Goal: Task Accomplishment & Management: Manage account settings

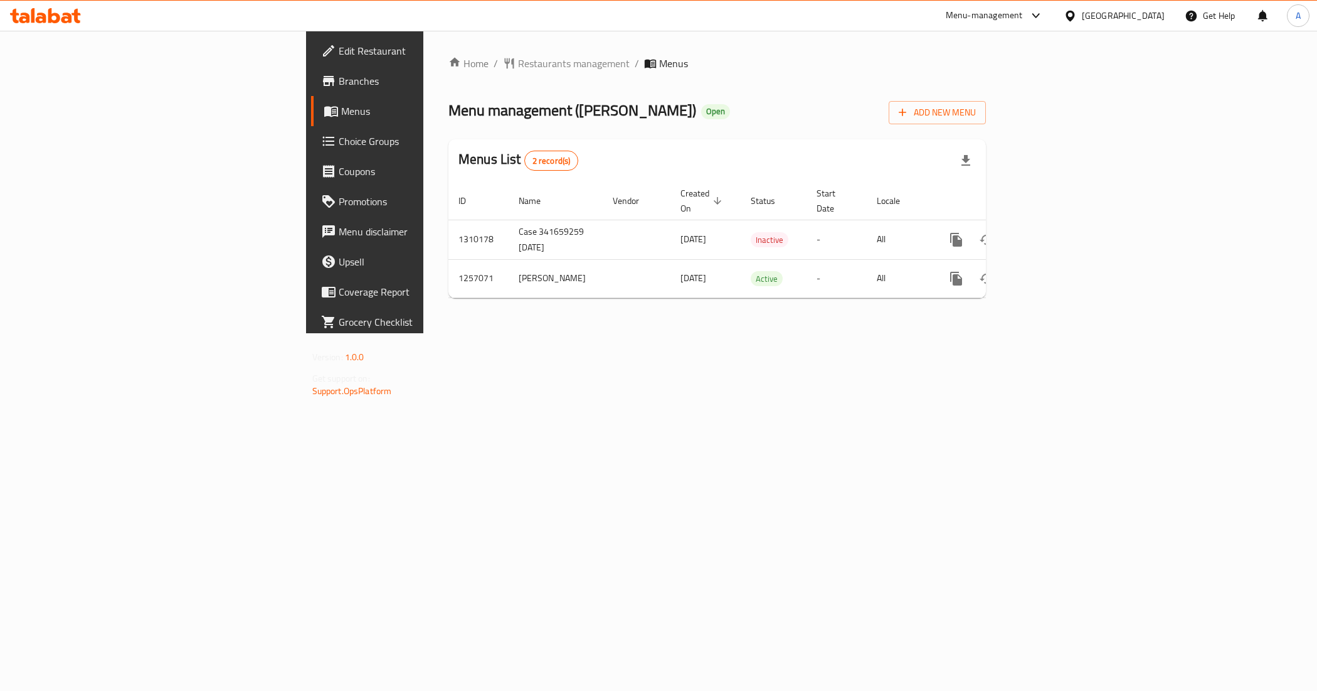
click at [1151, 18] on div "Kuwait" at bounding box center [1123, 16] width 83 height 14
click at [1011, 133] on div "[GEOGRAPHIC_DATA]" at bounding box center [1069, 129] width 188 height 29
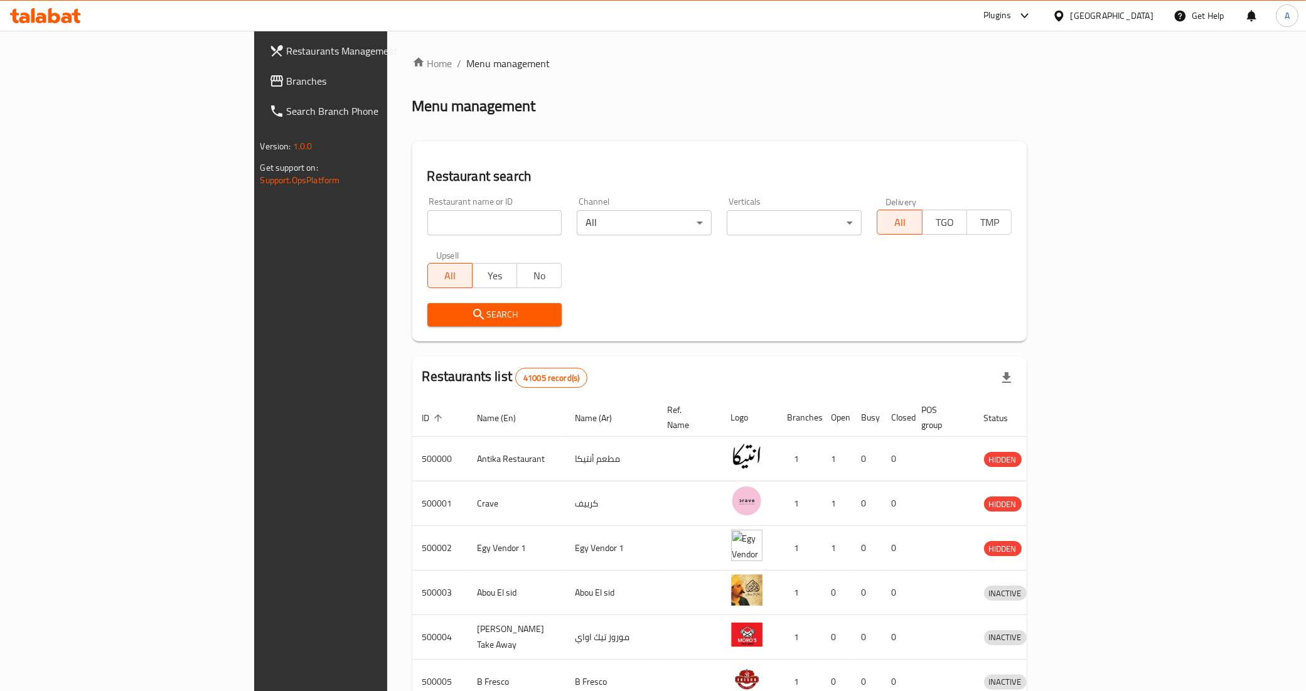
click at [427, 228] on input "search" at bounding box center [494, 222] width 135 height 25
paste input "692394"
type input "692394"
click at [427, 303] on button "Search" at bounding box center [494, 314] width 135 height 23
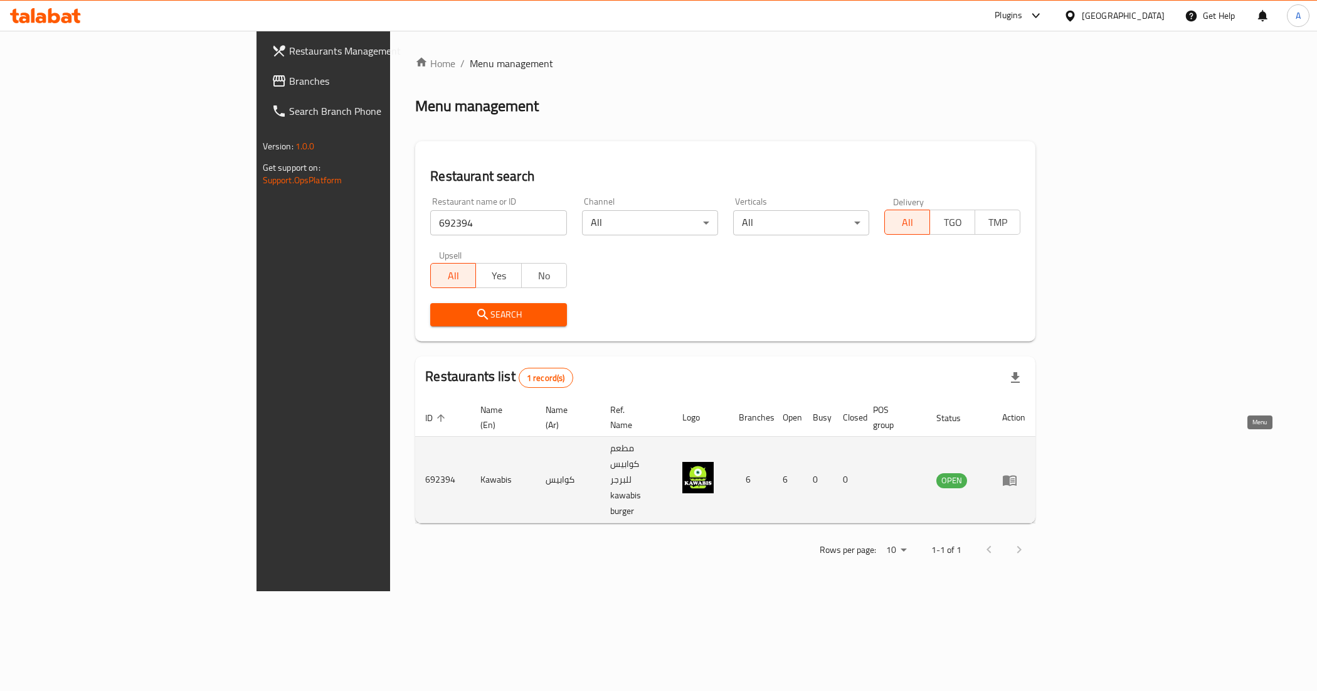
click at [1018, 472] on icon "enhanced table" at bounding box center [1010, 479] width 15 height 15
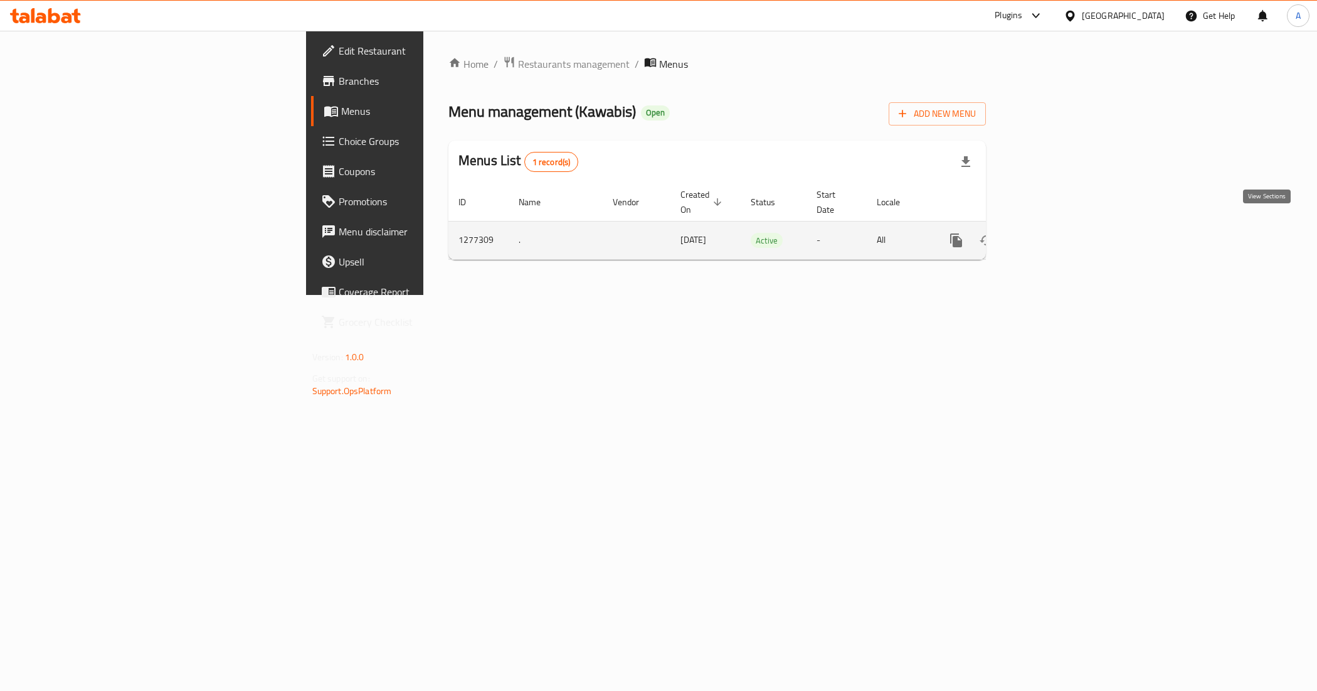
click at [1055, 233] on icon "enhanced table" at bounding box center [1047, 240] width 15 height 15
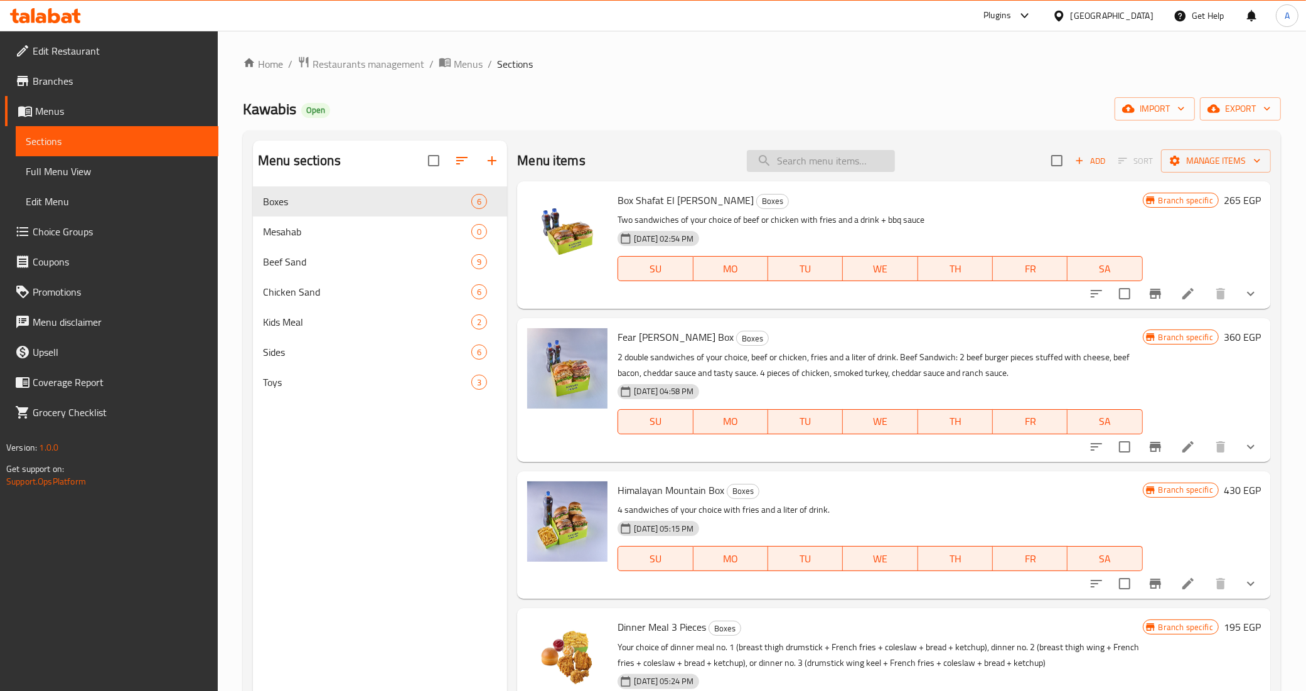
click at [814, 168] on input "search" at bounding box center [821, 161] width 148 height 22
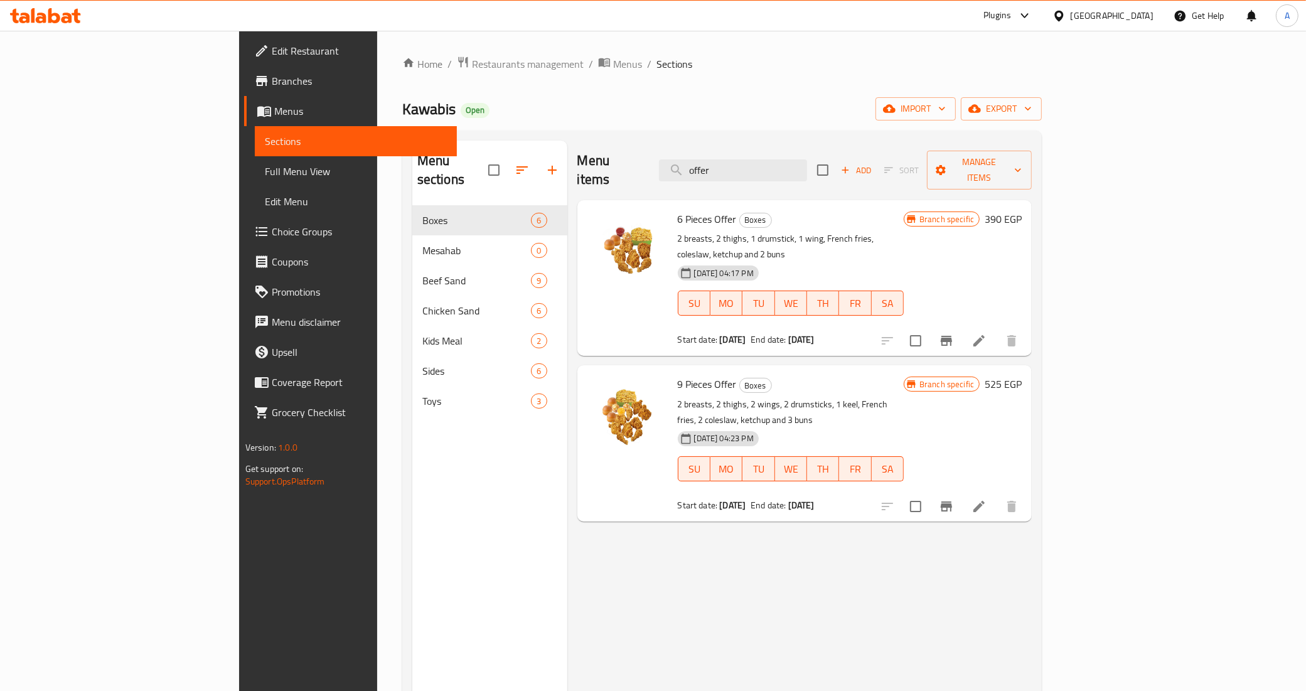
type input "offer"
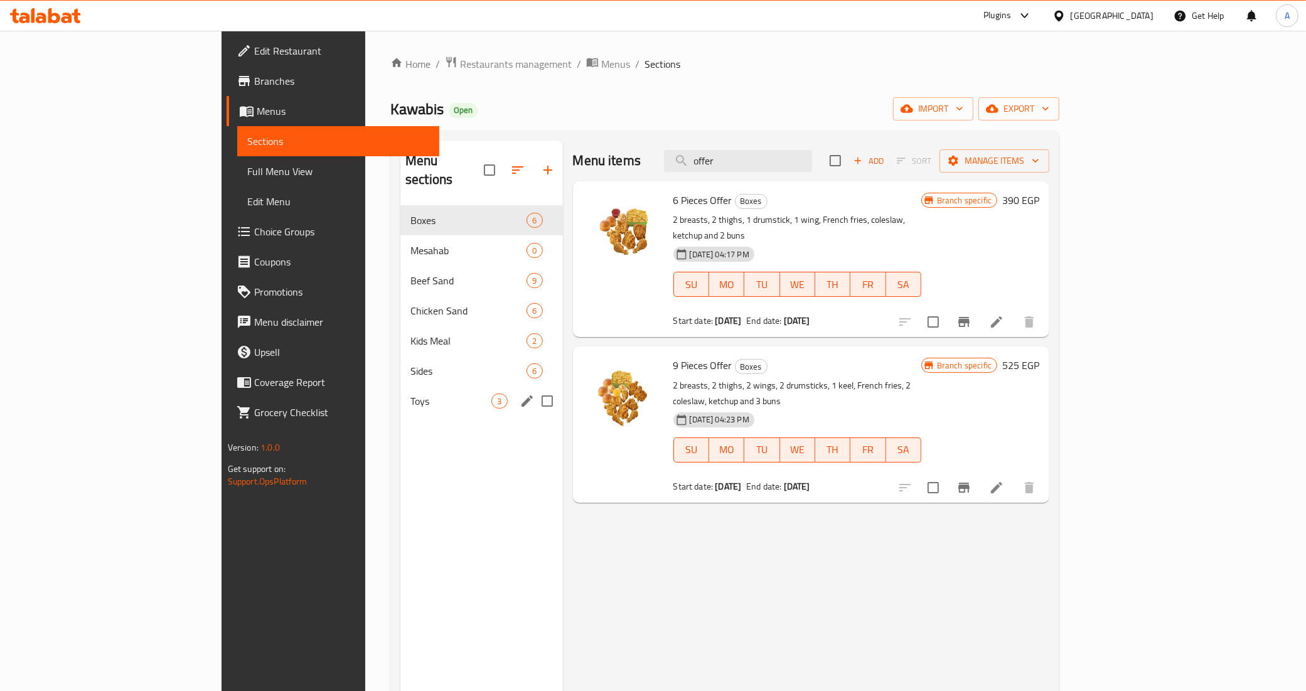
click at [410, 393] on span "Toys" at bounding box center [450, 400] width 81 height 15
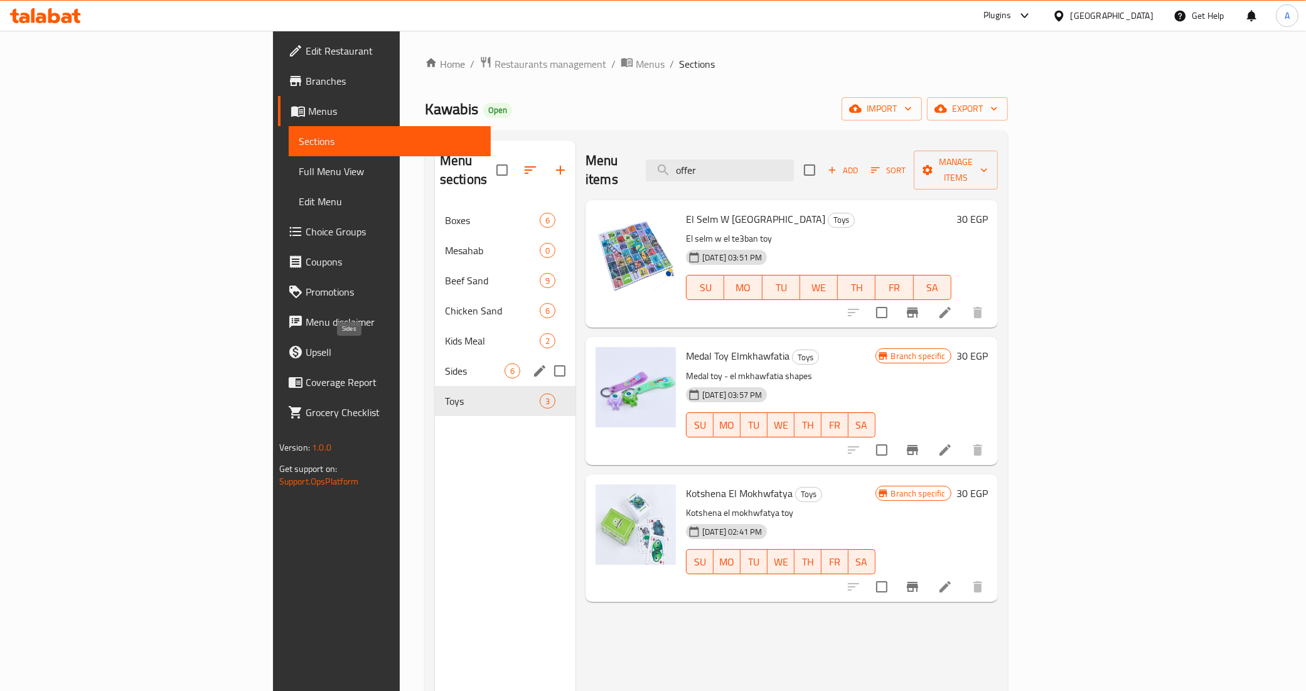
click at [445, 363] on span "Sides" at bounding box center [475, 370] width 60 height 15
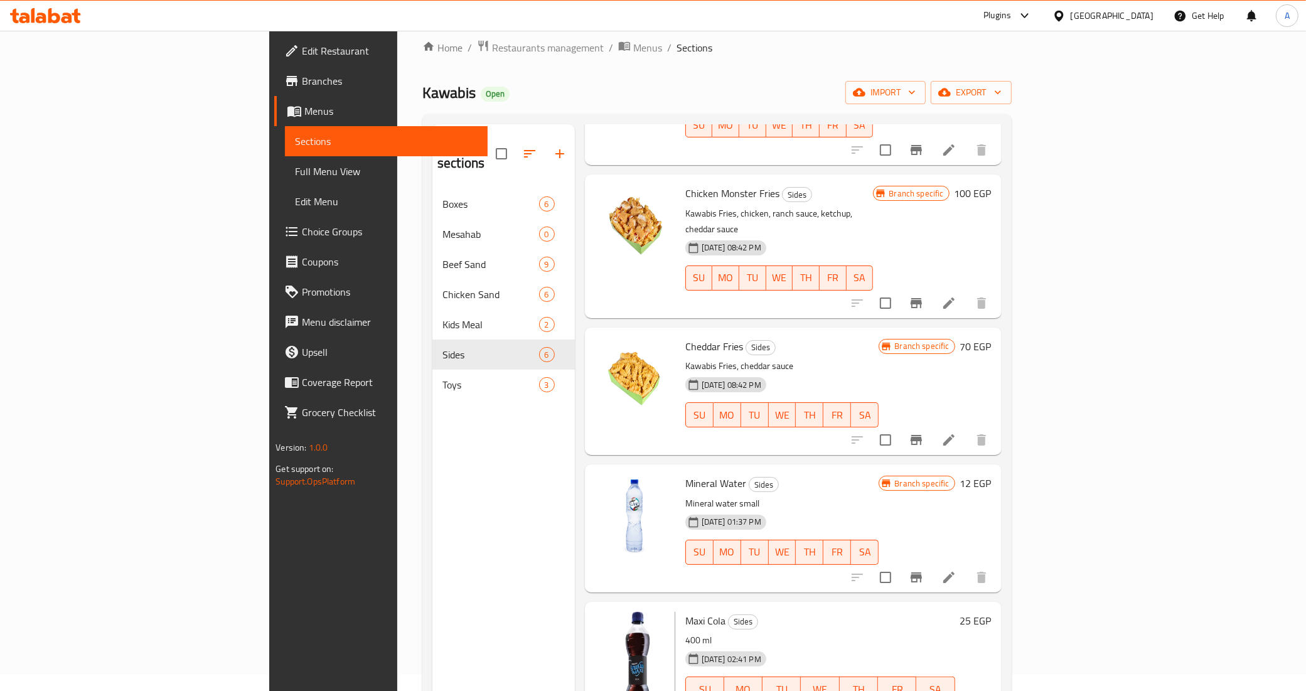
scroll to position [176, 0]
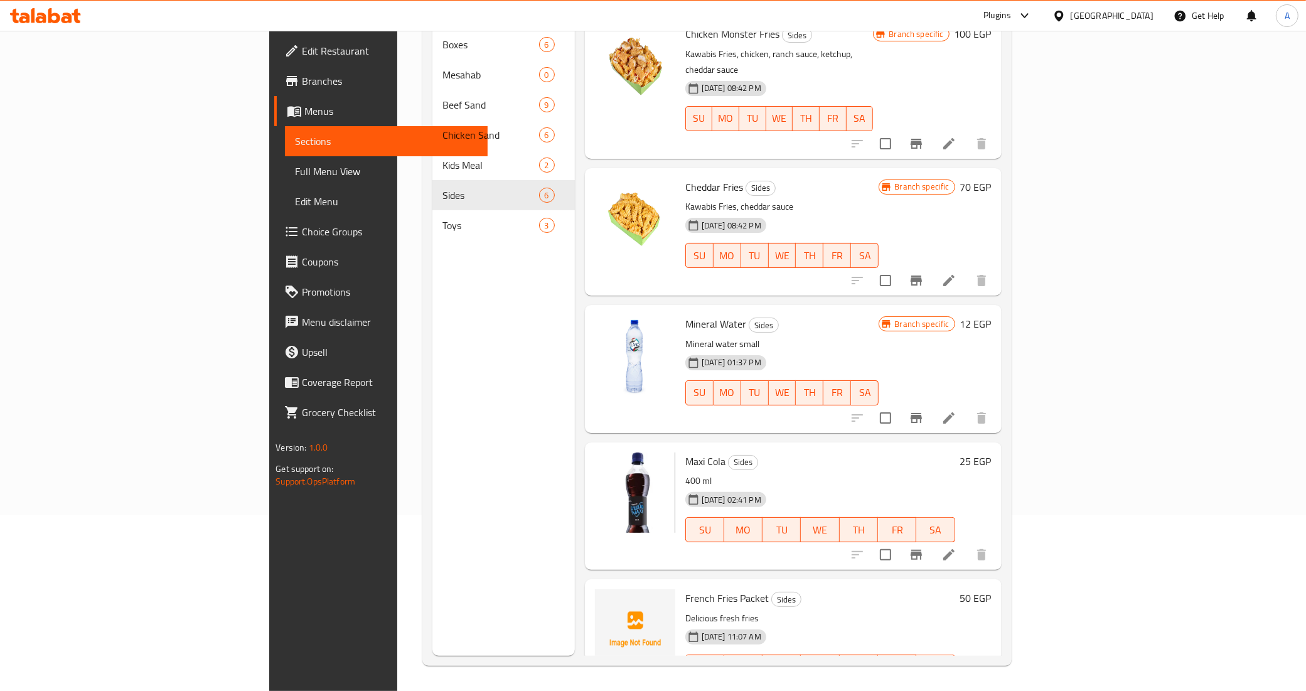
click at [803, 589] on h6 "French Fries Packet Sides" at bounding box center [820, 598] width 270 height 18
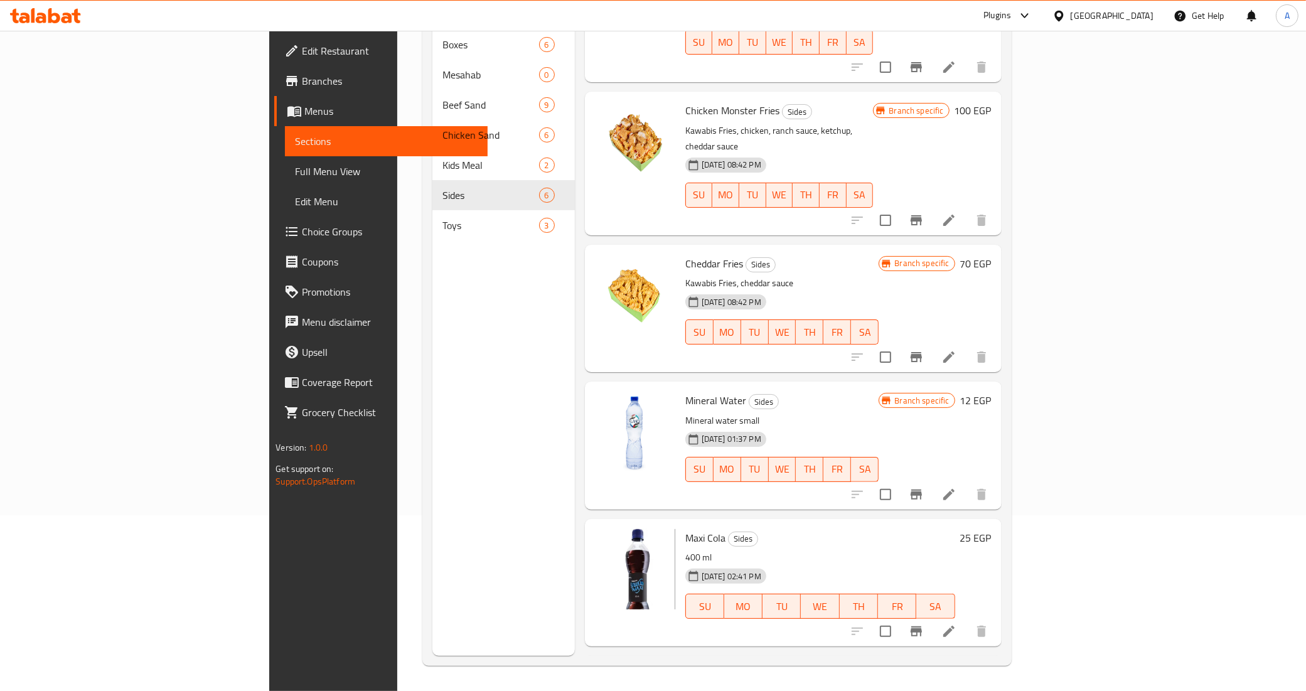
scroll to position [0, 0]
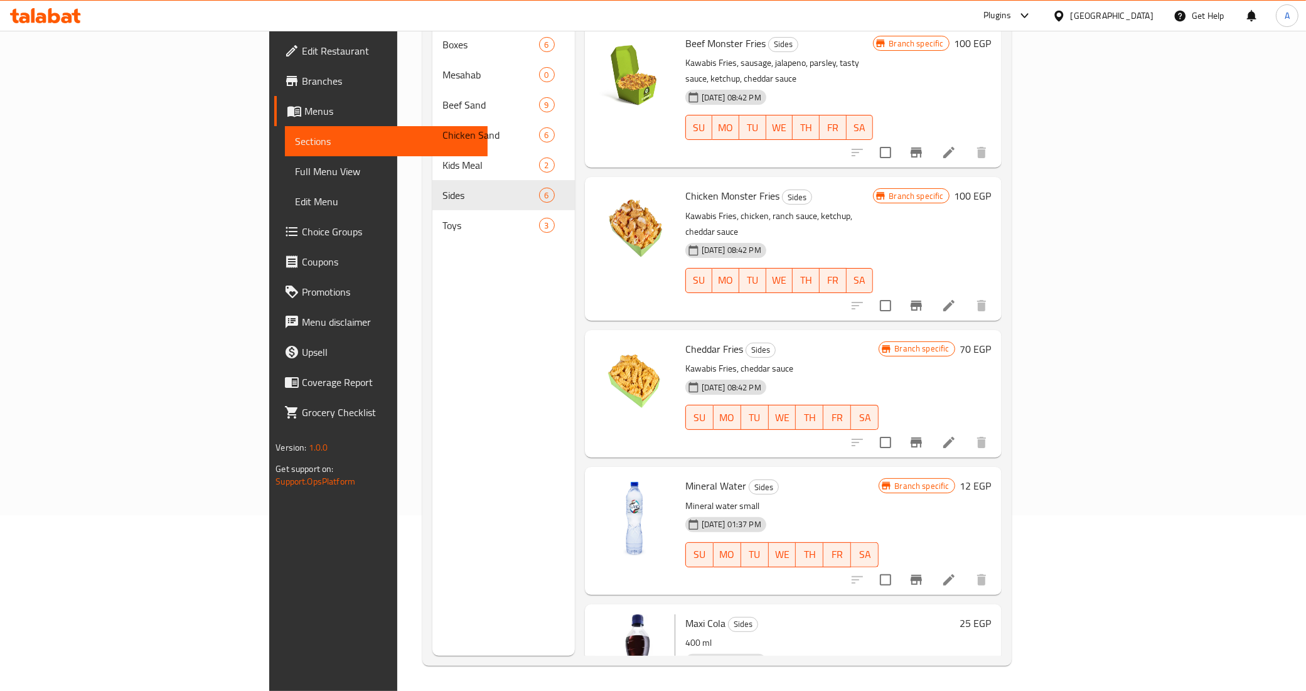
click at [432, 438] on div "Menu sections Boxes 6 Mesahab 0 Beef Sand 9 Chicken Sand 6 Kids Meal 2 Sides 6 …" at bounding box center [503, 310] width 142 height 691
click at [302, 80] on span "Branches" at bounding box center [390, 80] width 176 height 15
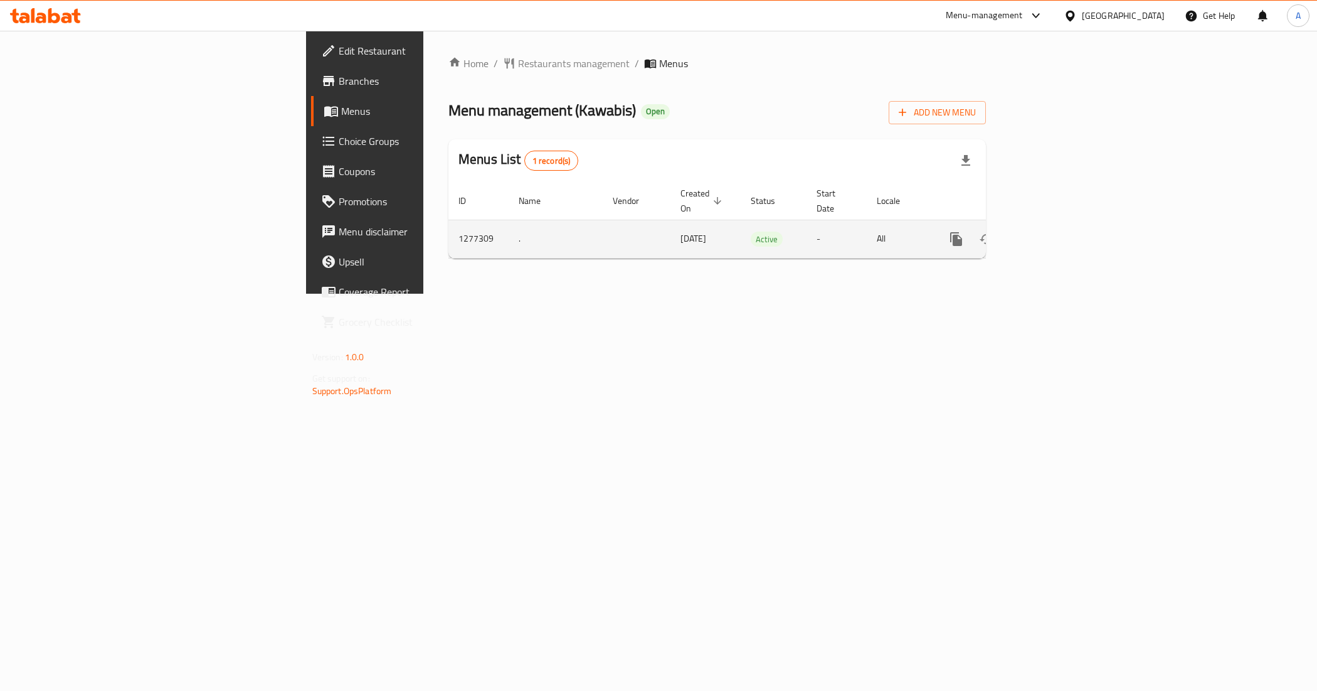
click at [1055, 231] on icon "enhanced table" at bounding box center [1047, 238] width 15 height 15
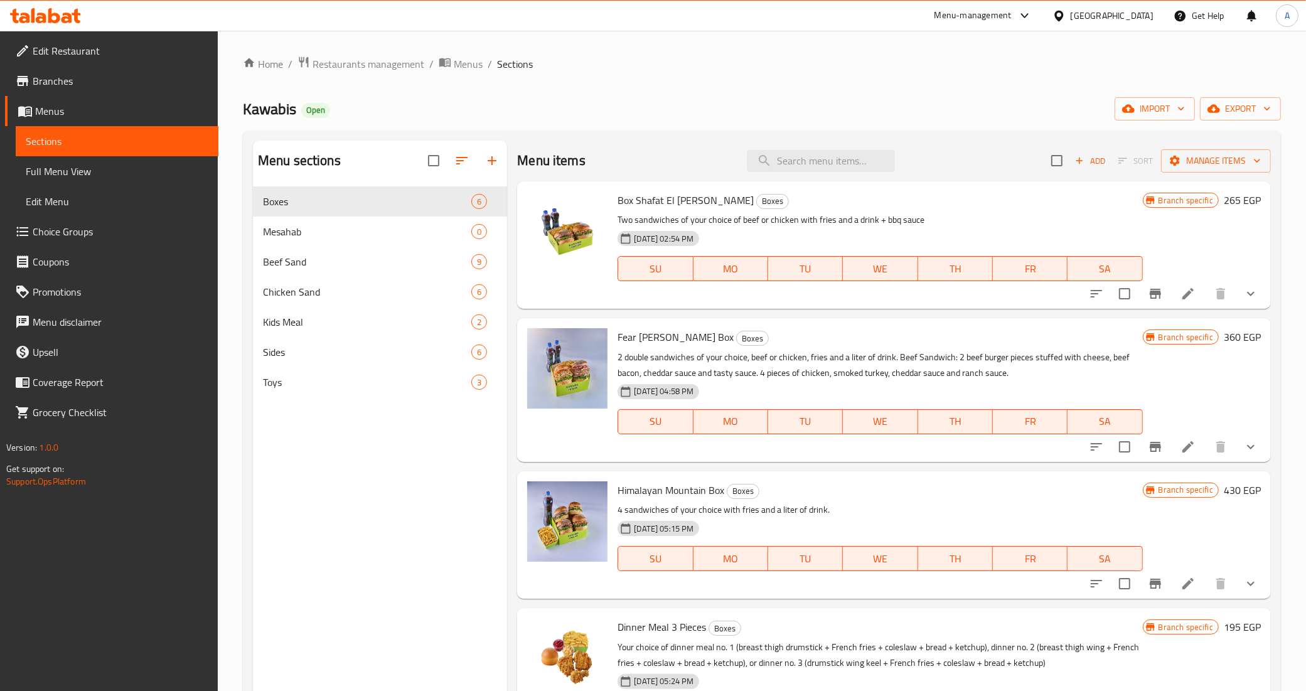
click at [372, 516] on div "Menu sections Boxes 6 Mesahab 0 Beef Sand 9 Chicken Sand 6 Kids Meal 2 Sides 6 …" at bounding box center [380, 486] width 255 height 691
click at [316, 262] on span "Beef Sand" at bounding box center [349, 261] width 173 height 15
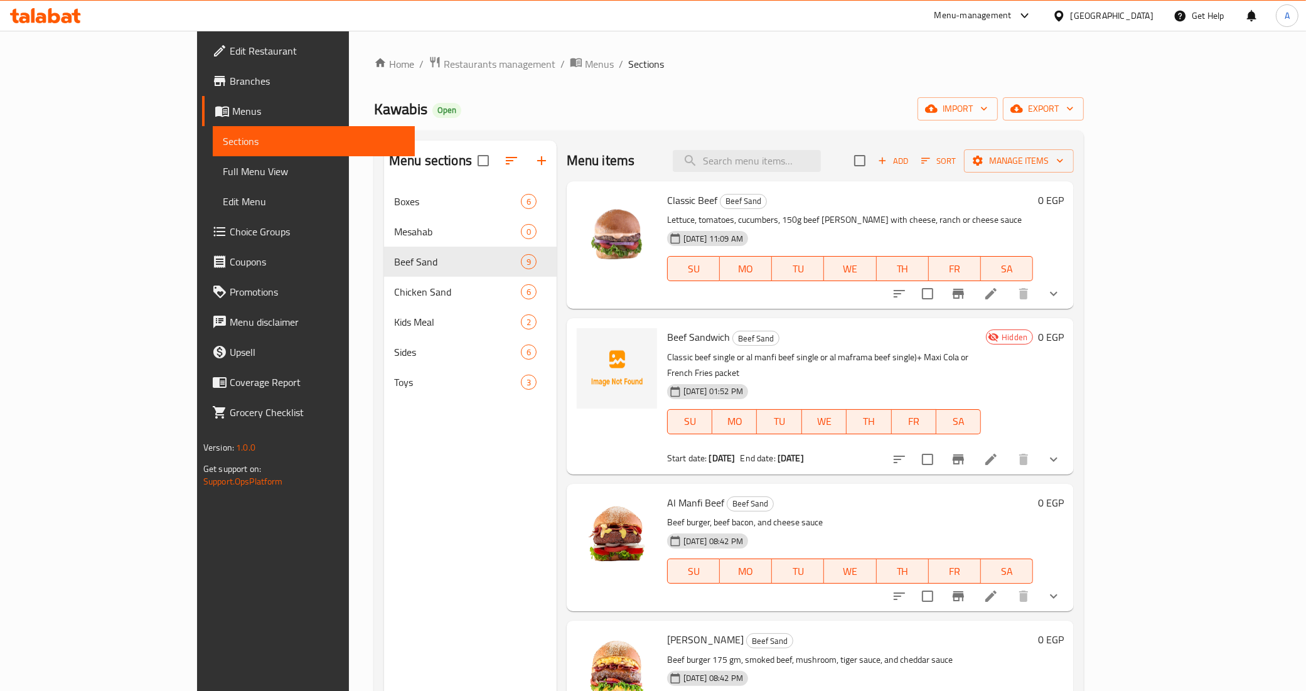
click at [1061, 452] on icon "show more" at bounding box center [1053, 459] width 15 height 15
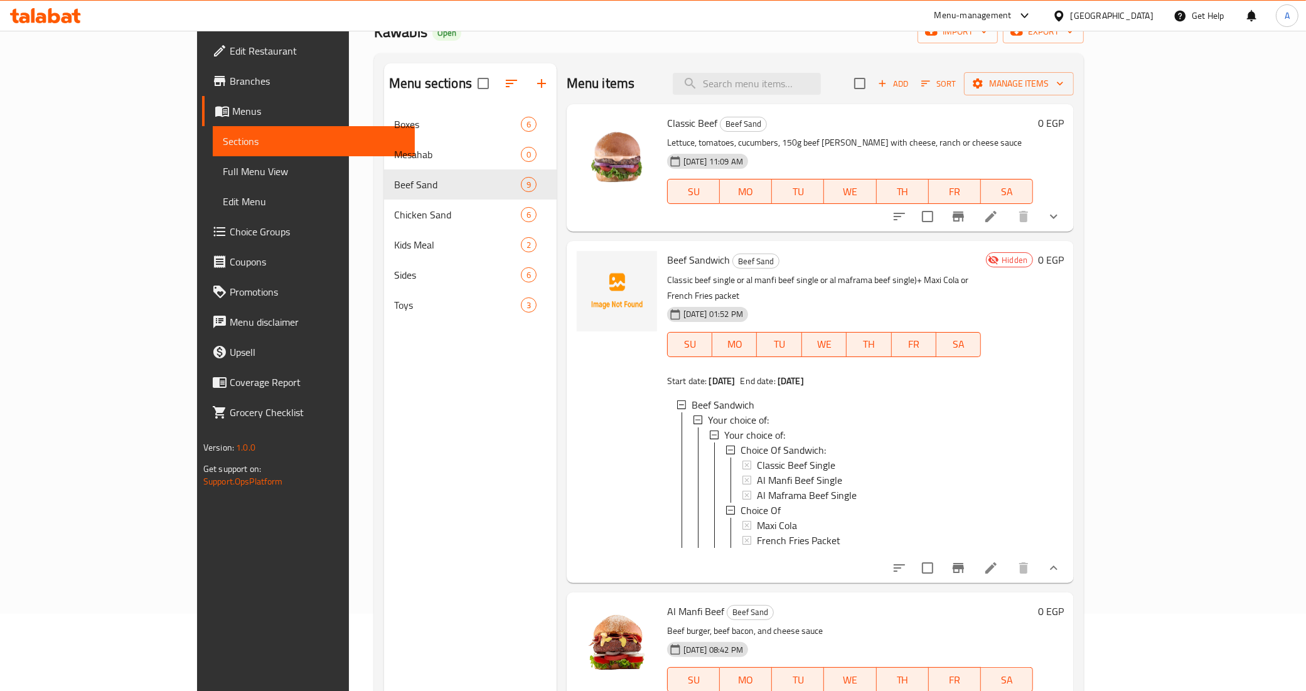
scroll to position [78, 0]
click at [965, 560] on icon "Branch-specific-item" at bounding box center [957, 566] width 15 height 15
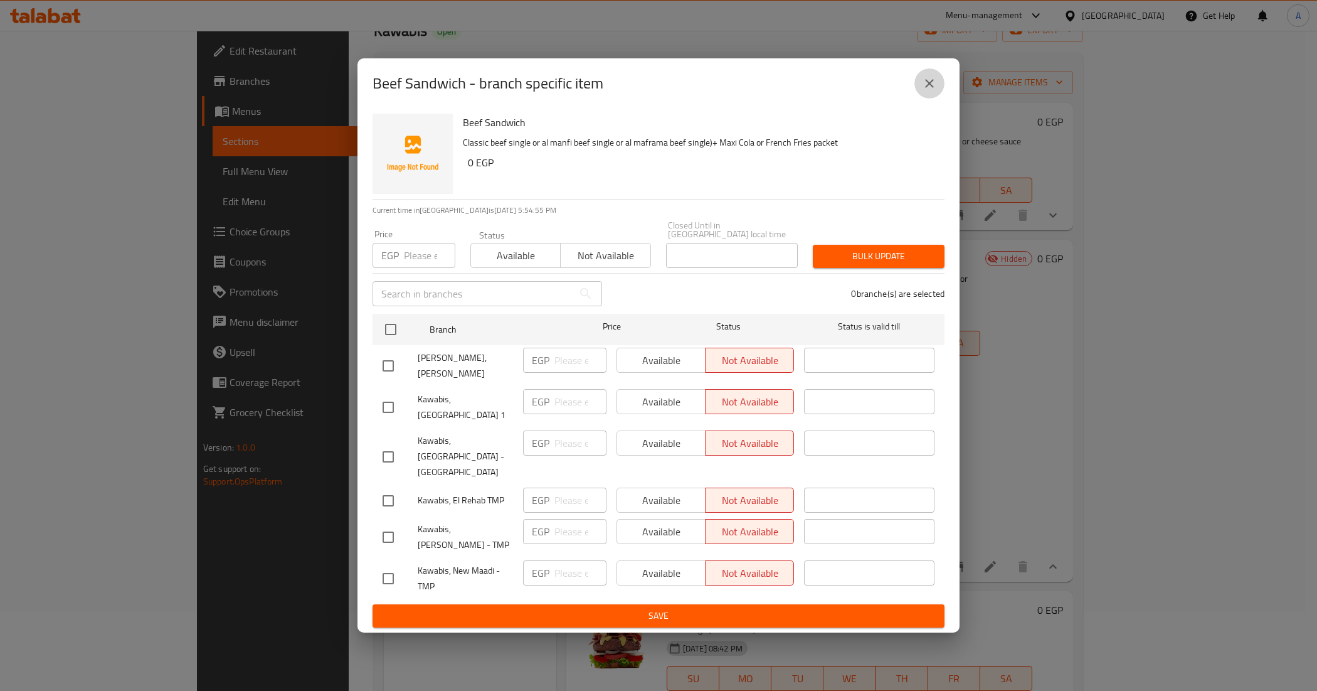
click at [936, 91] on icon "close" at bounding box center [929, 83] width 15 height 15
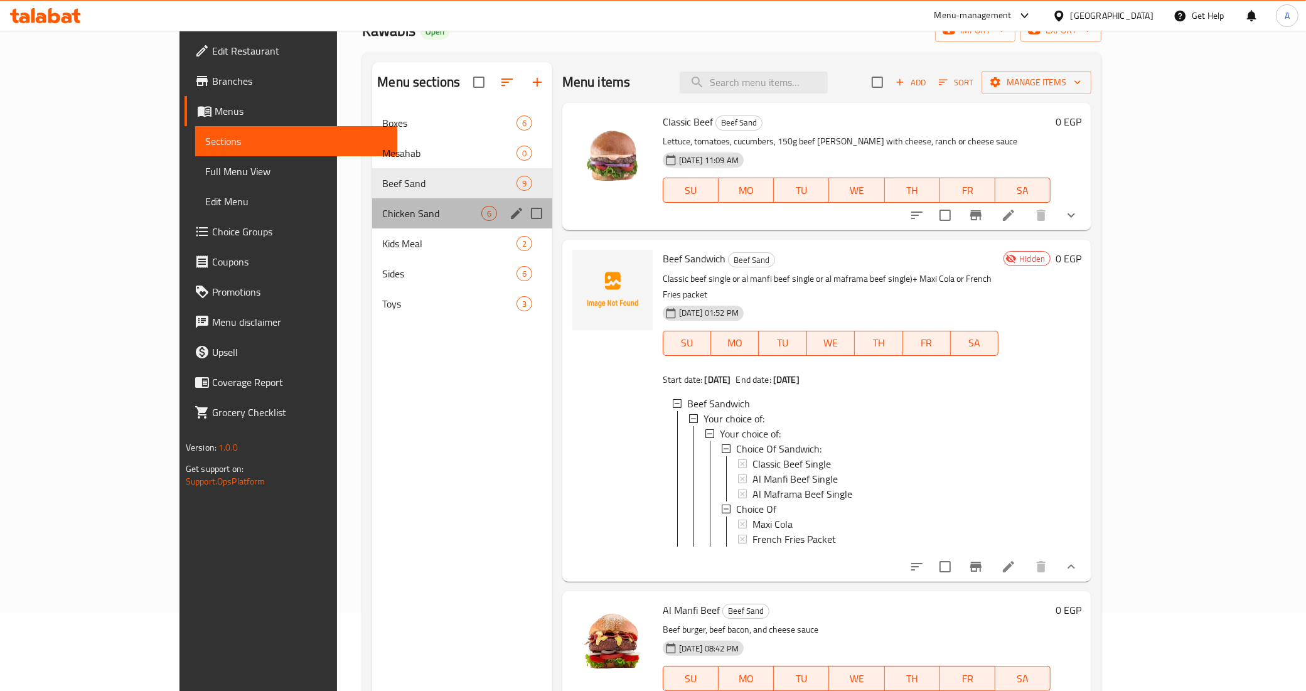
click at [372, 203] on div "Chicken Sand 6" at bounding box center [461, 213] width 179 height 30
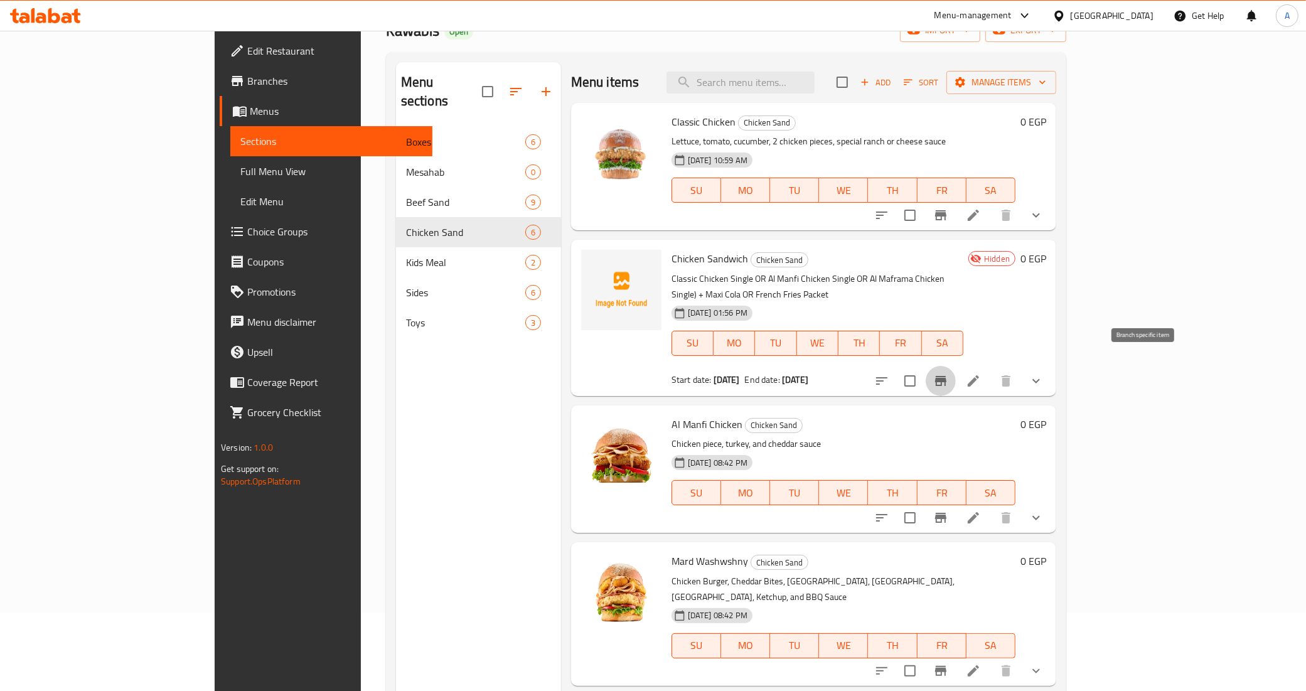
click at [955, 366] on button "Branch-specific-item" at bounding box center [940, 381] width 30 height 30
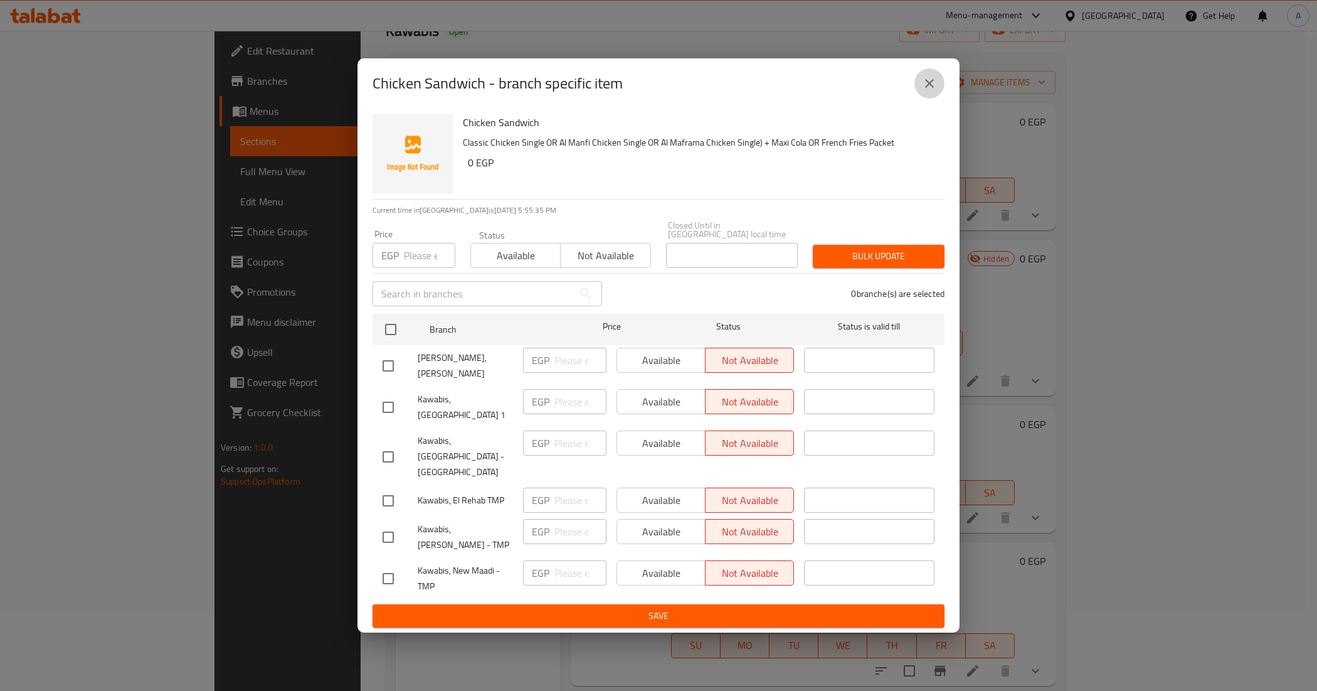
click at [923, 88] on icon "close" at bounding box center [929, 83] width 15 height 15
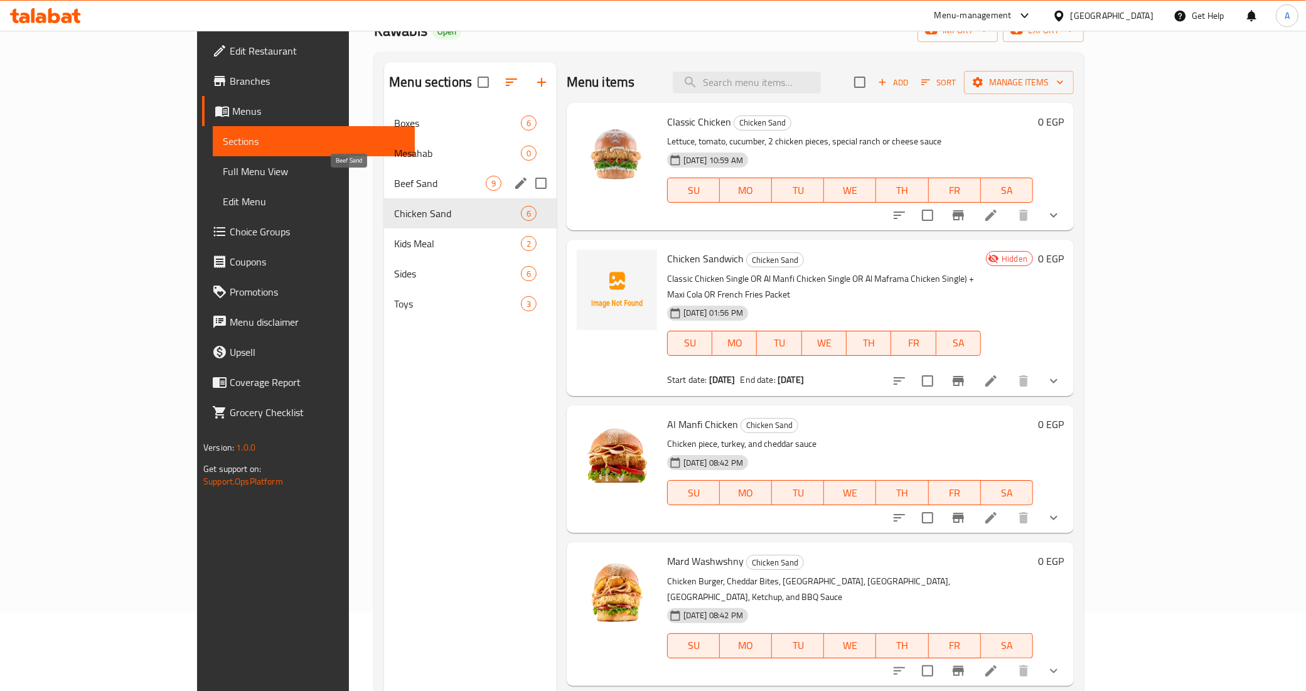
click at [394, 186] on span "Beef Sand" at bounding box center [440, 183] width 92 height 15
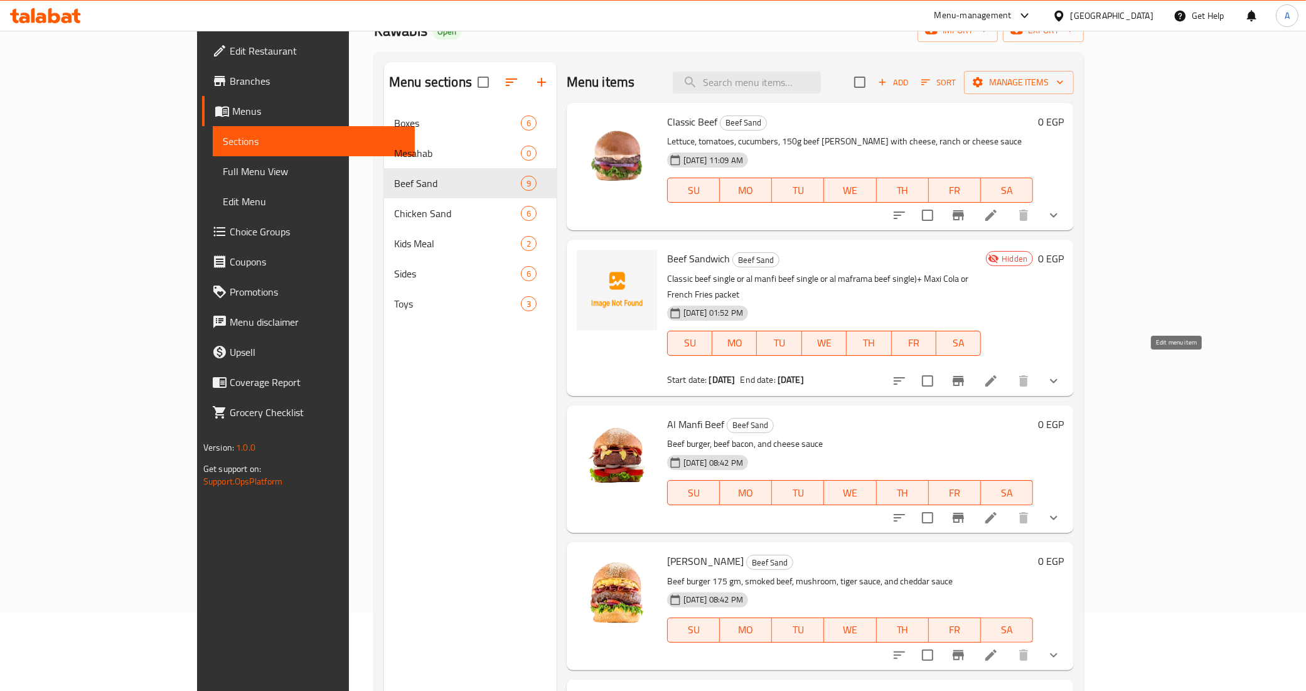
click at [998, 373] on icon at bounding box center [990, 380] width 15 height 15
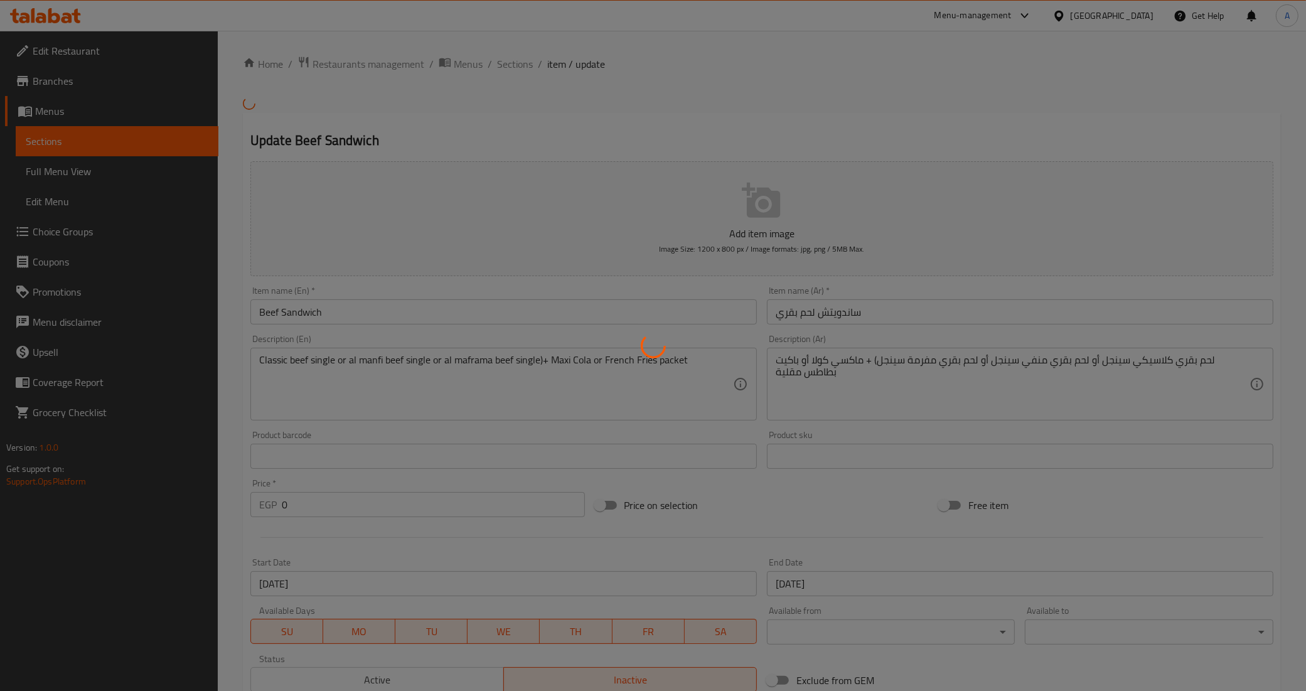
type input "إختيارك من الساندويتش:"
type input "1"
type input "إختيارك من"
type input "1"
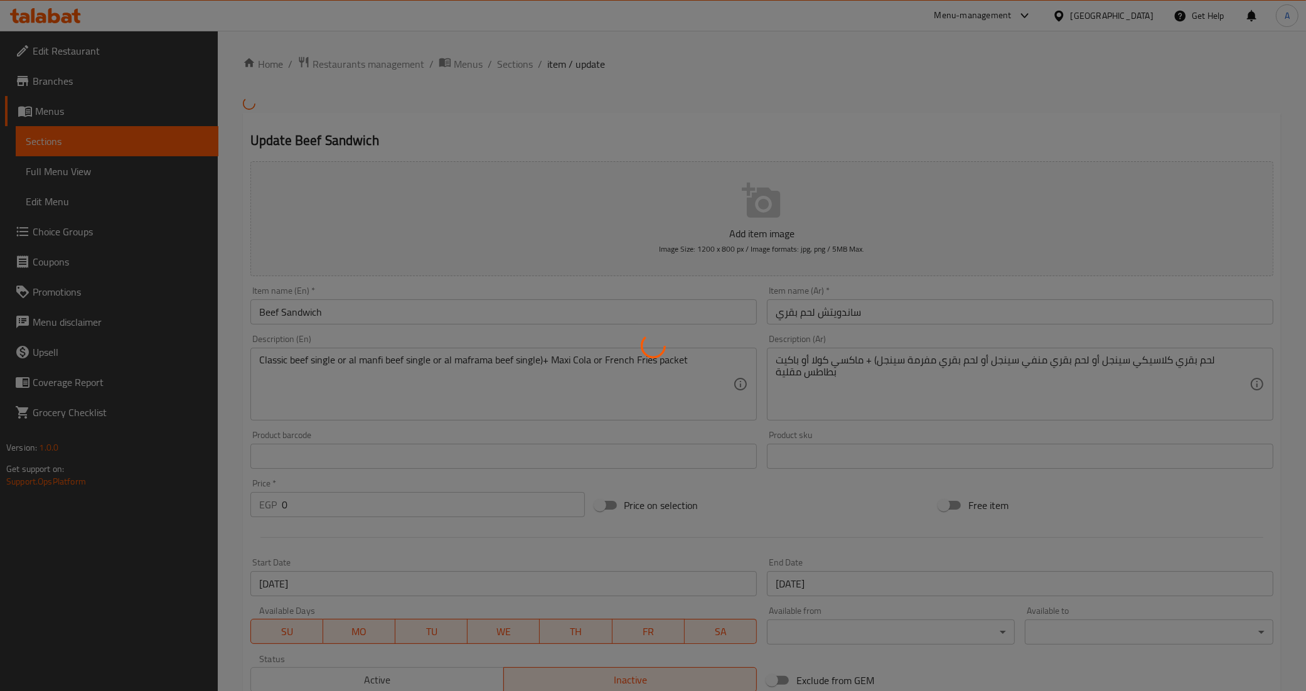
type input "1"
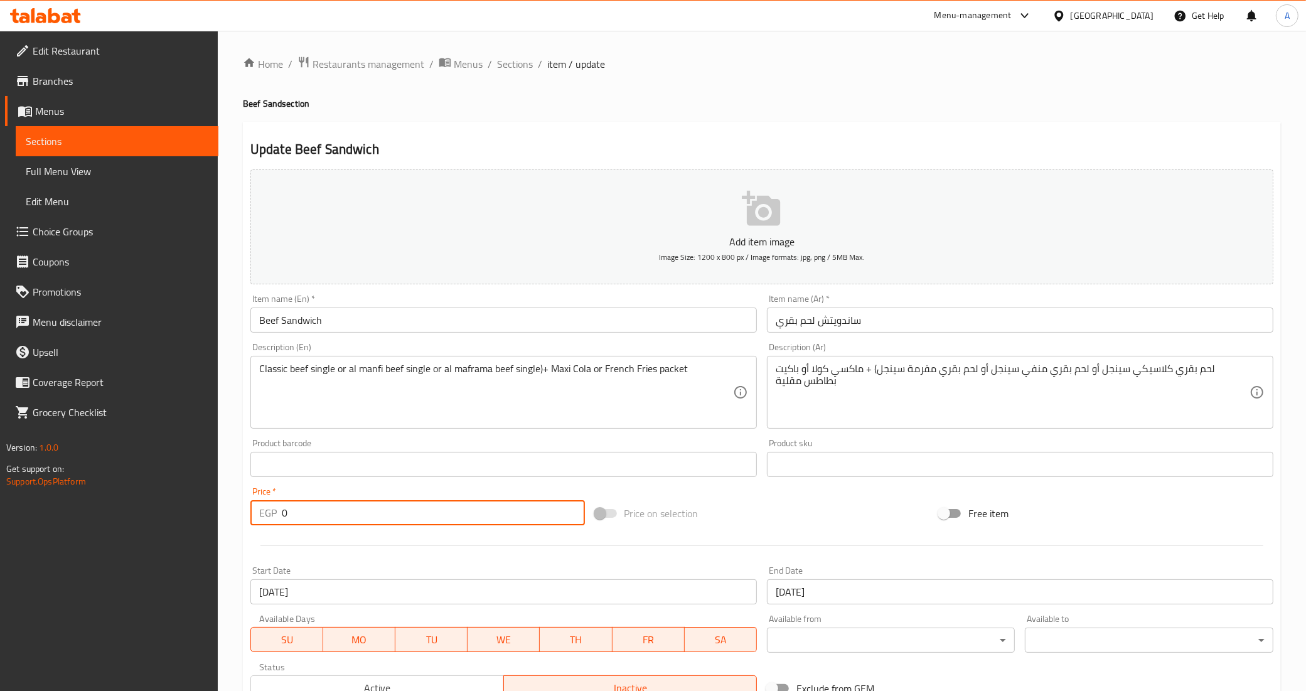
click at [325, 515] on input "0" at bounding box center [433, 512] width 303 height 25
paste input "195"
type input "195"
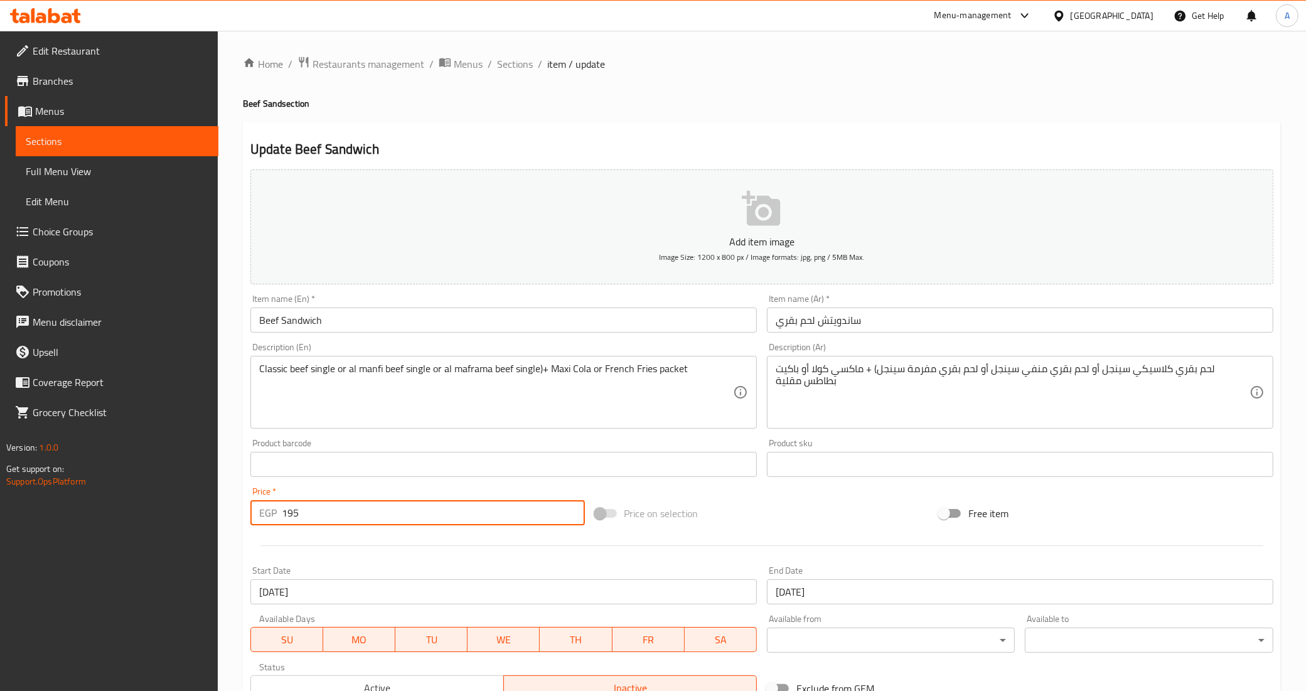
click at [311, 537] on div at bounding box center [761, 545] width 1033 height 31
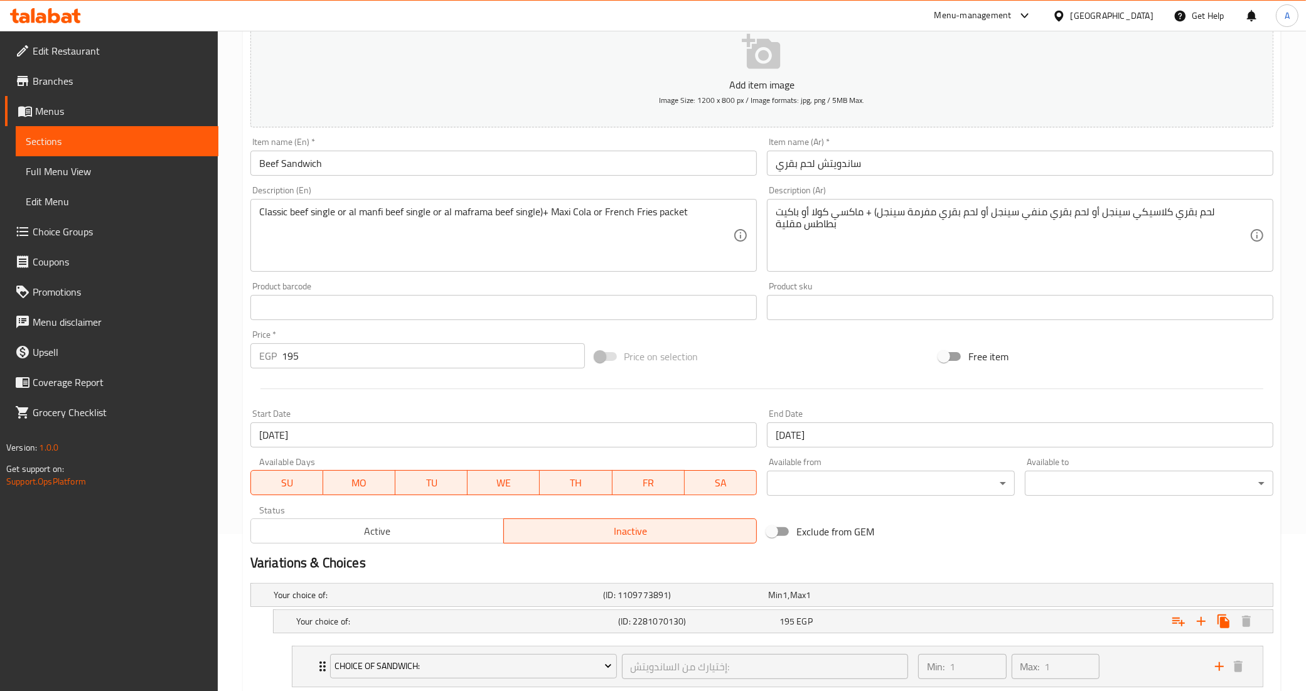
scroll to position [292, 0]
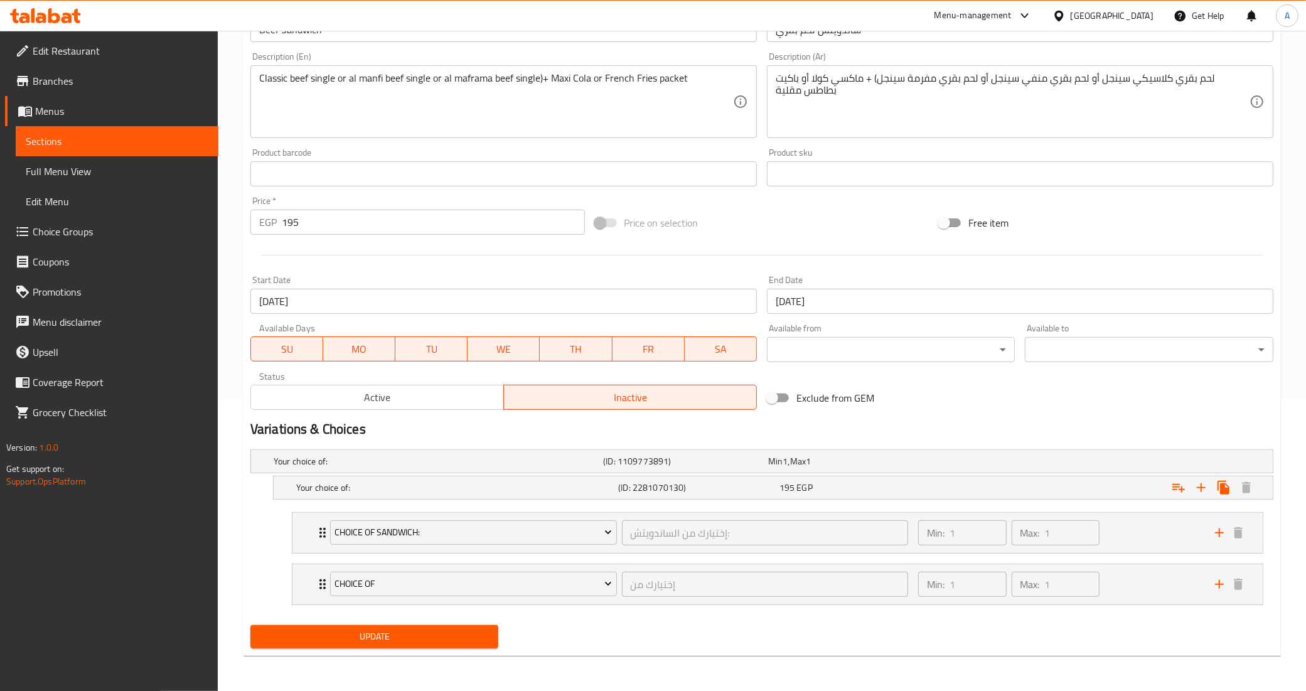
click at [811, 240] on div at bounding box center [761, 255] width 1033 height 31
click at [296, 294] on input "[DATE]" at bounding box center [503, 301] width 506 height 25
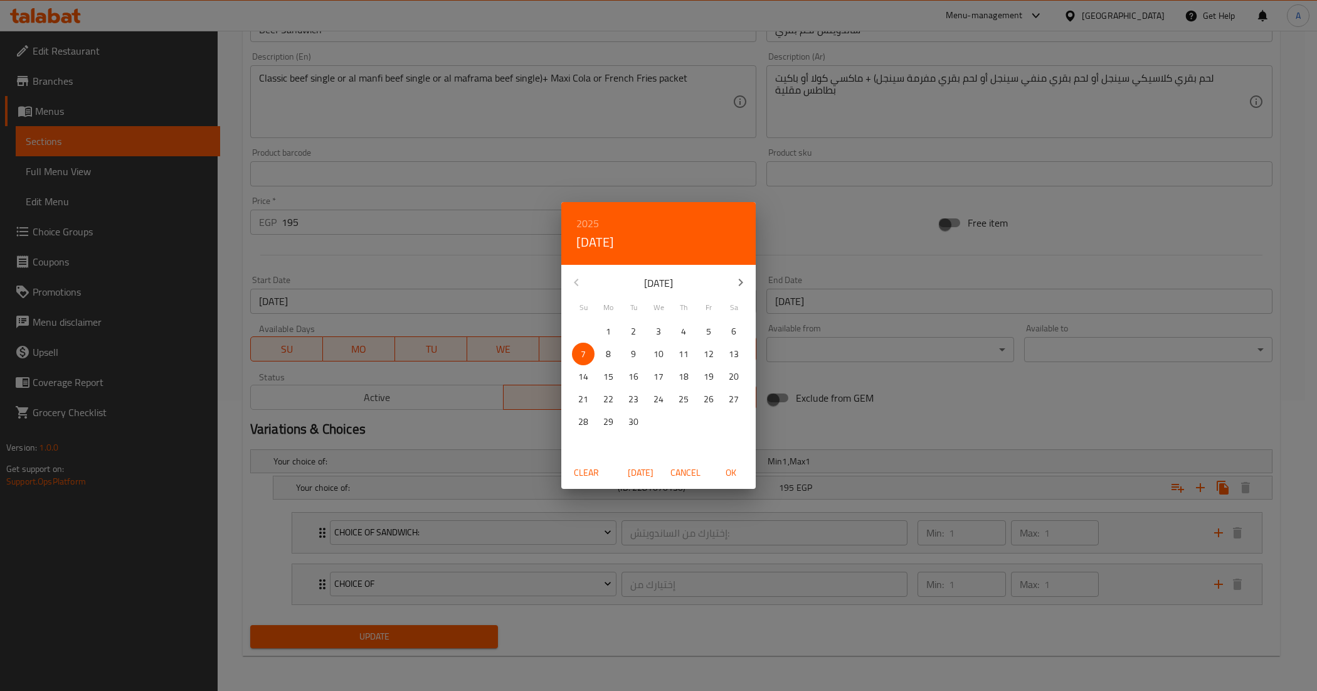
click at [659, 332] on p "3" at bounding box center [658, 332] width 5 height 16
click at [728, 469] on span "OK" at bounding box center [731, 473] width 30 height 16
type input "[DATE]"
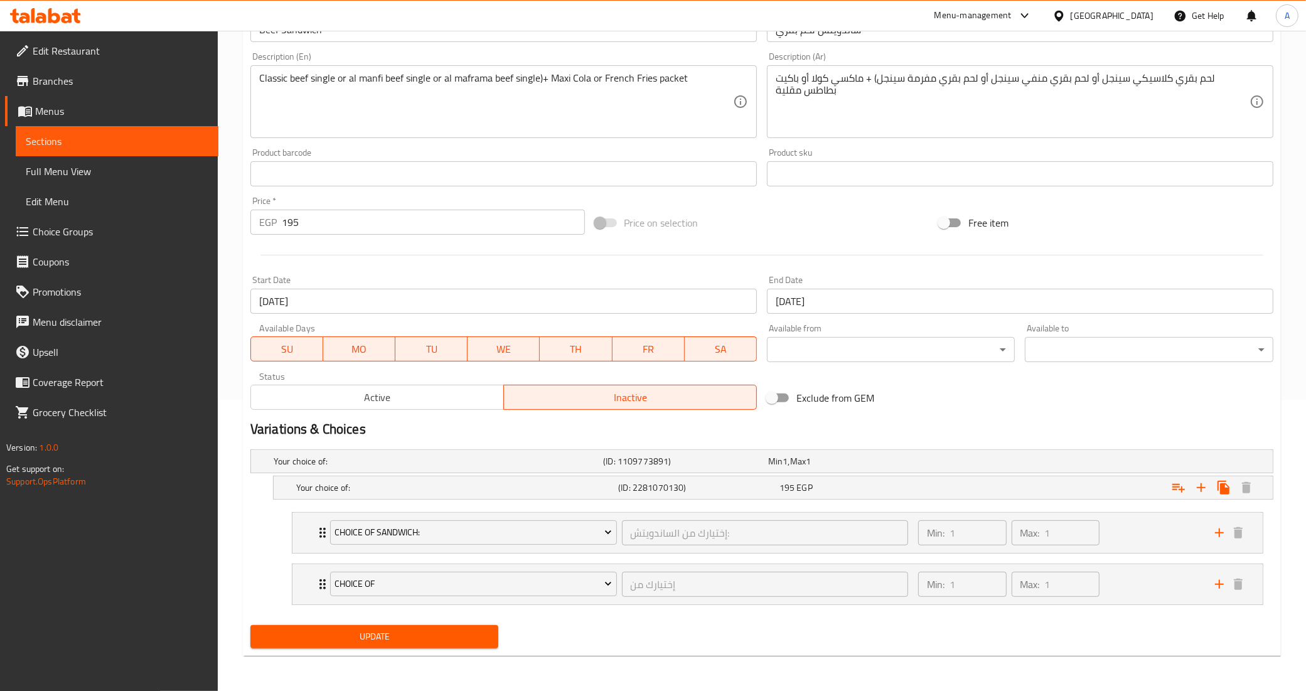
click at [841, 420] on h2 "Variations & Choices" at bounding box center [761, 429] width 1023 height 19
click at [255, 543] on nav "Choice Of Sandwich: إختيارك من الساندويتش: ​ Min: 1 ​ Max: 1 ​ Classic Beef Sin…" at bounding box center [761, 558] width 1023 height 113
click at [365, 634] on span "Update" at bounding box center [374, 637] width 228 height 16
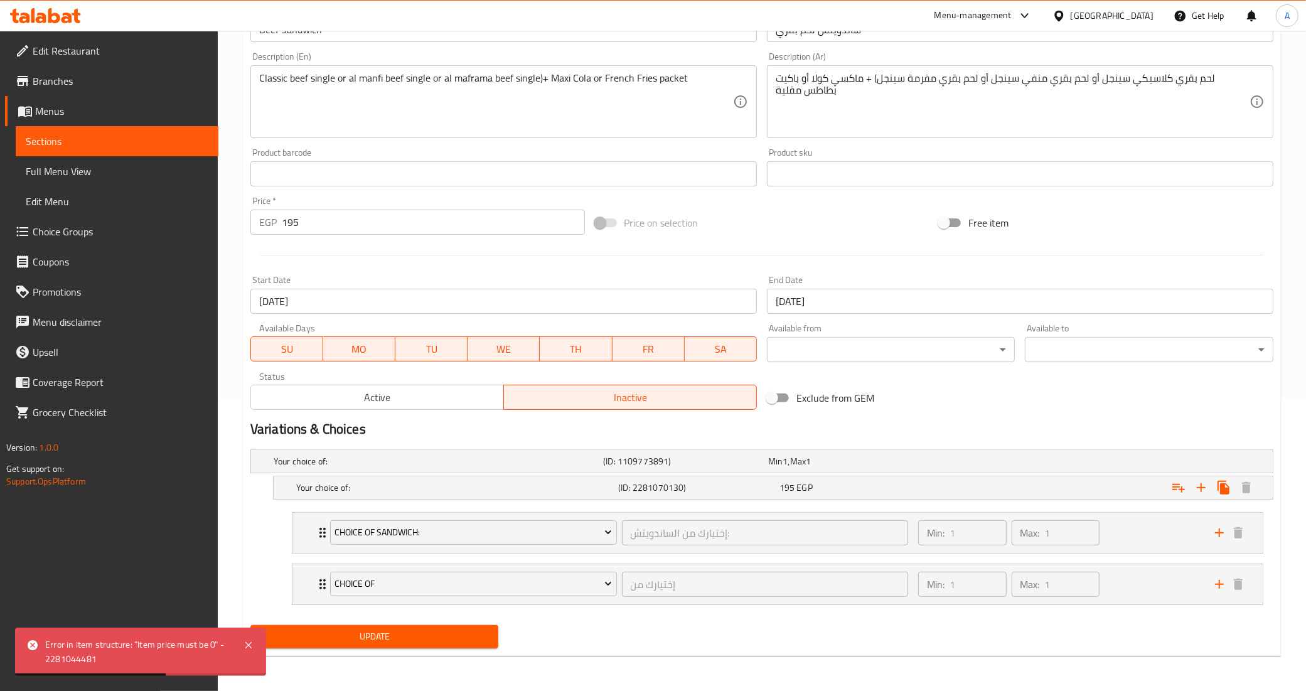
click at [258, 531] on nav "Choice Of Sandwich: إختيارك من الساندويتش: ​ Min: 1 ​ Max: 1 ​ Classic Beef Sin…" at bounding box center [761, 558] width 1023 height 113
click at [696, 641] on div "Update" at bounding box center [761, 636] width 1033 height 33
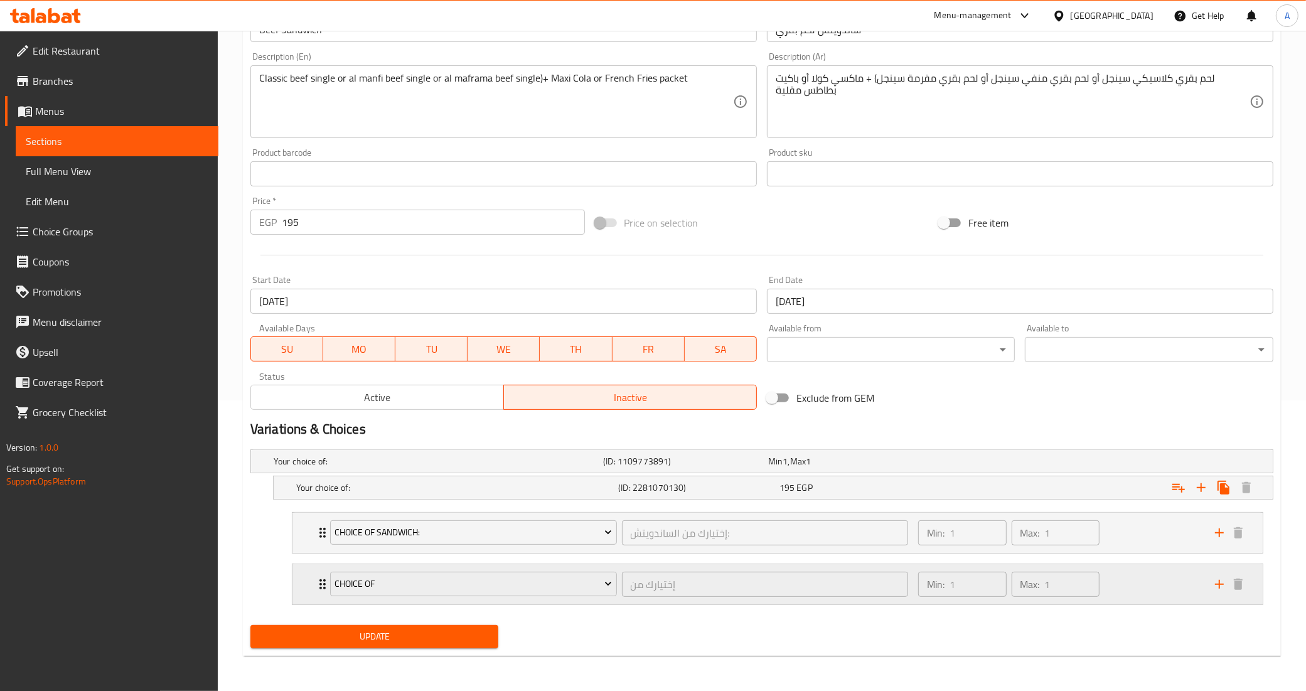
click at [324, 581] on div "Choice Of إختيارك من ​" at bounding box center [618, 584] width 593 height 40
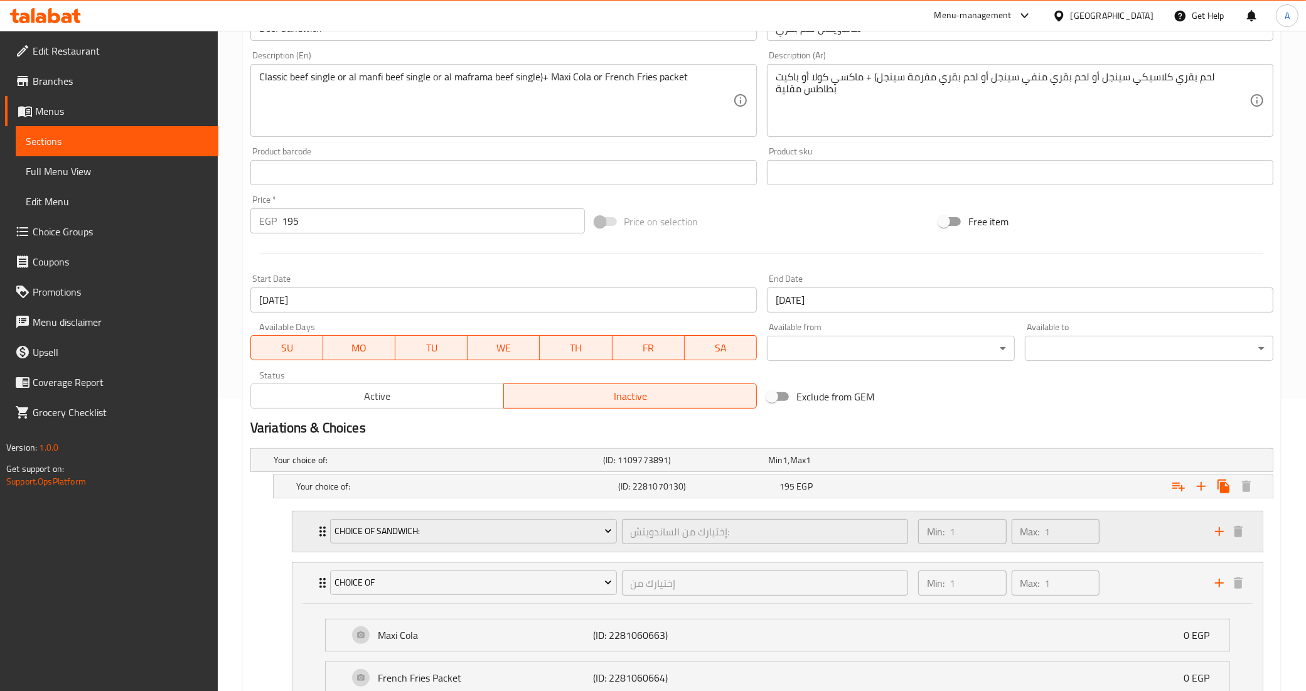
click at [312, 529] on div "Choice Of Sandwich: إختيارك من الساندويتش: ​ Min: 1 ​ Max: 1 ​" at bounding box center [777, 531] width 970 height 40
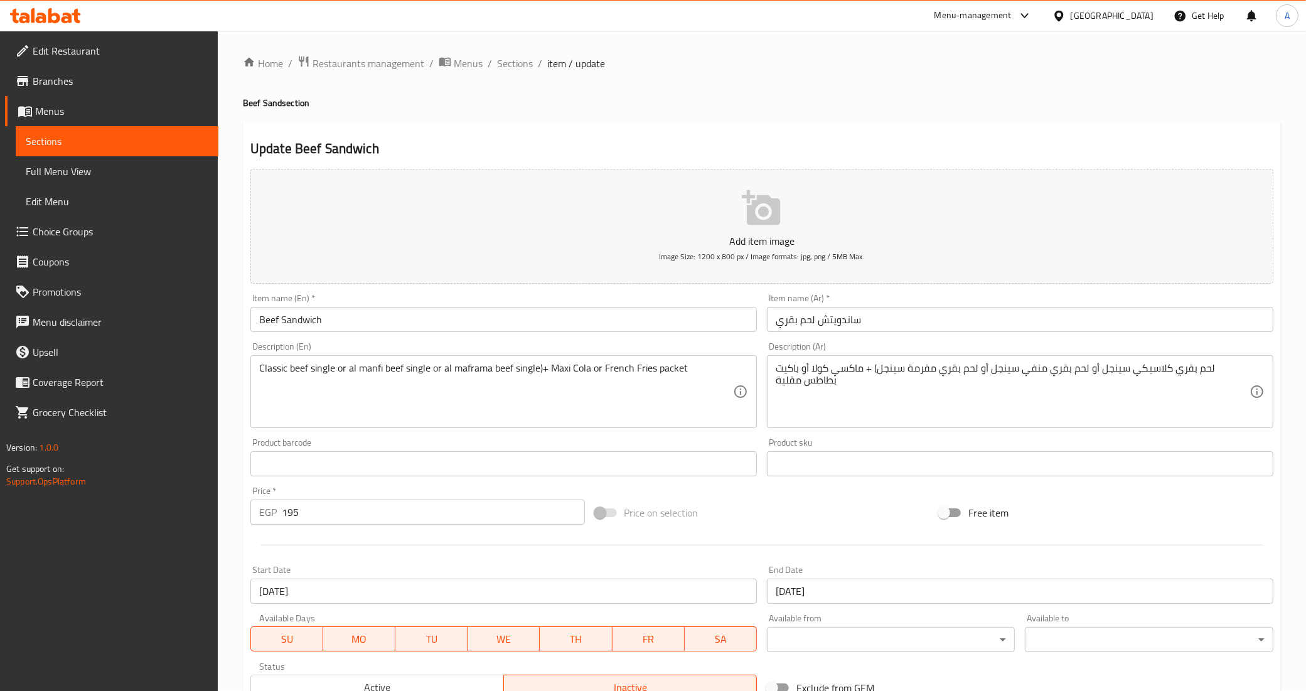
scroll to position [0, 0]
click at [516, 73] on div "Home / Restaurants management / Menus / Sections / item / update Beef Sand sect…" at bounding box center [762, 638] width 1038 height 1165
click at [516, 70] on span "Sections" at bounding box center [515, 63] width 36 height 15
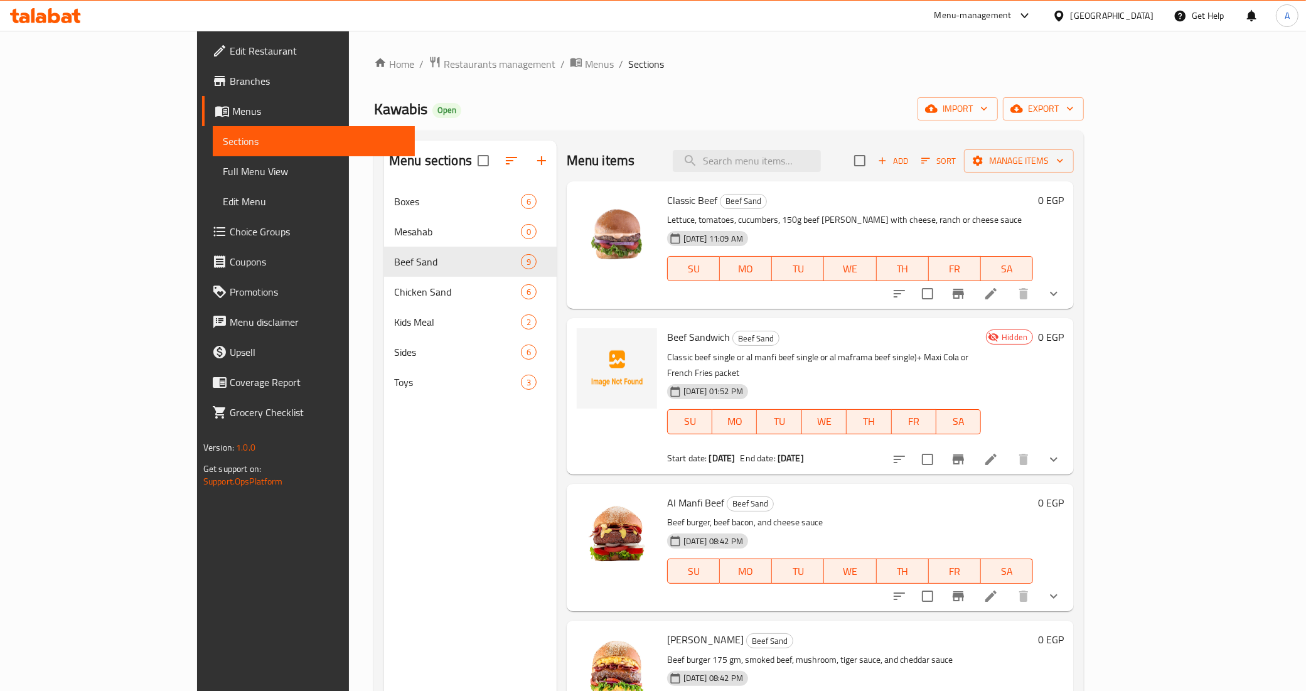
click at [1068, 453] on button "show more" at bounding box center [1053, 459] width 30 height 30
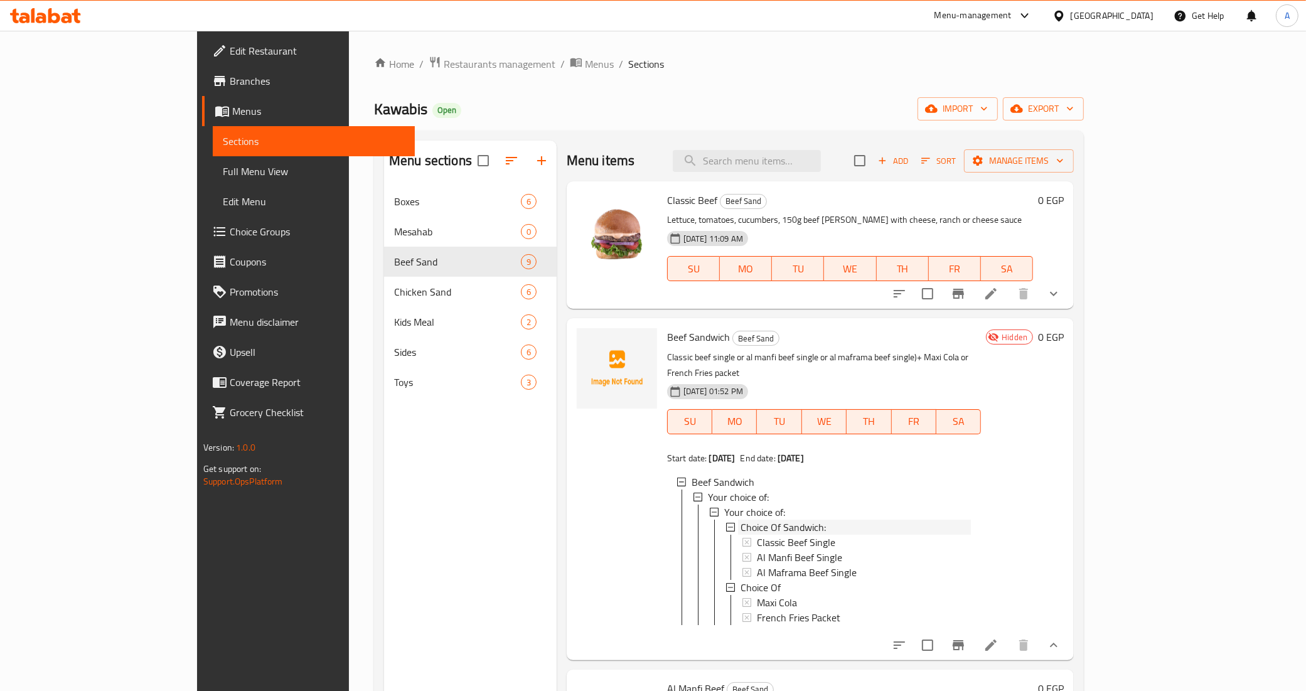
click at [748, 519] on span "Choice Of Sandwich:" at bounding box center [782, 526] width 85 height 15
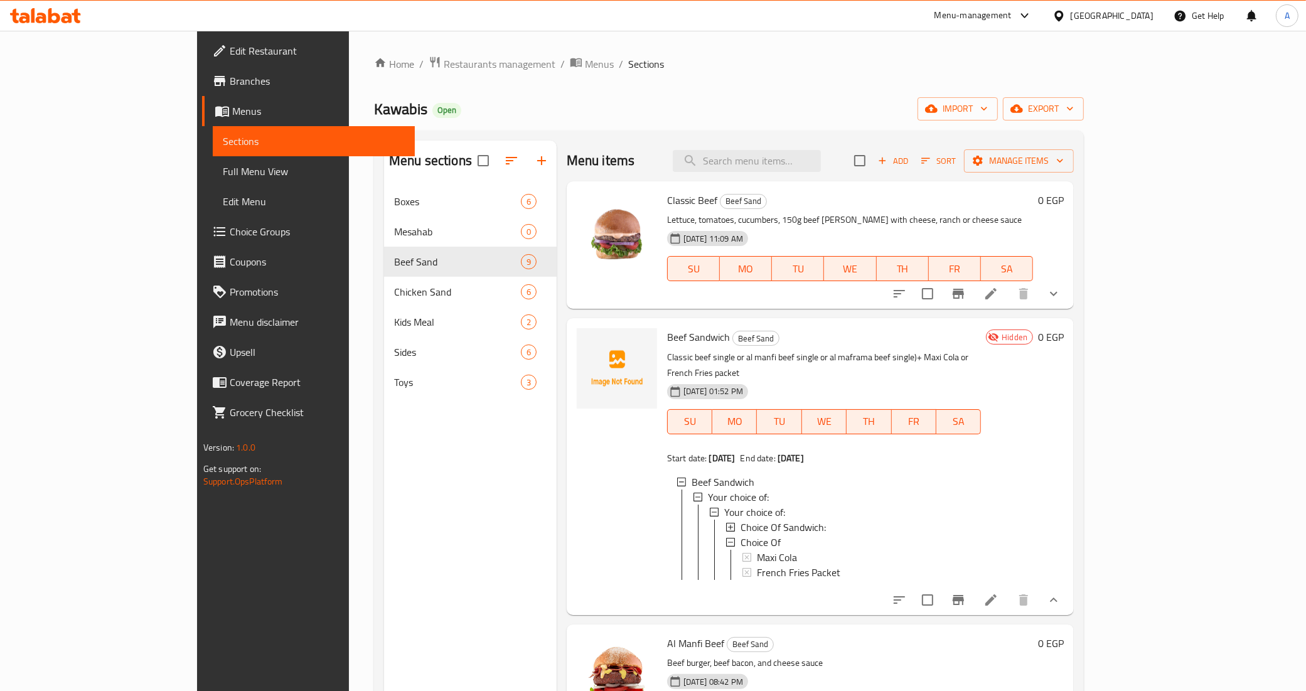
click at [748, 519] on span "Choice Of Sandwich:" at bounding box center [782, 526] width 85 height 15
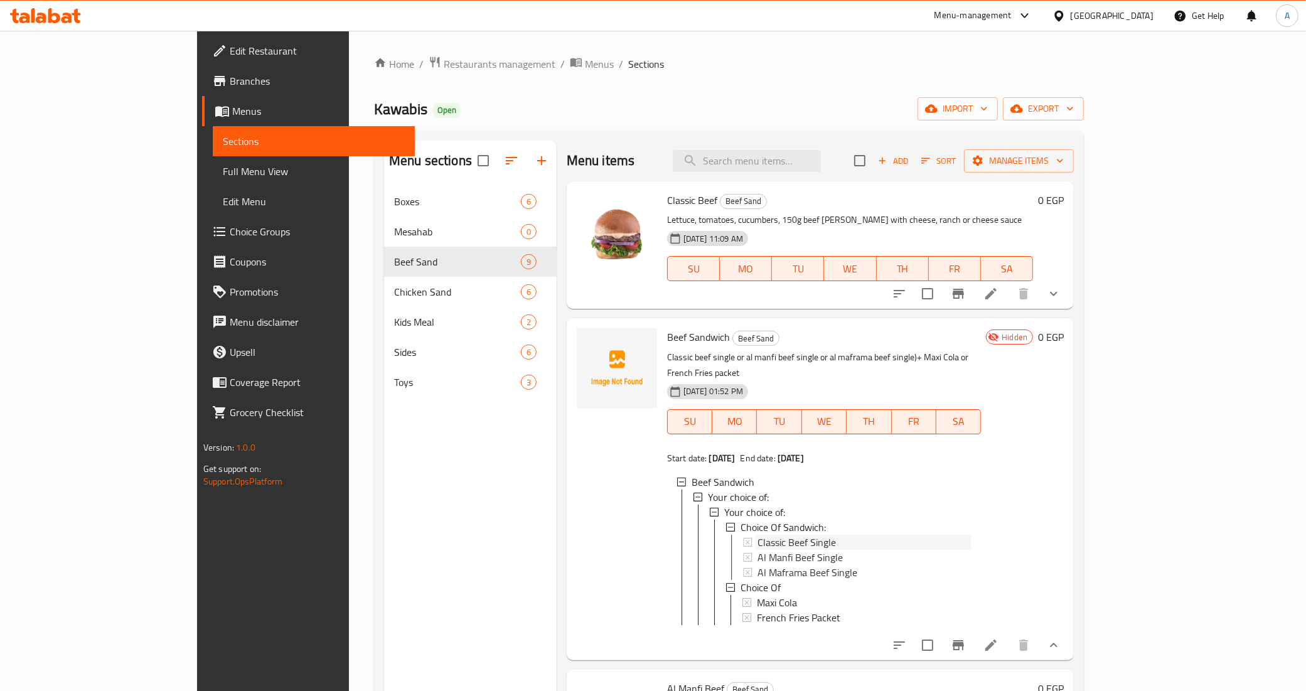
click at [757, 535] on span "Classic Beef Single" at bounding box center [796, 542] width 78 height 15
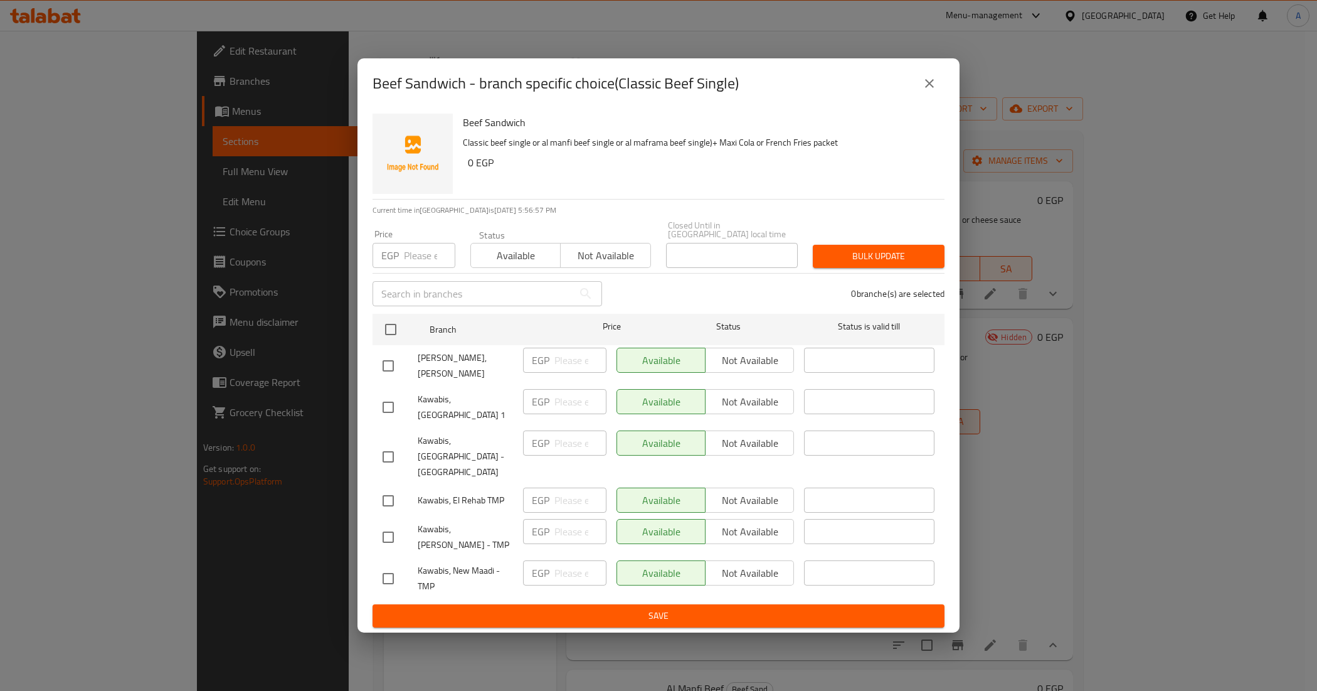
click at [925, 87] on icon "close" at bounding box center [929, 83] width 15 height 15
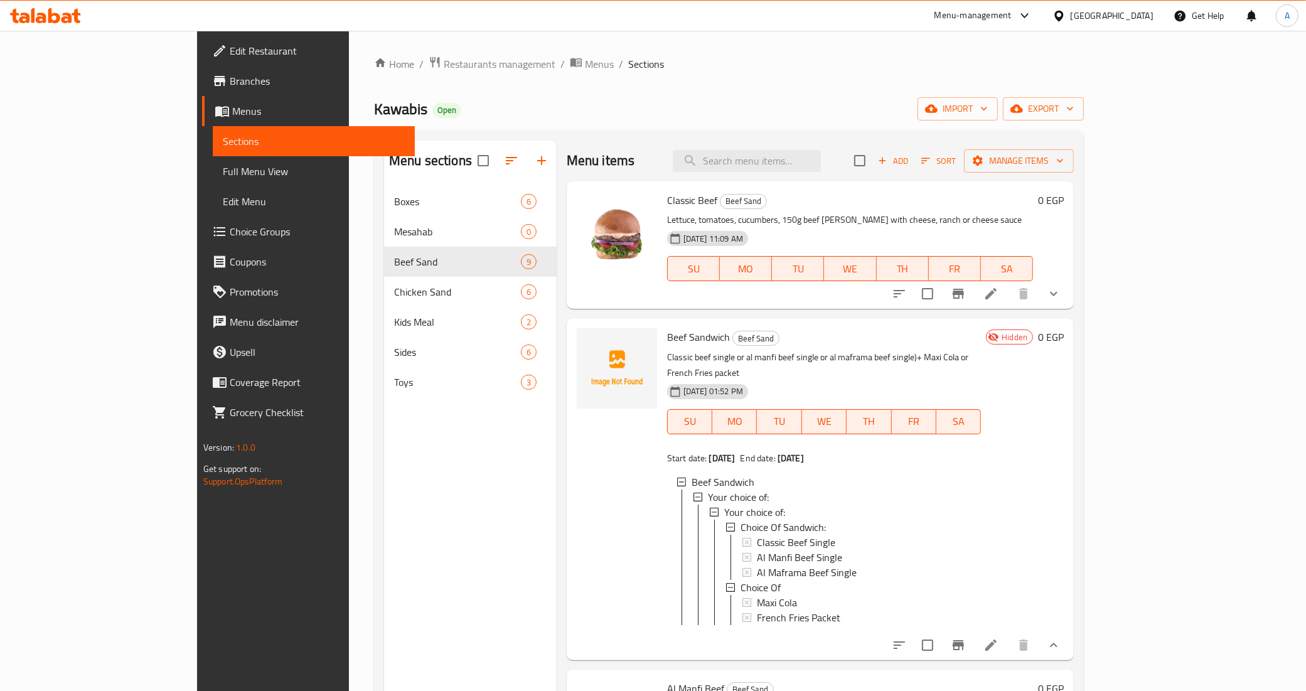
click at [587, 487] on div at bounding box center [617, 488] width 90 height 331
click at [904, 379] on div "[DATE] 01:52 PM SU MO TU WE TH FR SA" at bounding box center [824, 413] width 324 height 68
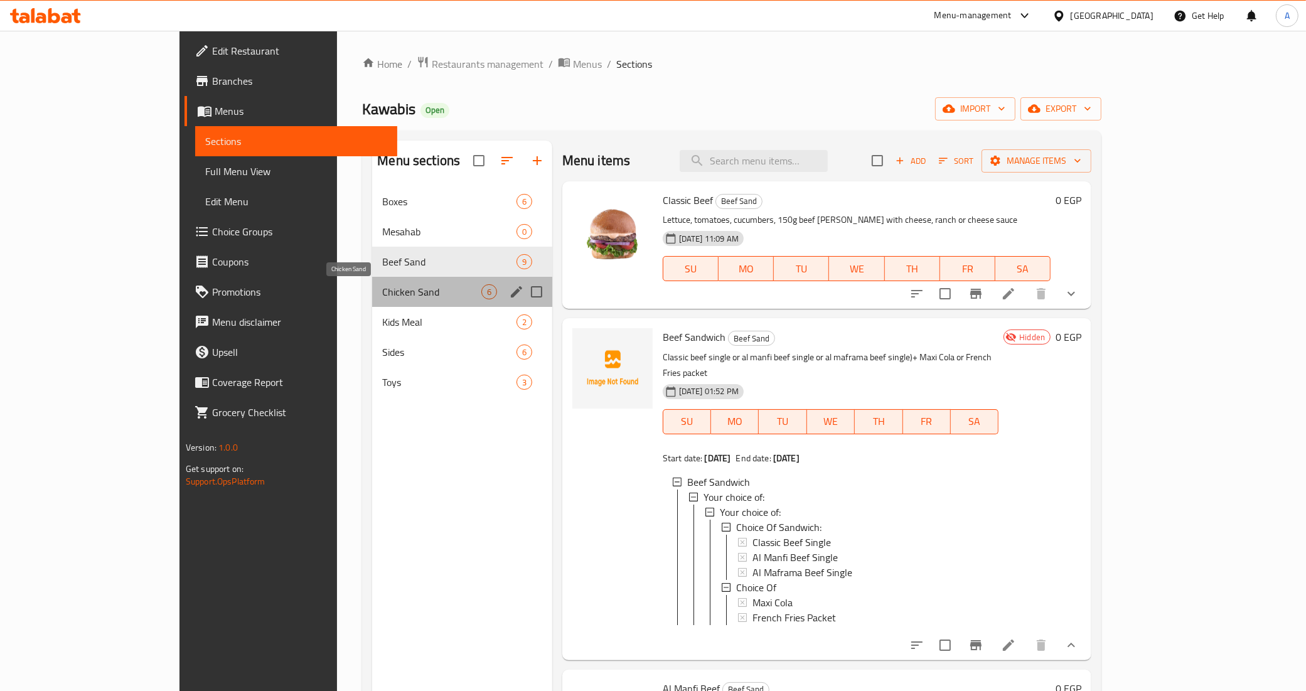
click at [382, 295] on span "Chicken Sand" at bounding box center [431, 291] width 98 height 15
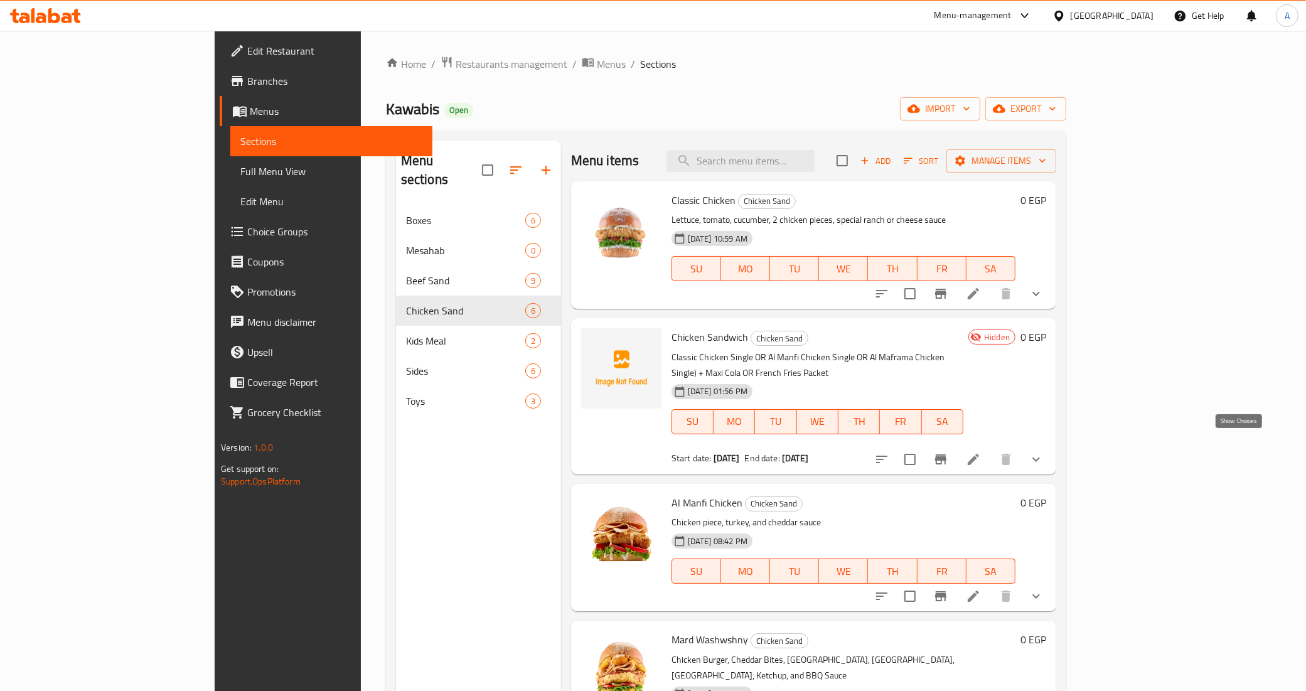
click at [1043, 452] on icon "show more" at bounding box center [1035, 459] width 15 height 15
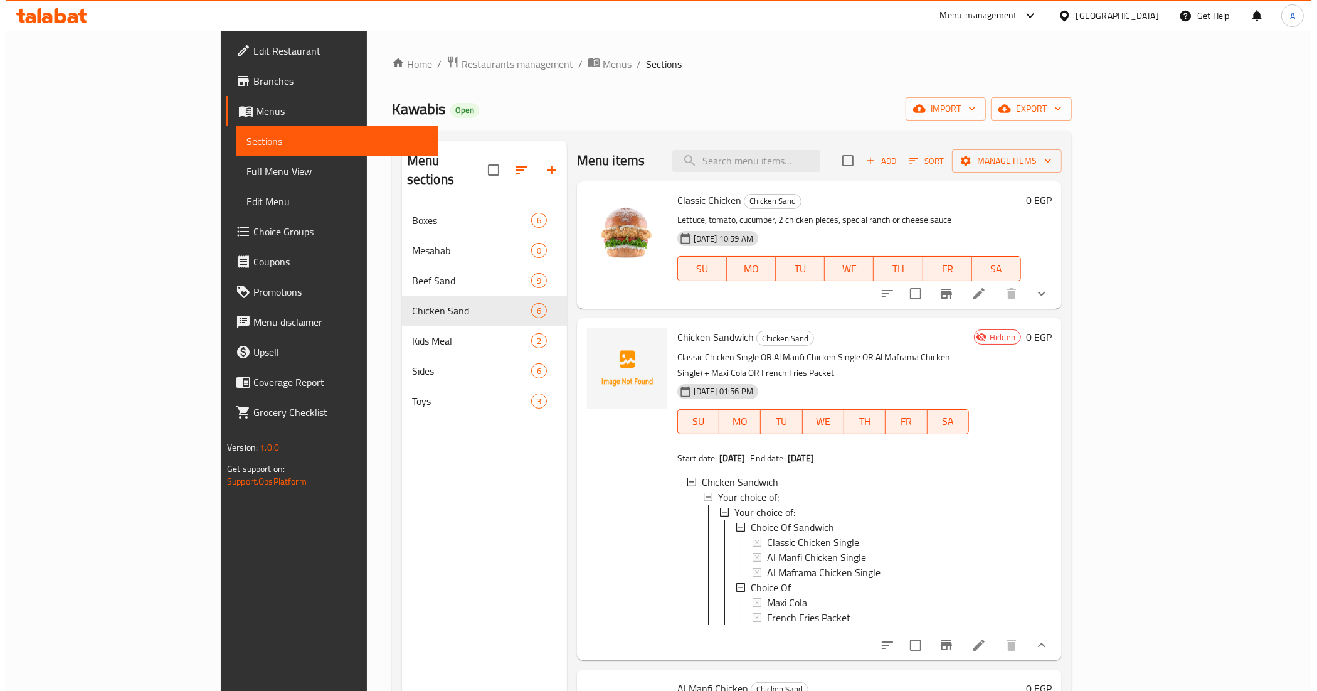
scroll to position [78, 0]
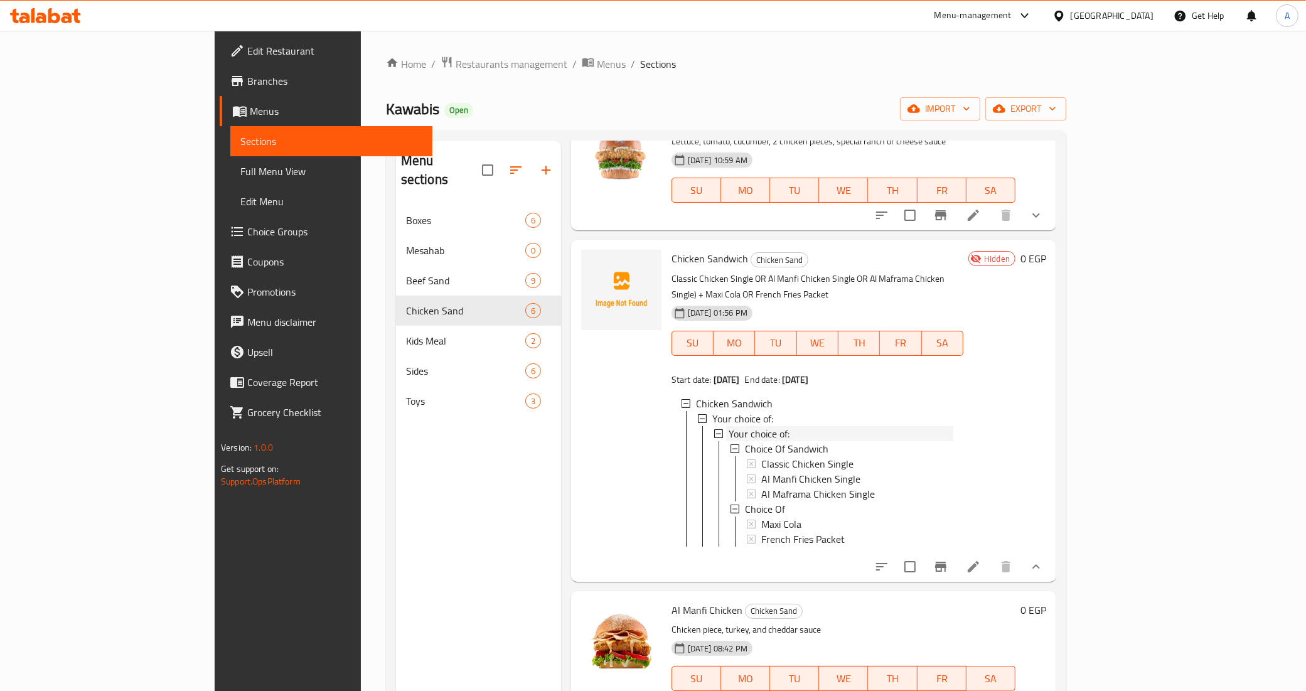
click at [753, 426] on div "Your choice of:" at bounding box center [840, 433] width 225 height 15
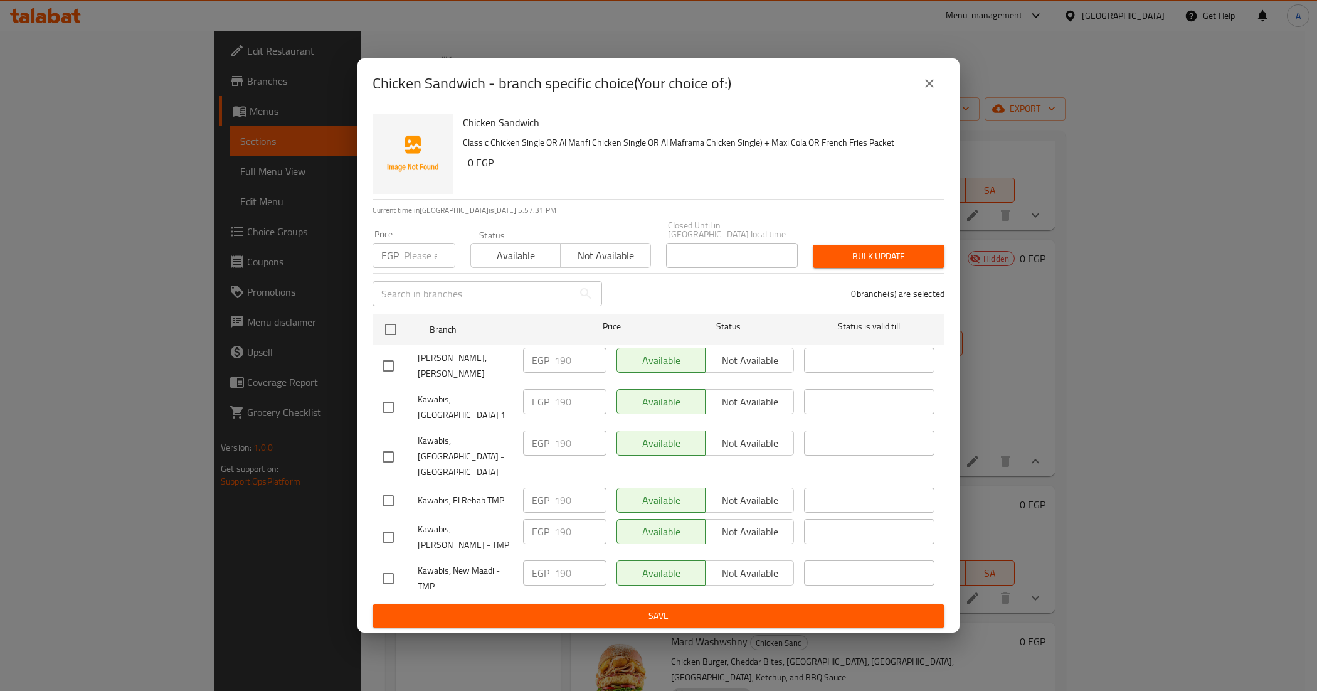
click at [927, 91] on icon "close" at bounding box center [929, 83] width 15 height 15
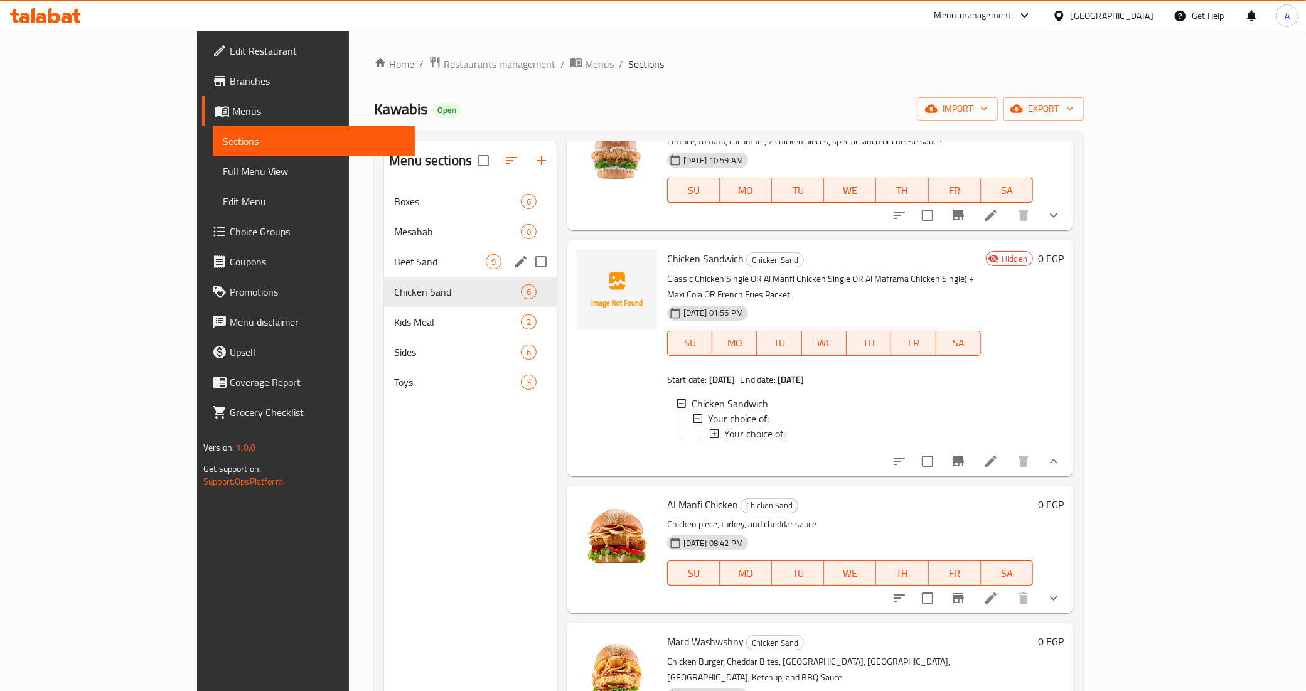
click at [394, 261] on span "Beef Sand" at bounding box center [440, 261] width 92 height 15
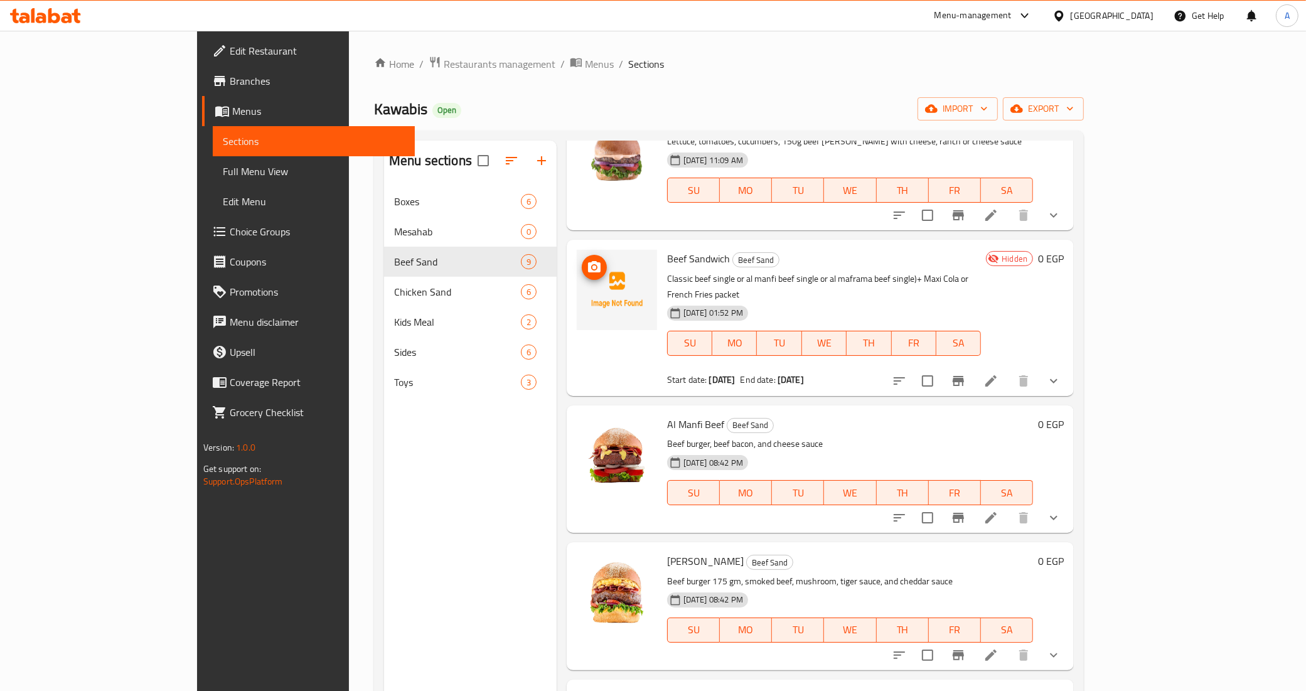
click at [1061, 373] on icon "show more" at bounding box center [1053, 380] width 15 height 15
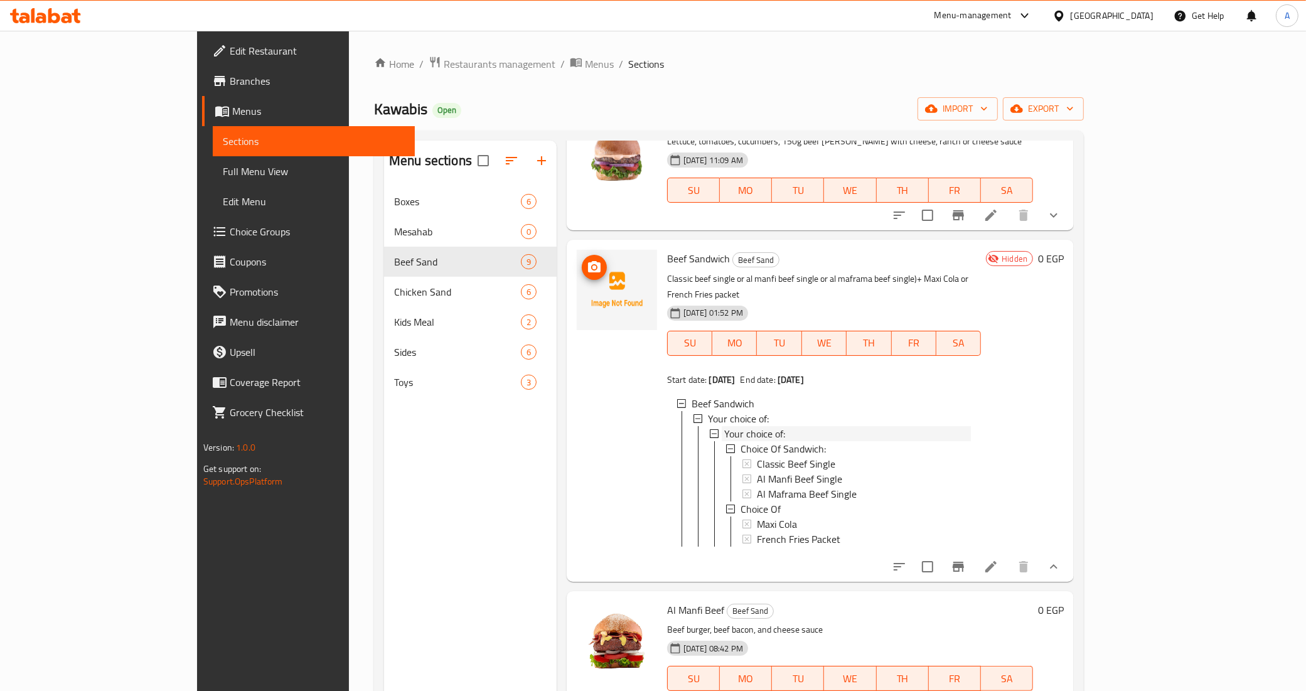
click at [725, 426] on span "Your choice of:" at bounding box center [754, 433] width 61 height 15
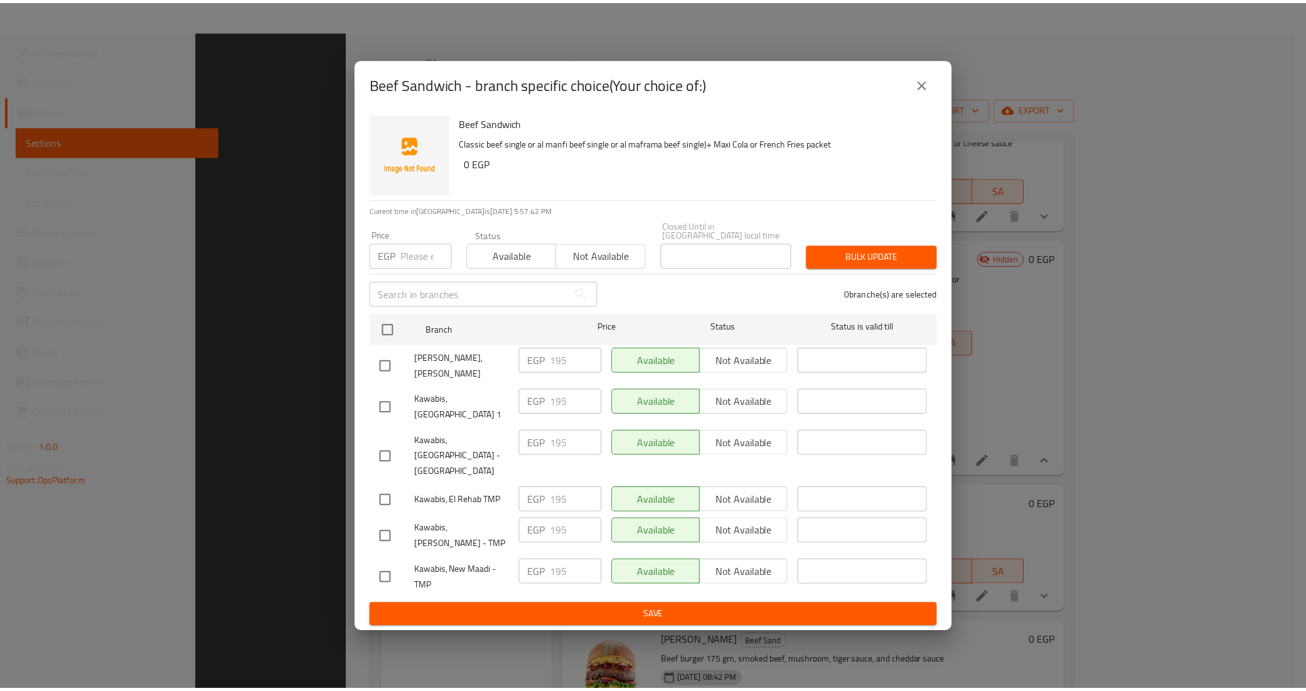
scroll to position [176, 0]
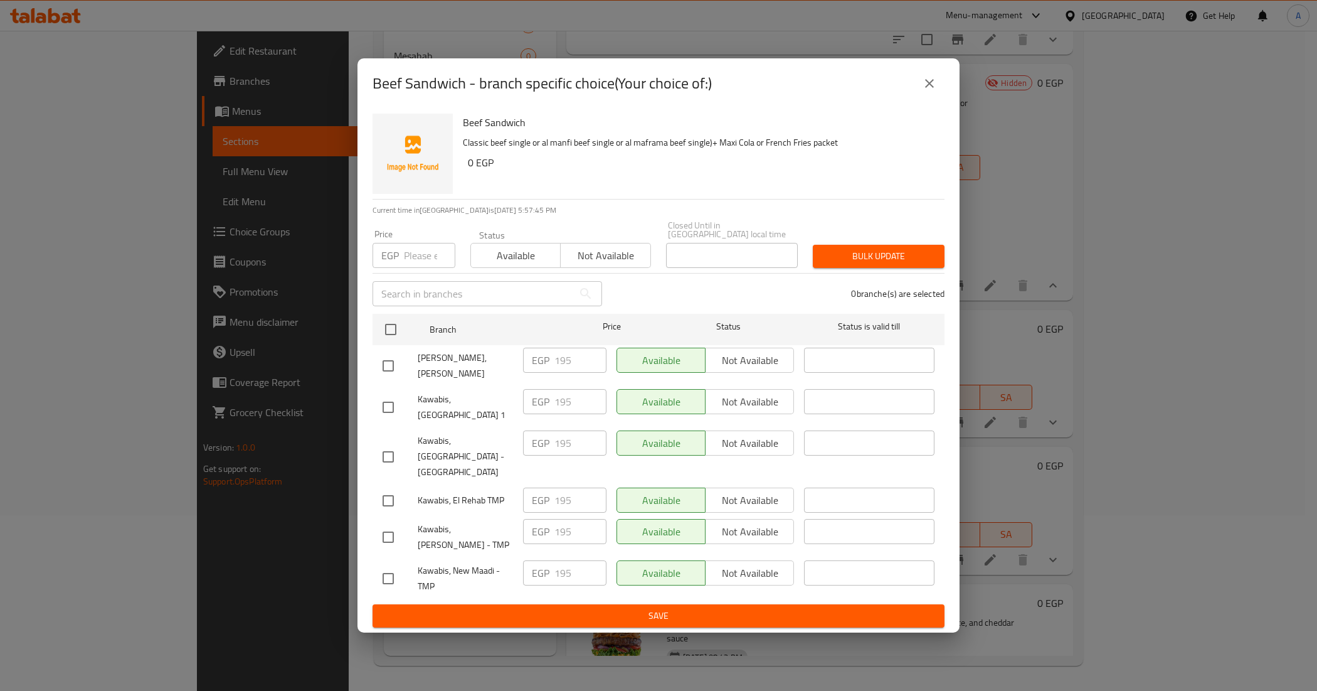
click at [767, 171] on h6 "0 EGP" at bounding box center [701, 163] width 467 height 18
click at [932, 89] on icon "close" at bounding box center [929, 83] width 15 height 15
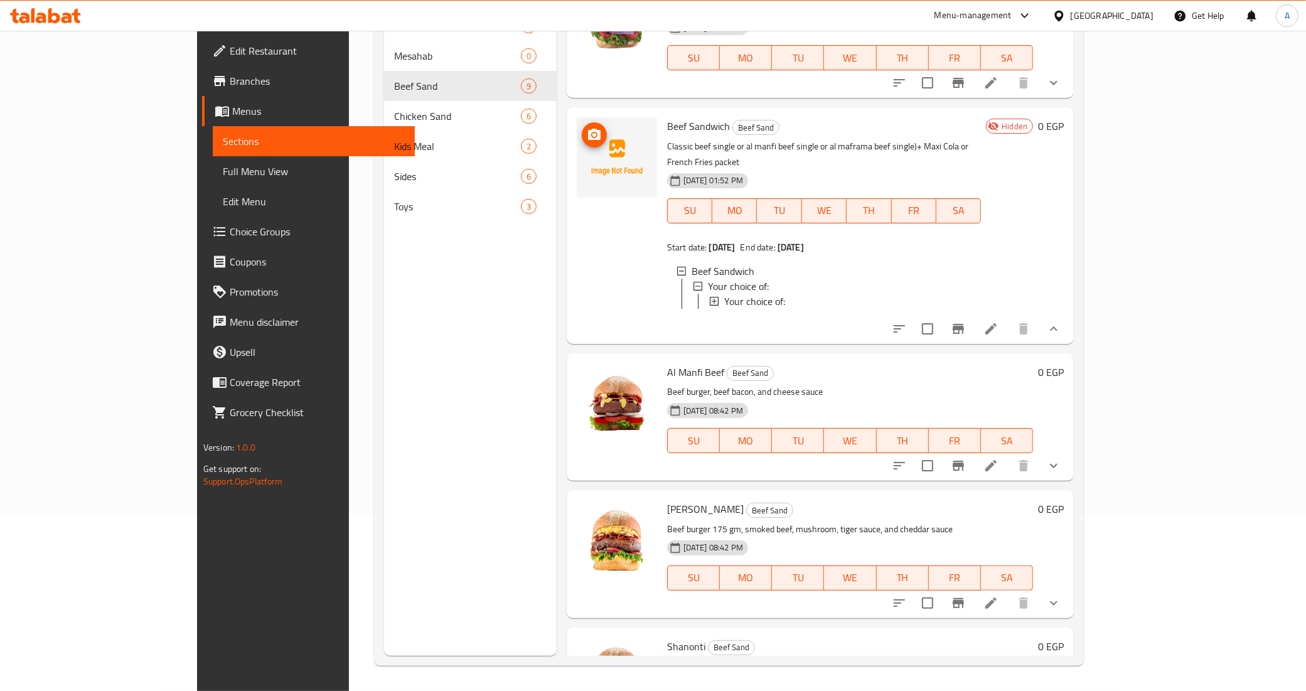
scroll to position [0, 0]
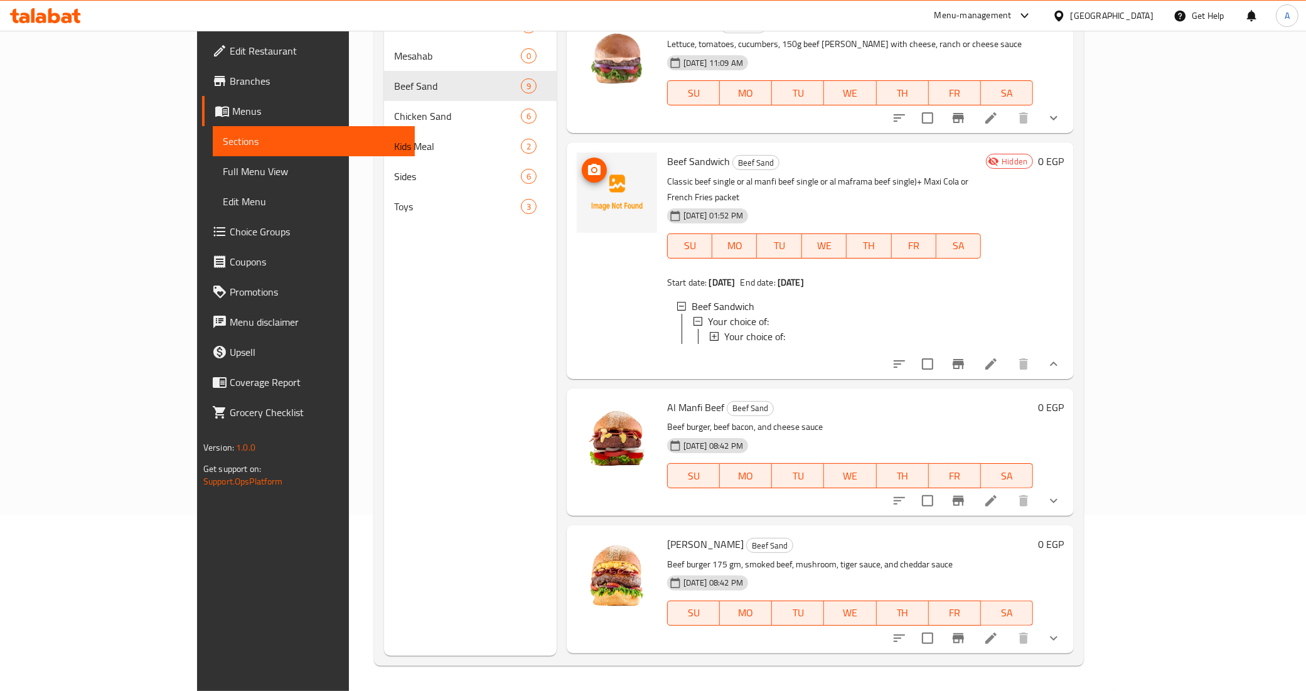
click at [724, 329] on span "Your choice of:" at bounding box center [754, 336] width 61 height 15
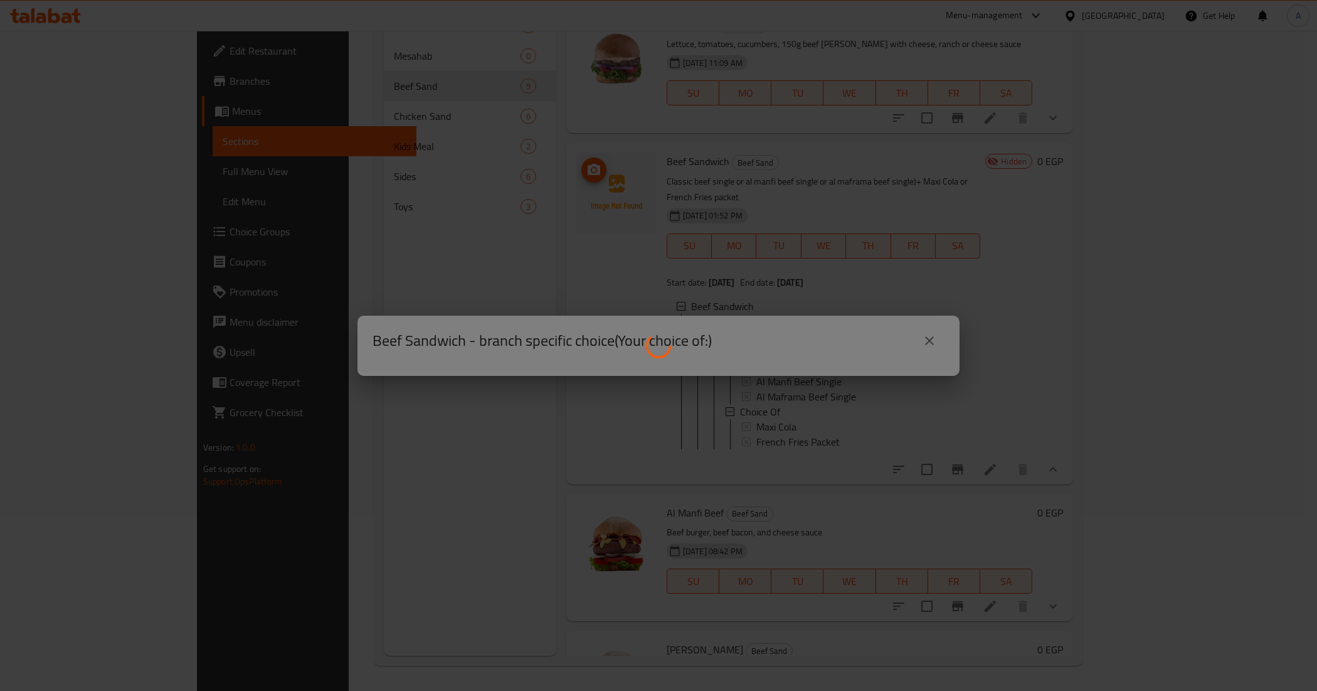
click at [933, 340] on div at bounding box center [658, 345] width 1317 height 691
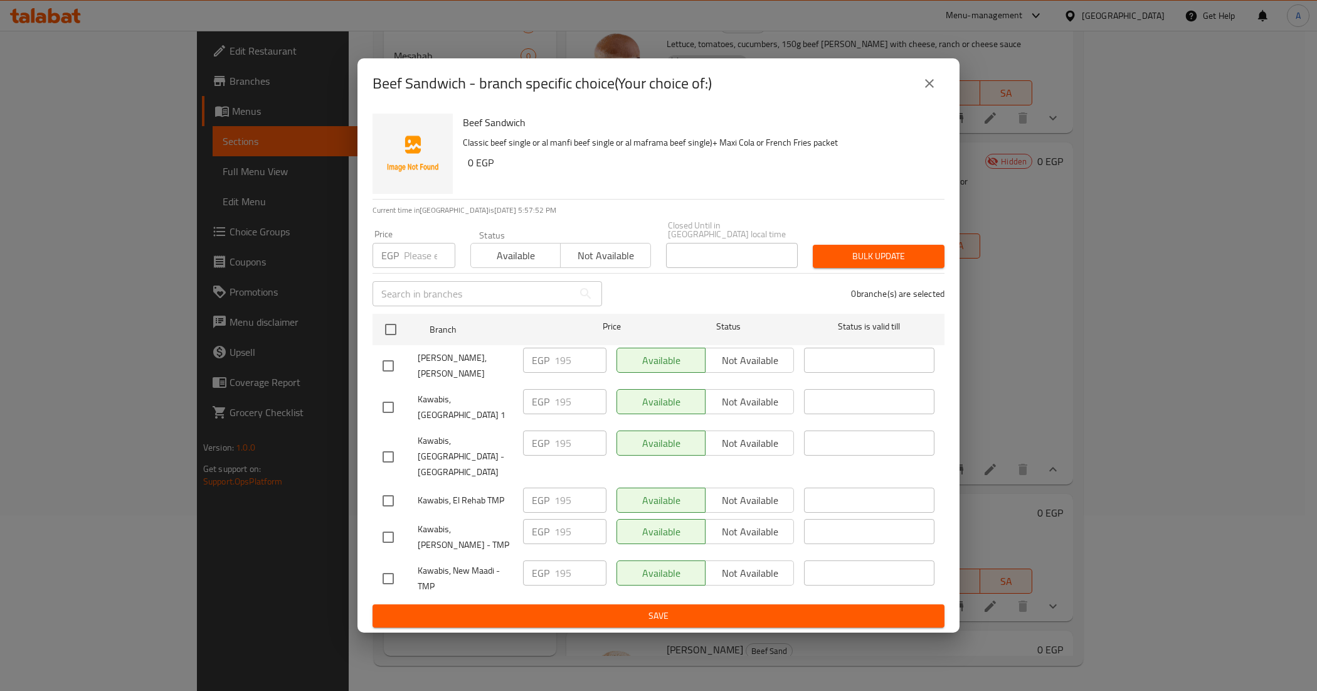
click at [933, 91] on icon "close" at bounding box center [929, 83] width 15 height 15
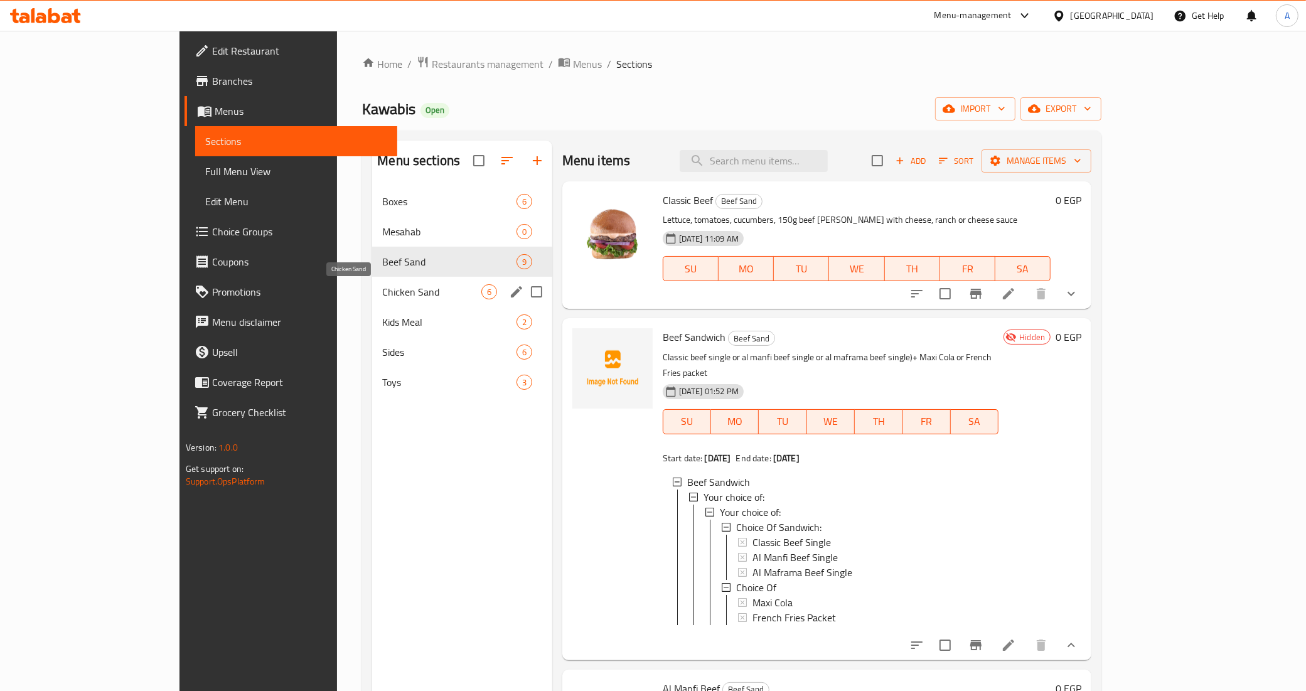
click at [382, 299] on span "Chicken Sand" at bounding box center [431, 291] width 98 height 15
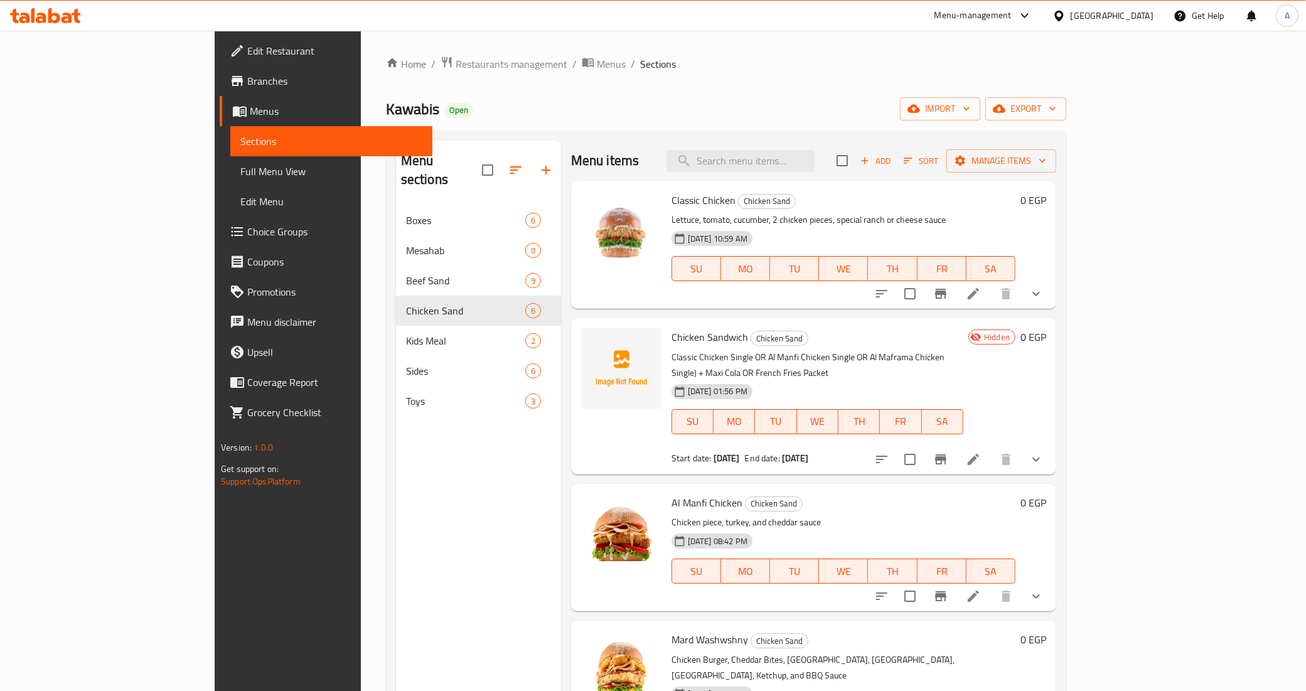
click at [1043, 452] on icon "show more" at bounding box center [1035, 459] width 15 height 15
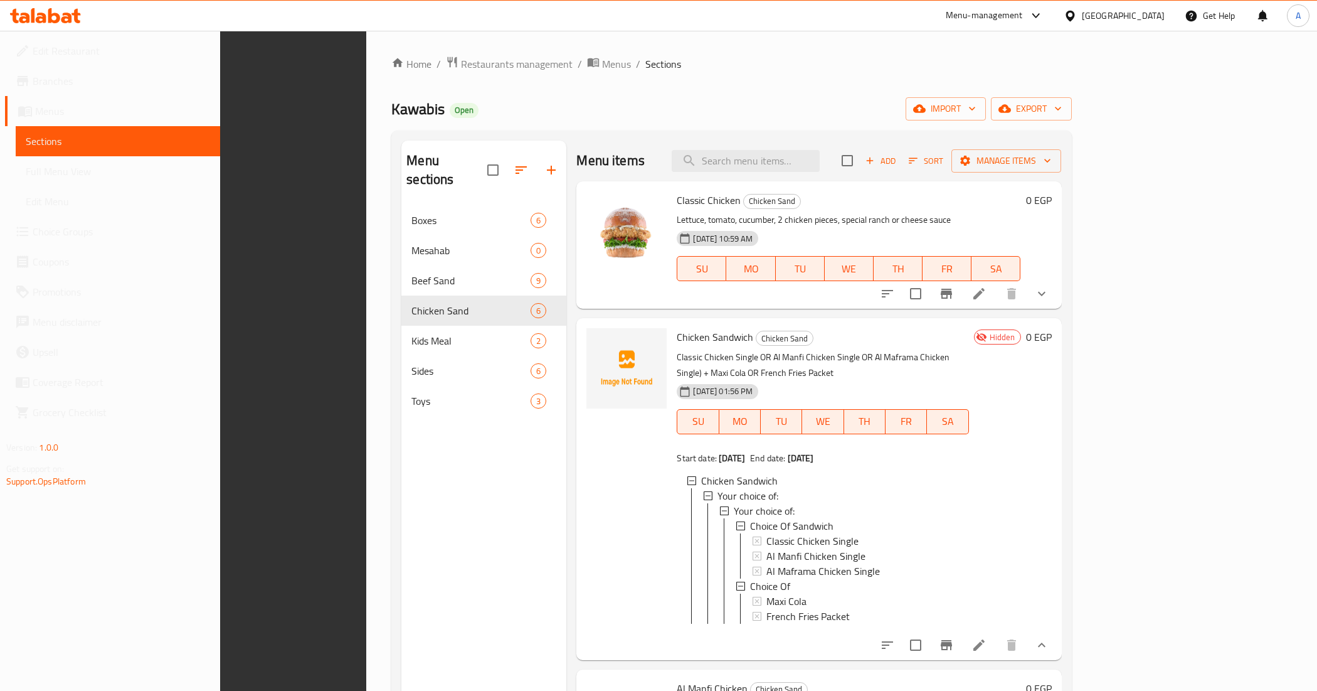
scroll to position [176, 0]
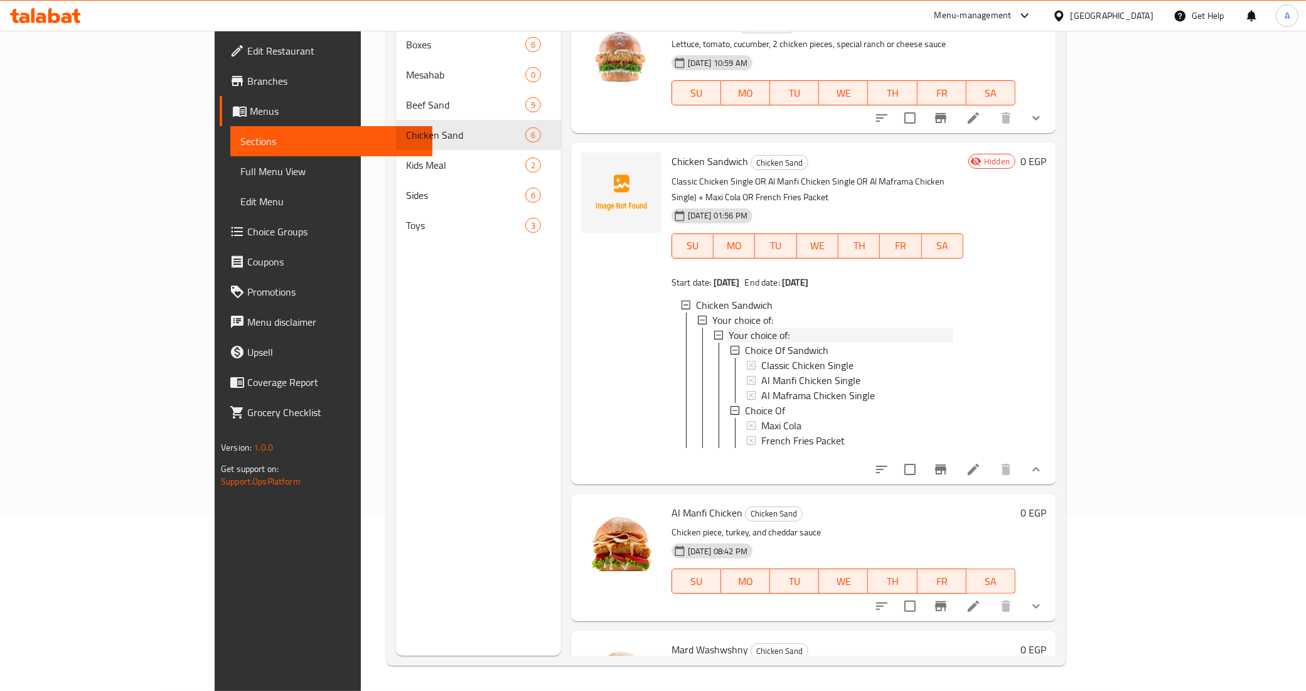
click at [735, 327] on span "Your choice of:" at bounding box center [758, 334] width 61 height 15
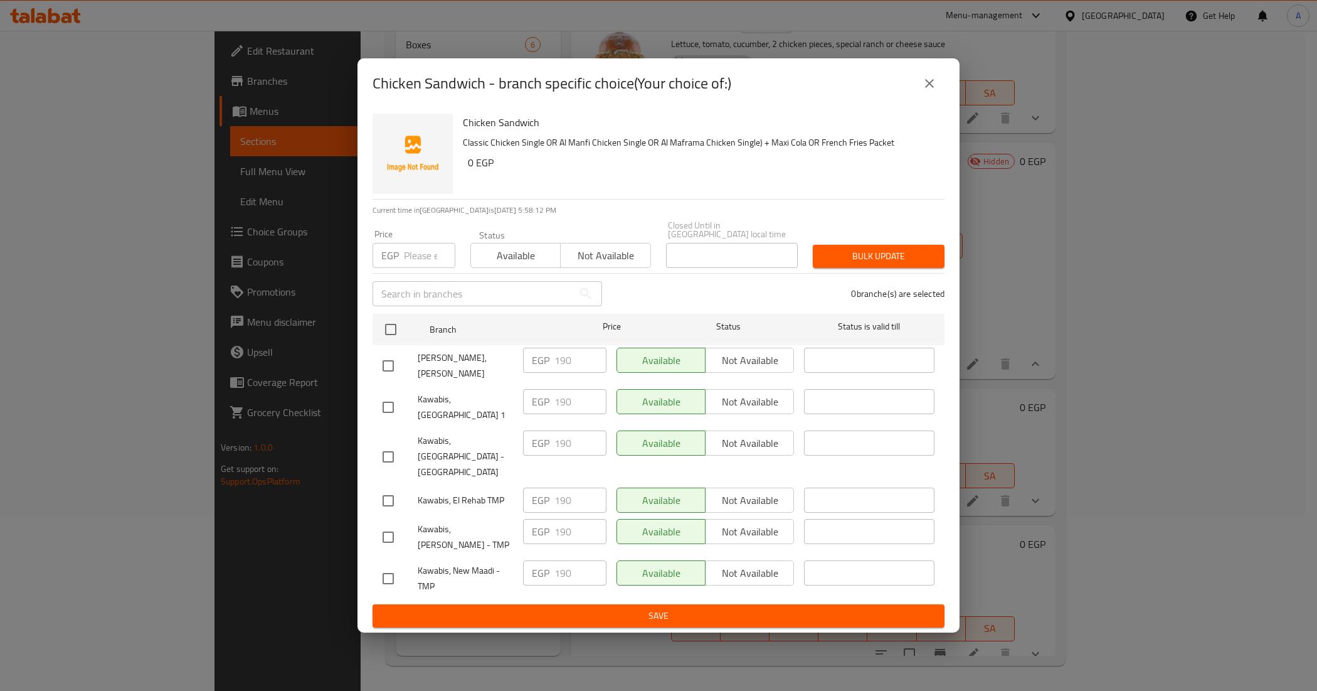
click at [858, 162] on h6 "0 EGP" at bounding box center [701, 163] width 467 height 18
click at [930, 88] on icon "close" at bounding box center [929, 83] width 15 height 15
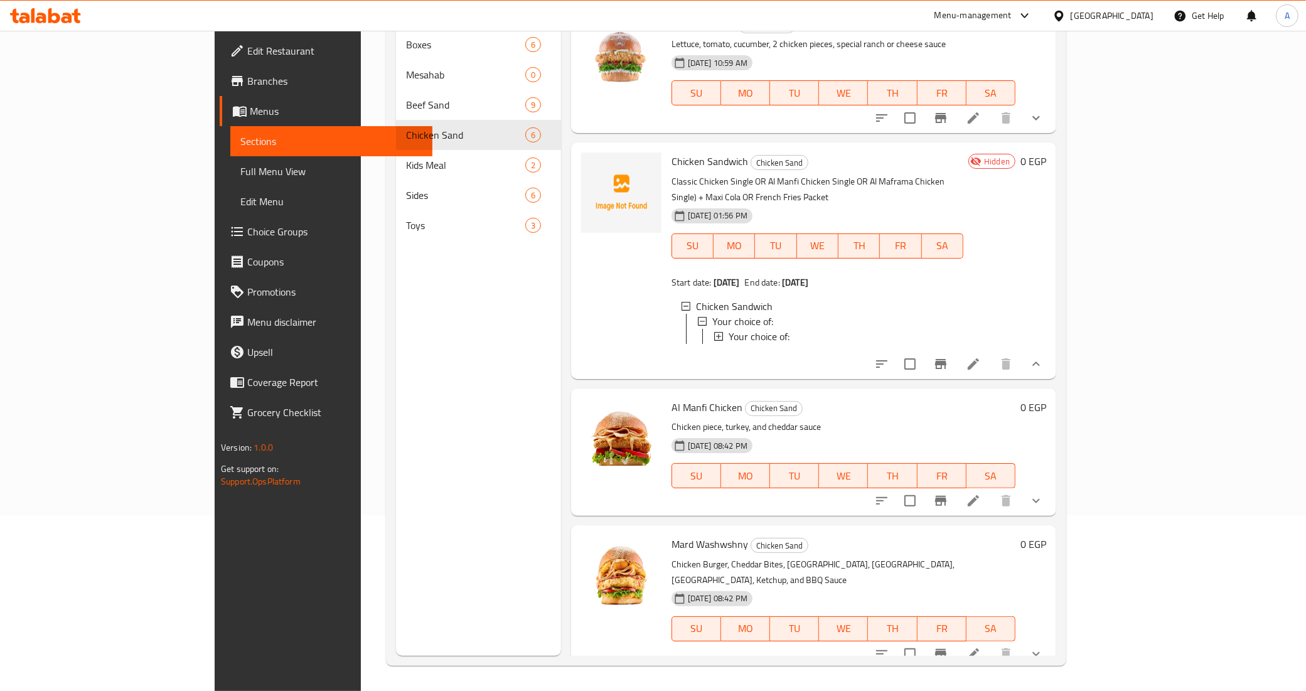
click at [396, 345] on div "Menu sections Boxes 6 Mesahab 0 Beef Sand 9 Chicken Sand 6 Kids Meal 2 Sides 6 …" at bounding box center [478, 310] width 165 height 691
drag, startPoint x: 104, startPoint y: 79, endPoint x: 109, endPoint y: 63, distance: 17.1
click at [247, 79] on span "Branches" at bounding box center [335, 80] width 176 height 15
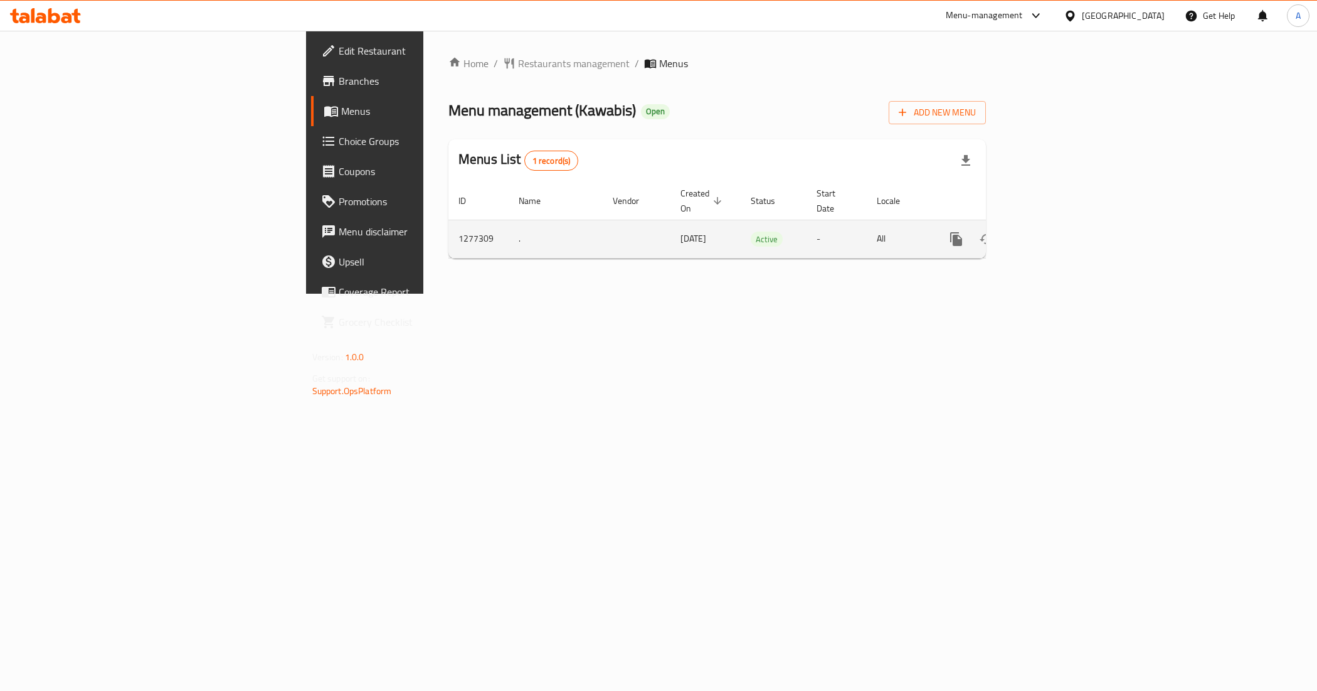
click at [1055, 231] on icon "enhanced table" at bounding box center [1047, 238] width 15 height 15
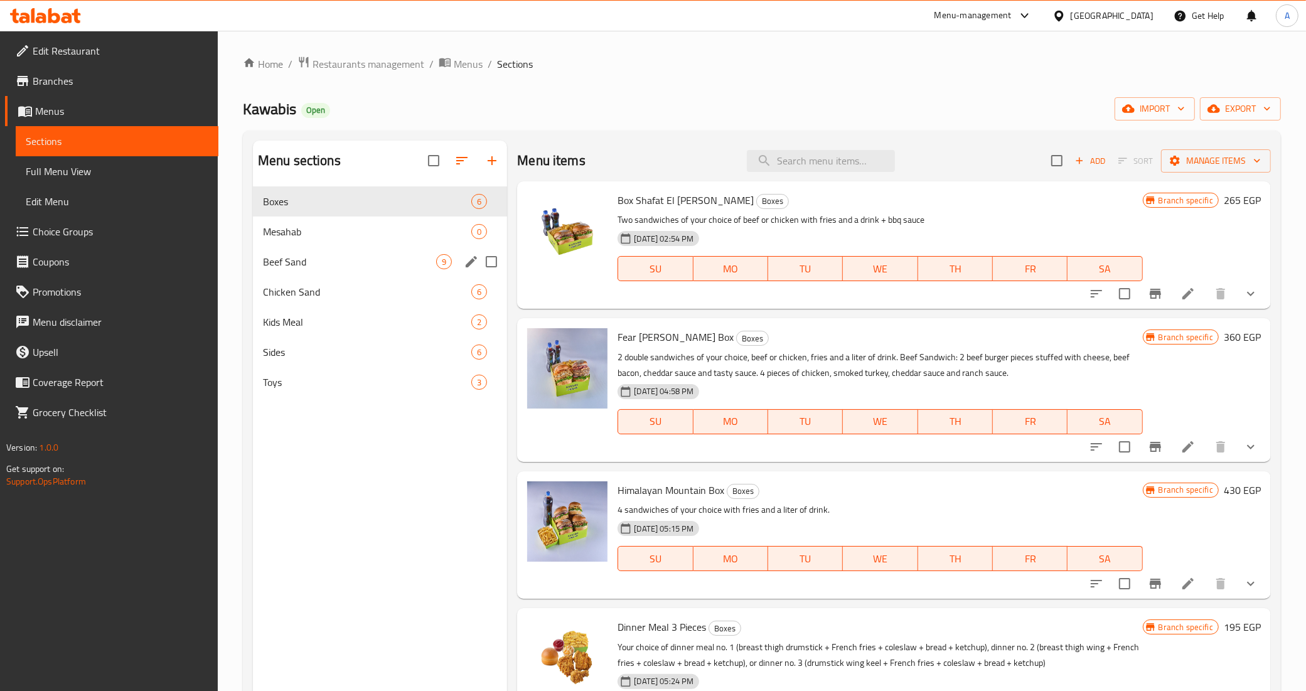
click at [325, 256] on span "Beef Sand" at bounding box center [349, 261] width 173 height 15
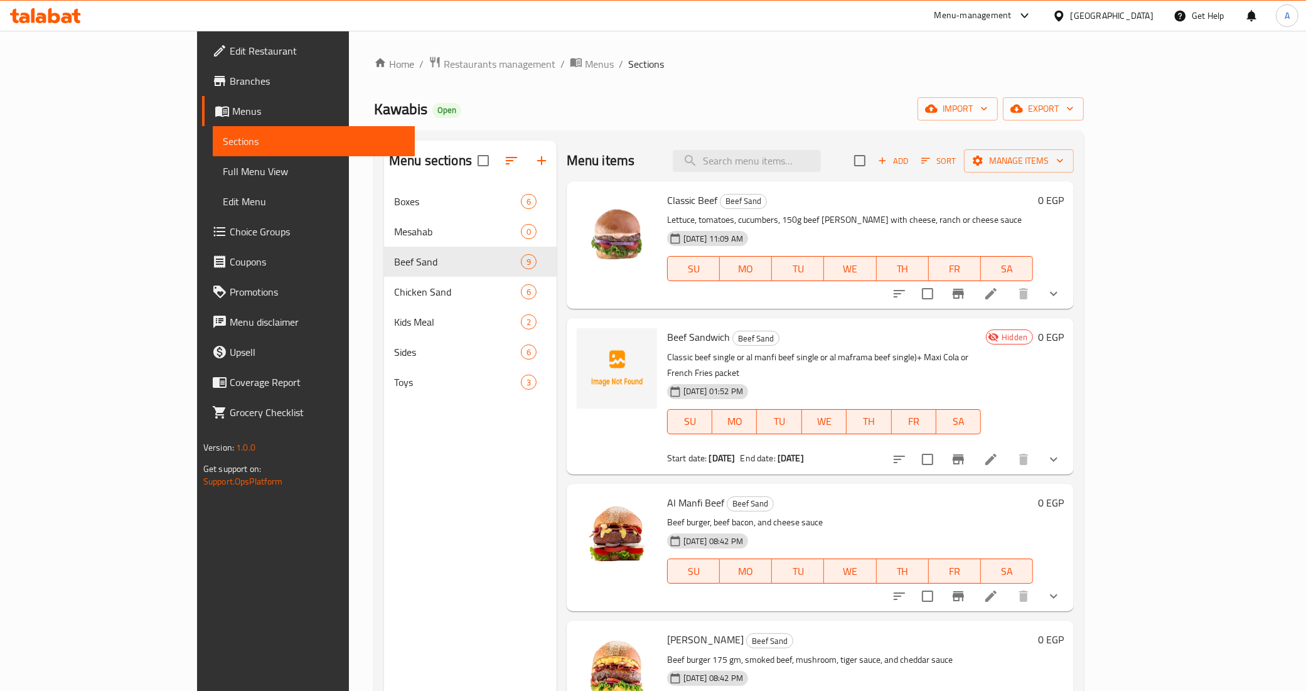
click at [1061, 452] on icon "show more" at bounding box center [1053, 459] width 15 height 15
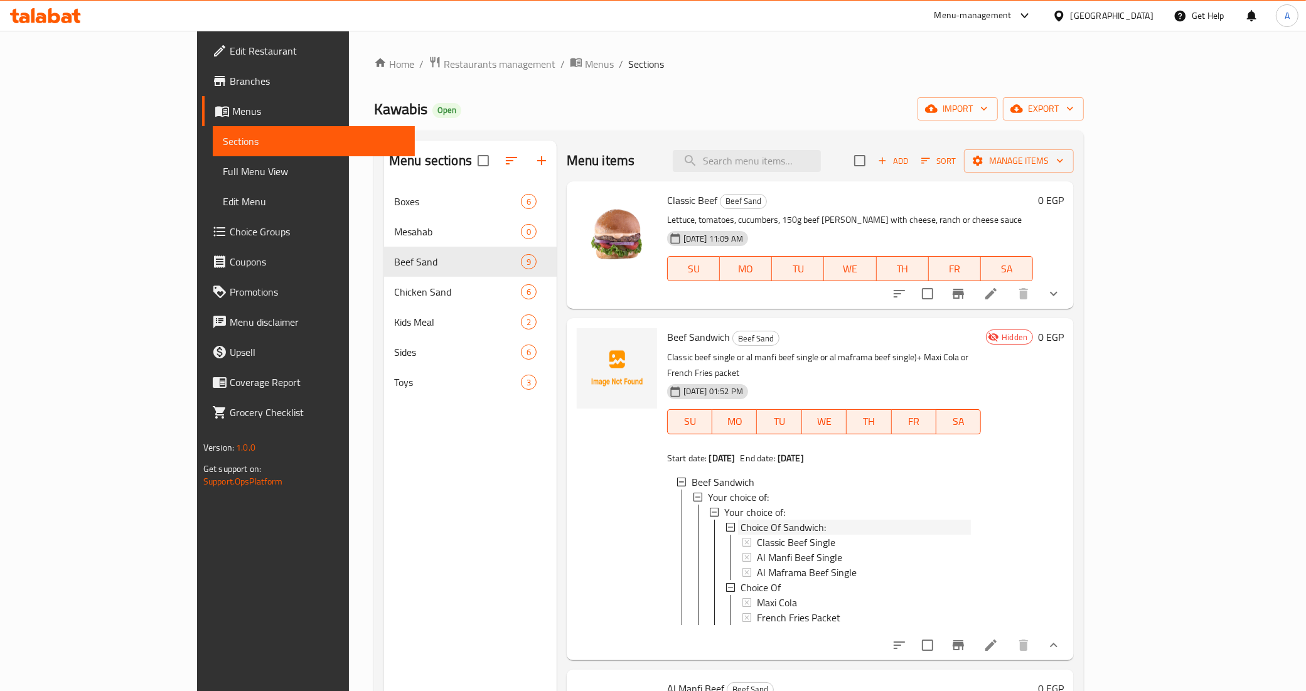
click at [740, 519] on span "Choice Of Sandwich:" at bounding box center [782, 526] width 85 height 15
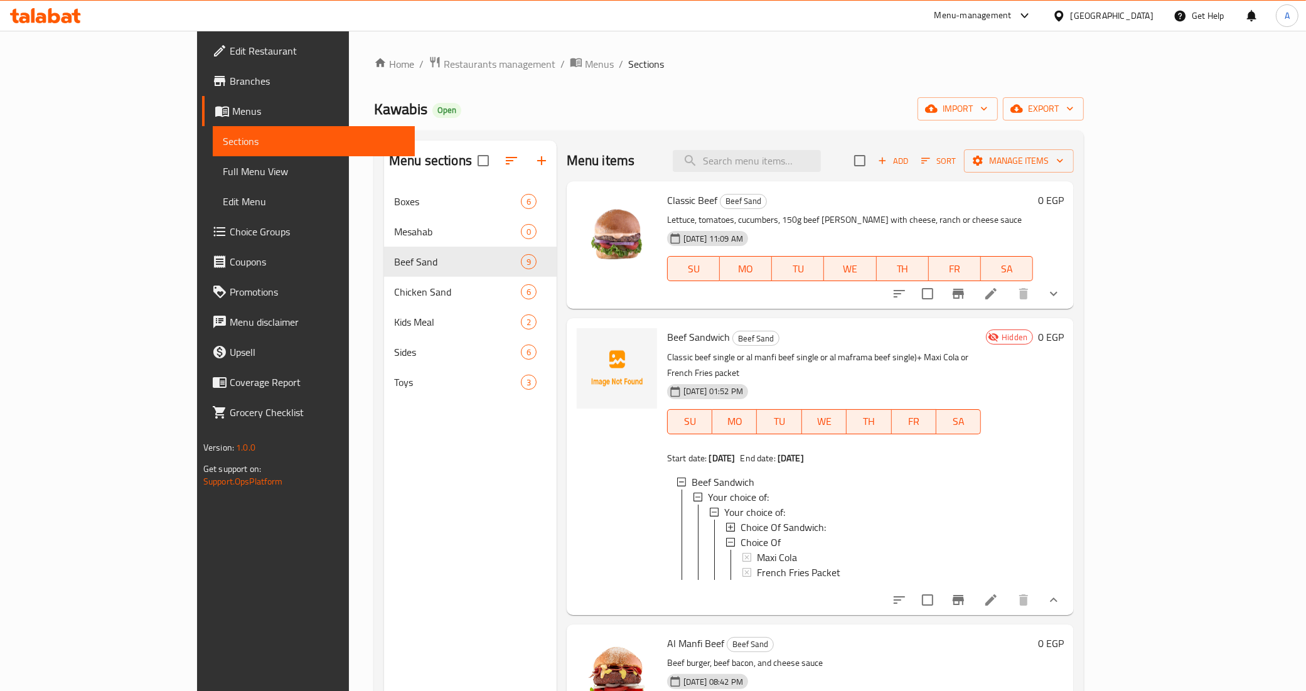
click at [740, 519] on span "Choice Of Sandwich:" at bounding box center [782, 526] width 85 height 15
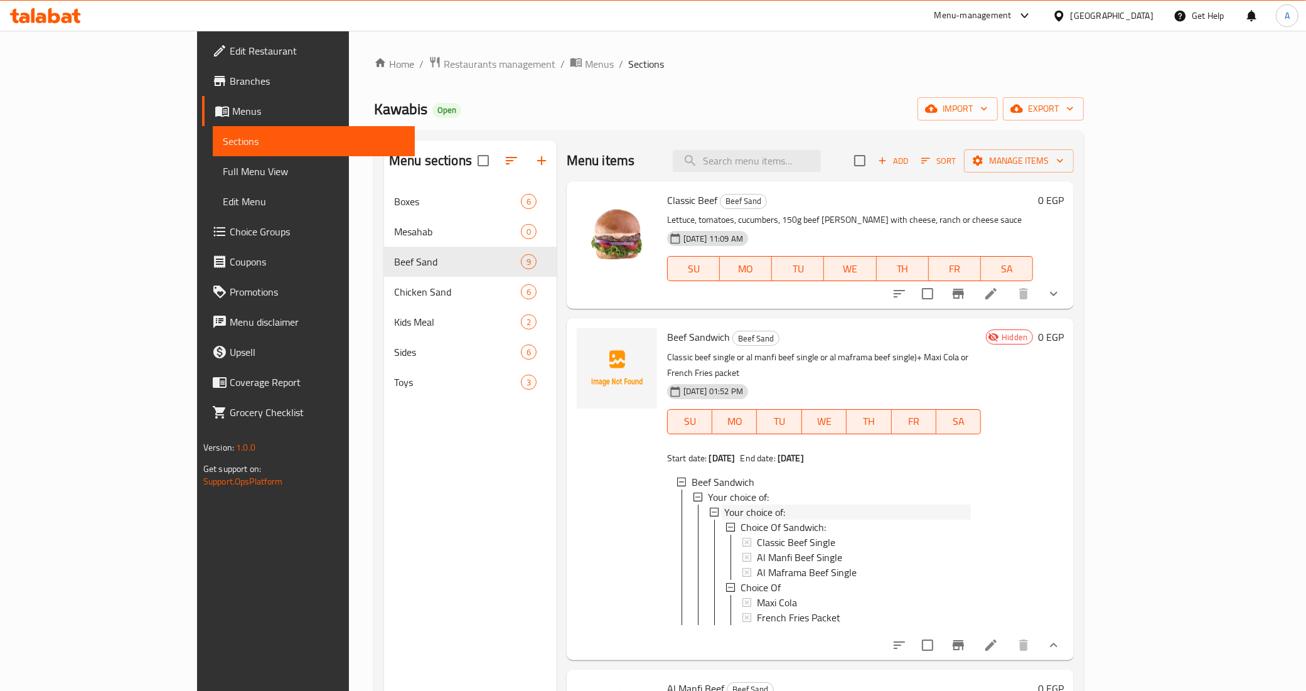
click at [732, 504] on span "Your choice of:" at bounding box center [754, 511] width 61 height 15
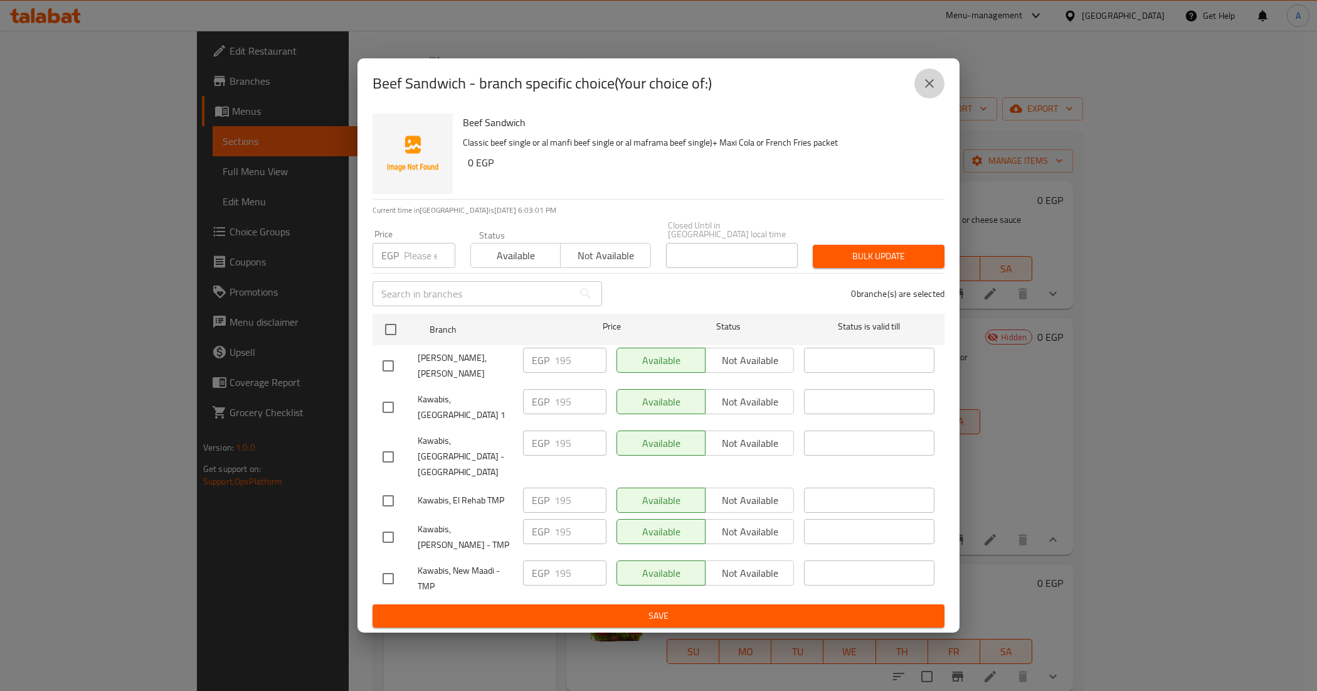
click at [926, 91] on icon "close" at bounding box center [929, 83] width 15 height 15
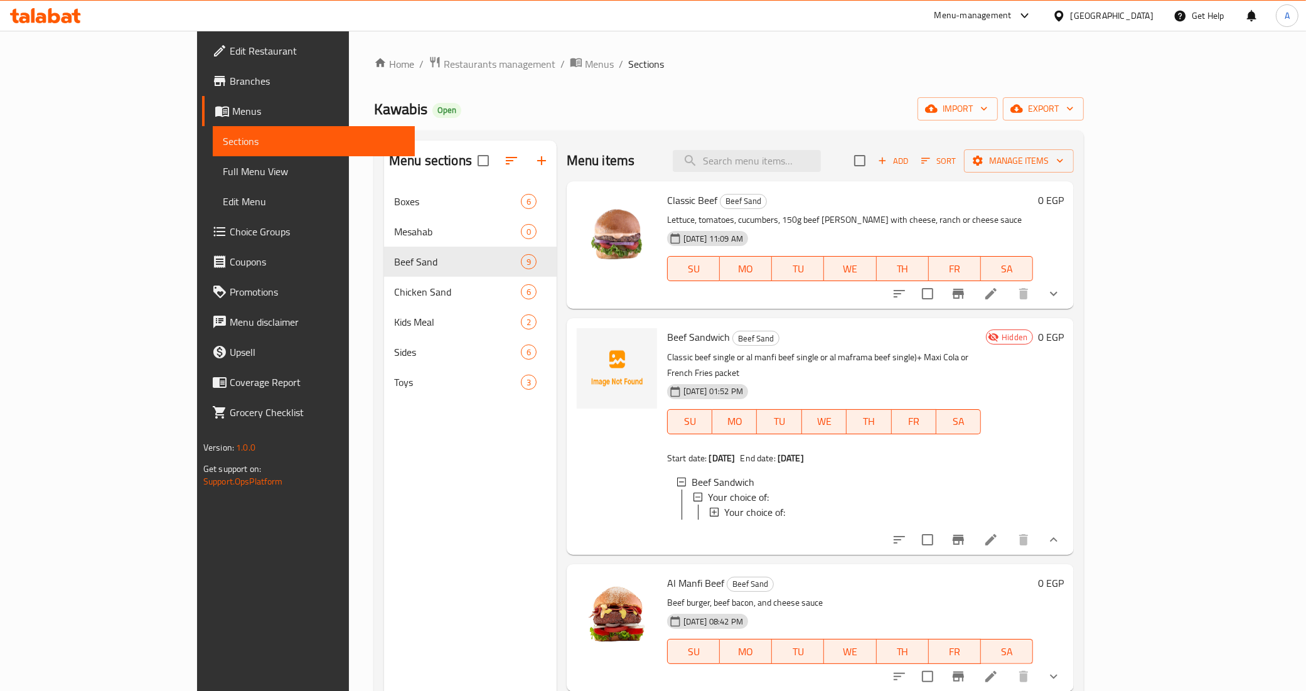
click at [998, 532] on icon at bounding box center [990, 539] width 15 height 15
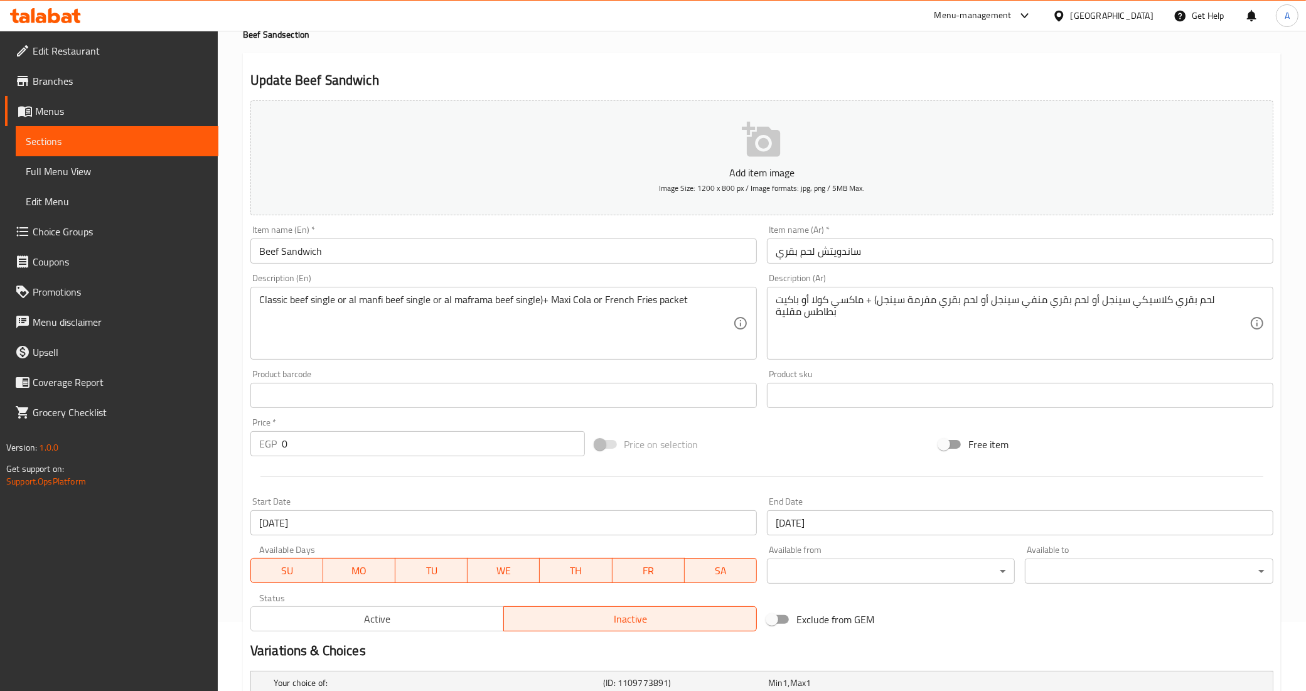
scroll to position [78, 0]
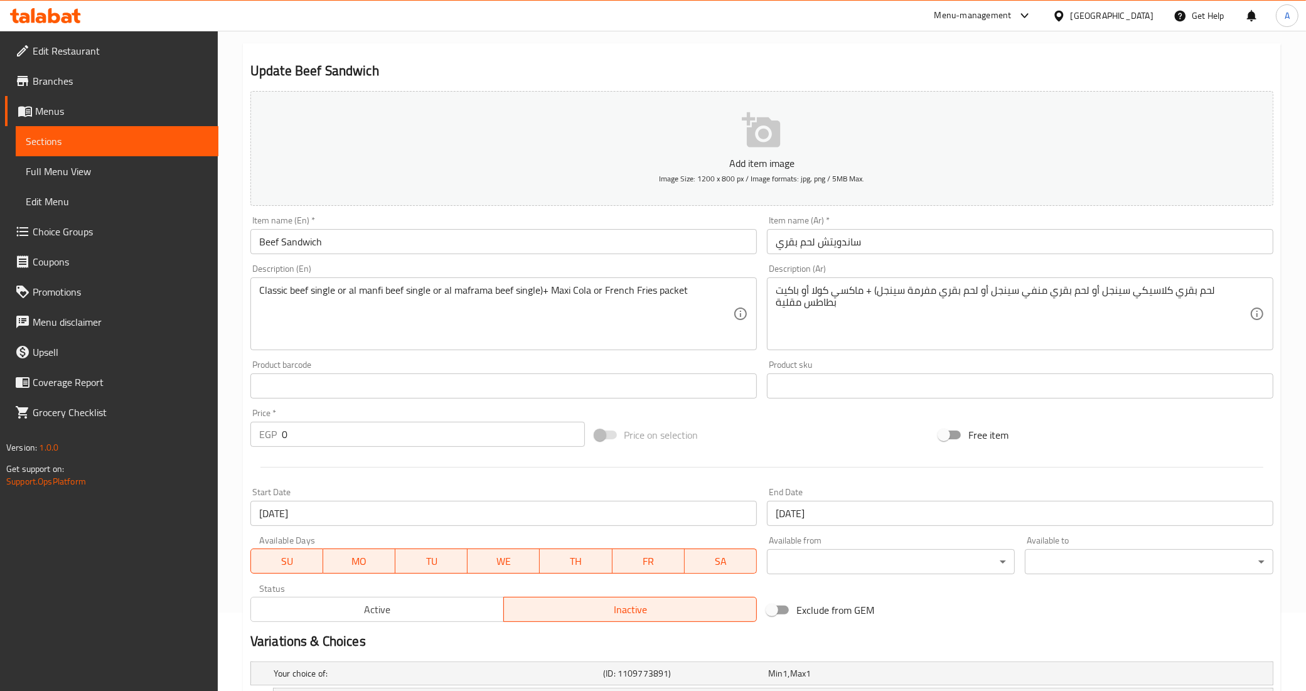
drag, startPoint x: 104, startPoint y: 148, endPoint x: 114, endPoint y: 155, distance: 12.2
click at [104, 148] on span "Sections" at bounding box center [117, 141] width 183 height 15
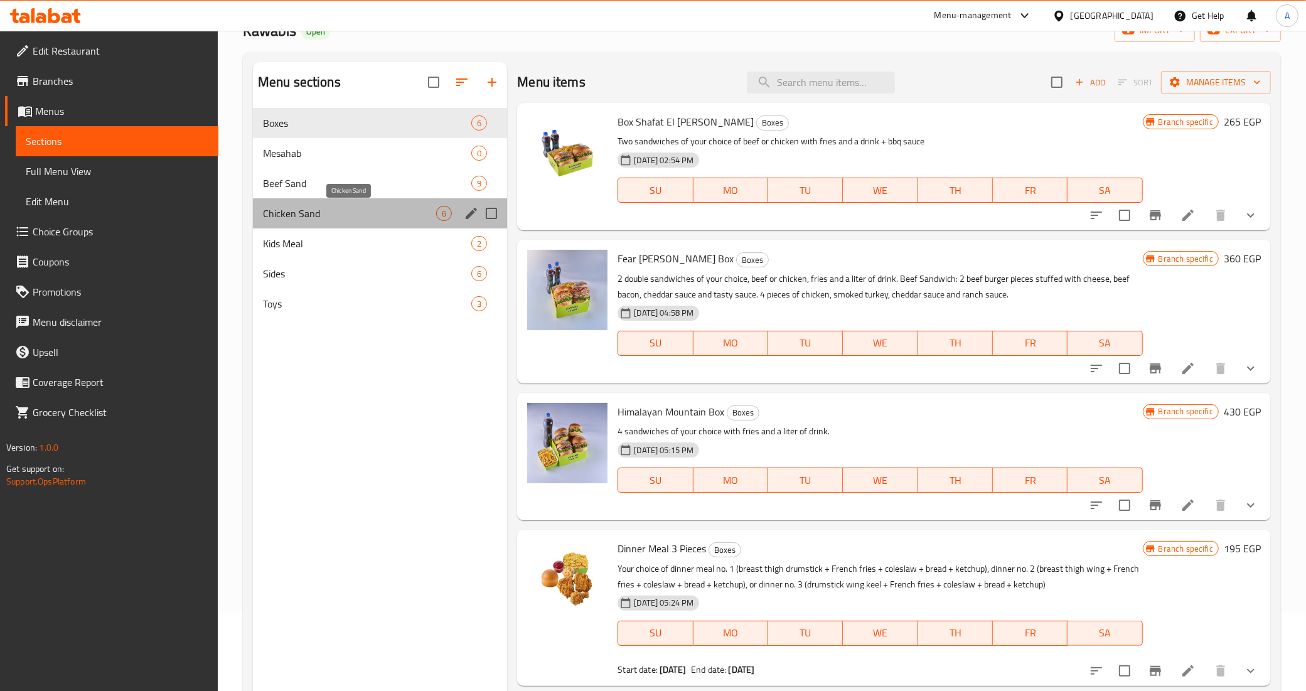
click at [314, 214] on span "Chicken Sand" at bounding box center [349, 213] width 173 height 15
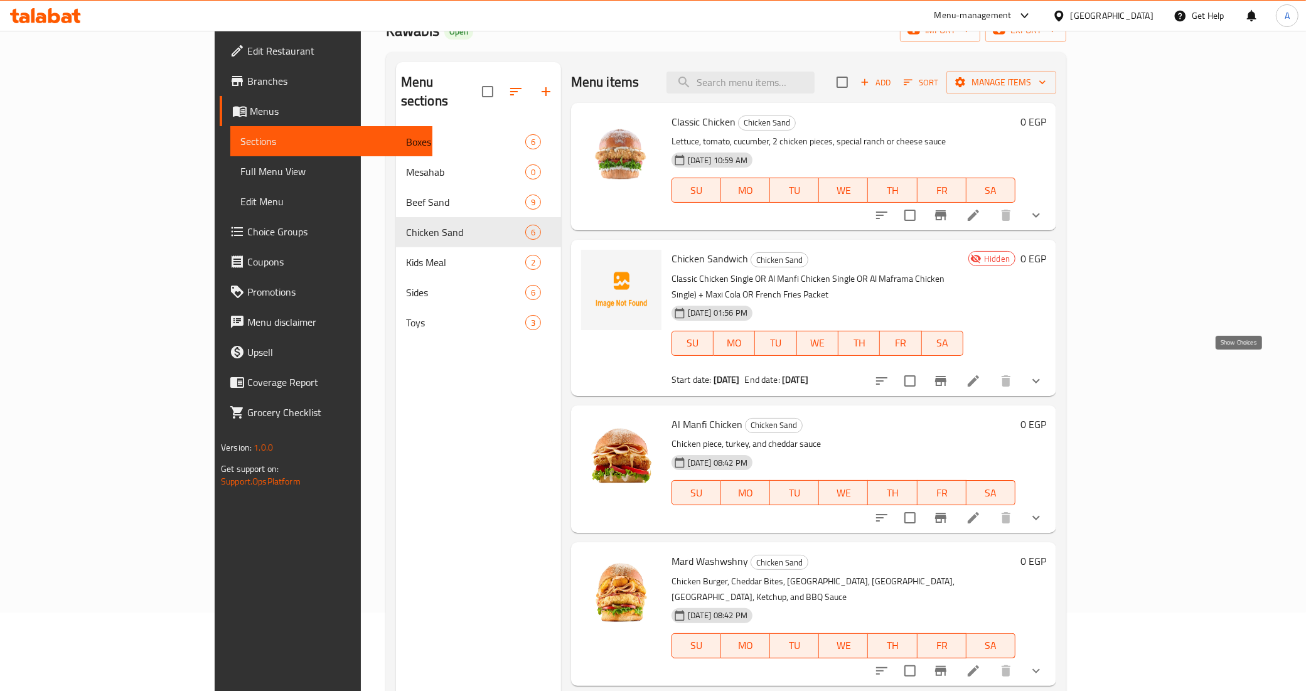
click at [1043, 373] on icon "show more" at bounding box center [1035, 380] width 15 height 15
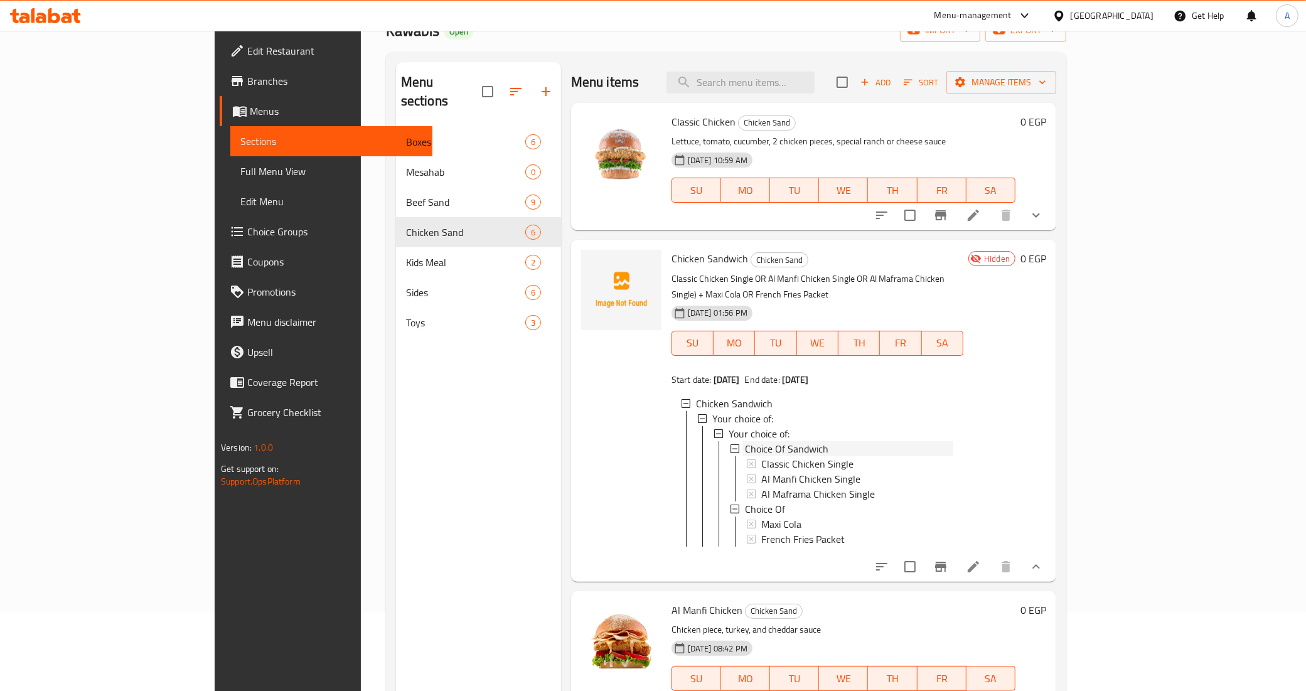
click at [745, 441] on span "Choice Of Sandwich" at bounding box center [786, 448] width 83 height 15
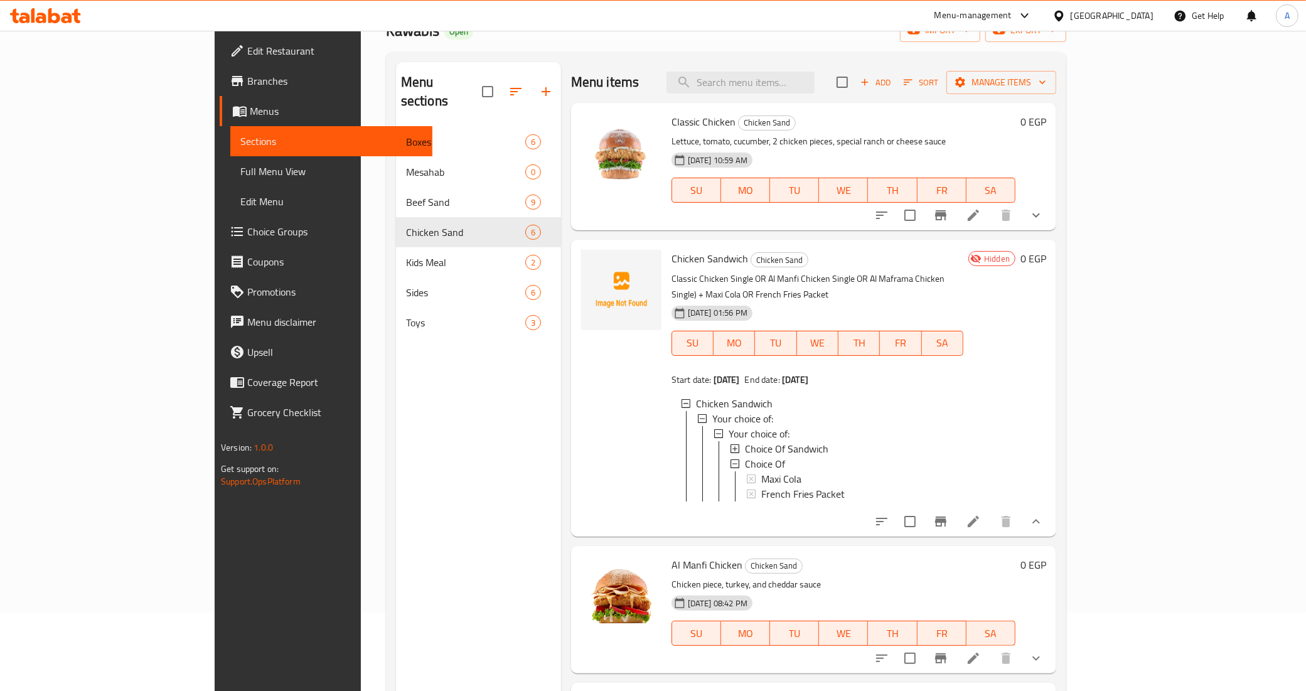
click at [745, 441] on span "Choice Of Sandwich" at bounding box center [786, 448] width 83 height 15
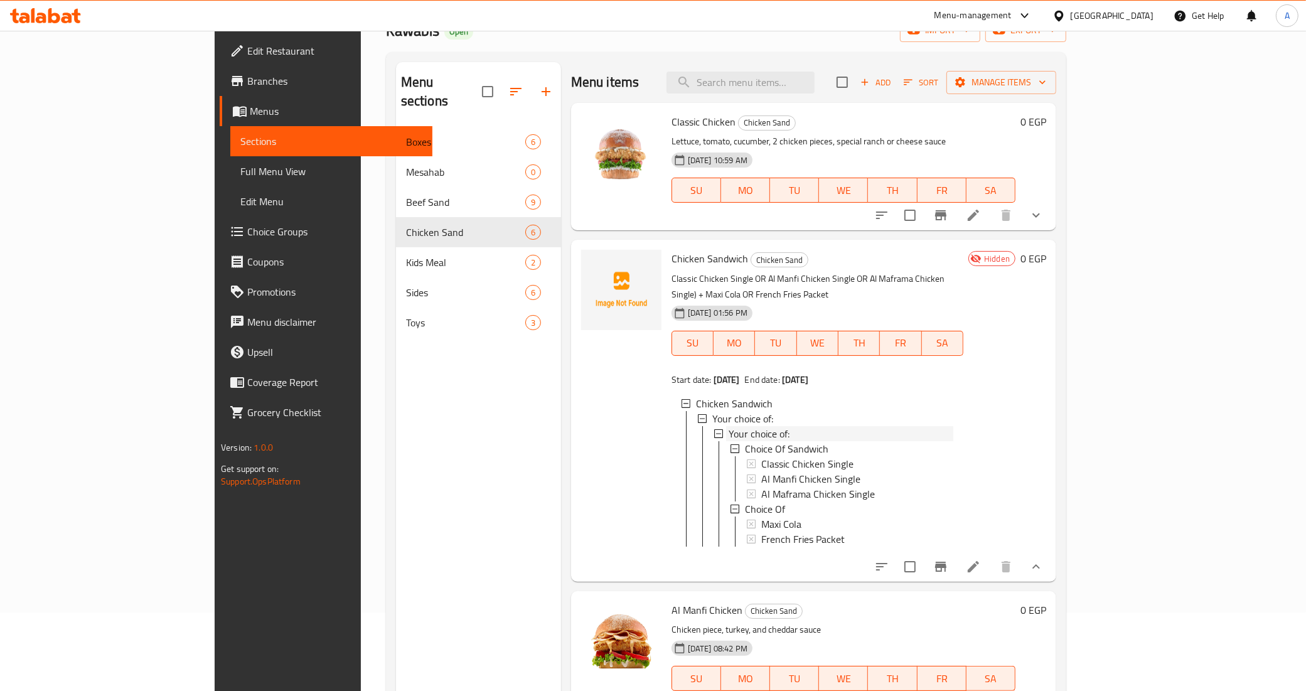
click at [728, 426] on span "Your choice of:" at bounding box center [758, 433] width 61 height 15
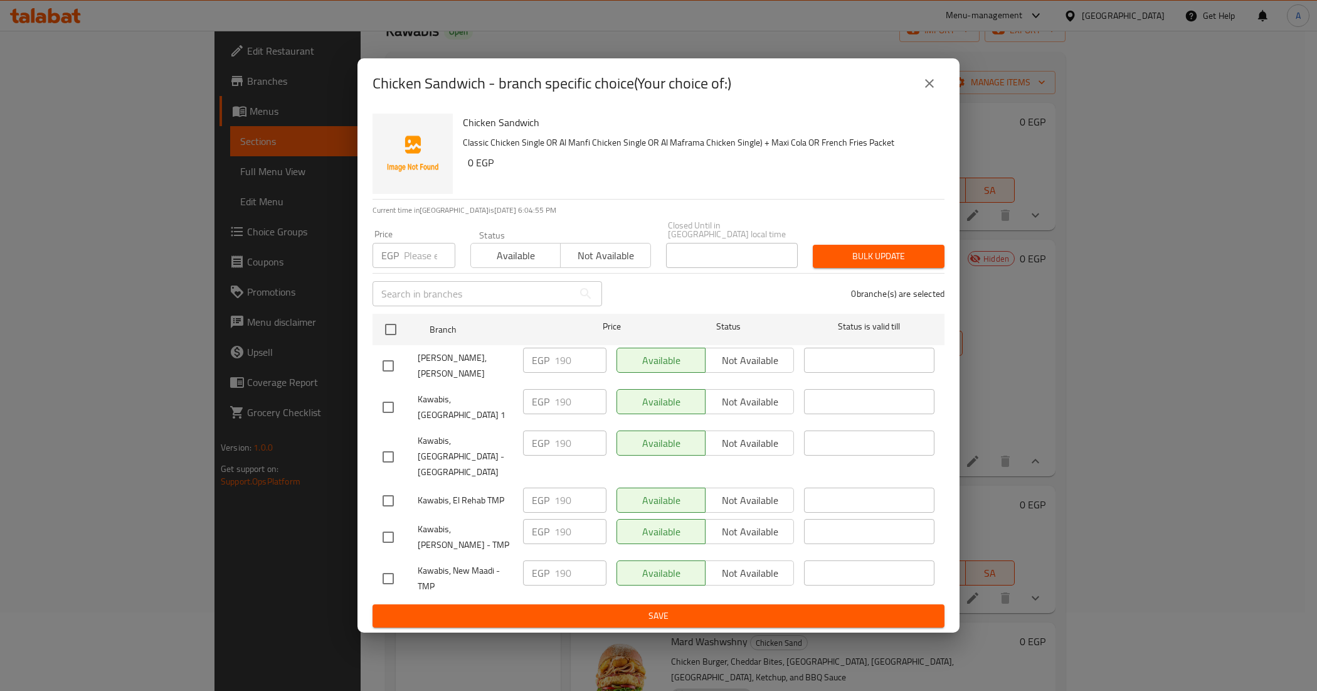
click at [936, 91] on icon "close" at bounding box center [929, 83] width 15 height 15
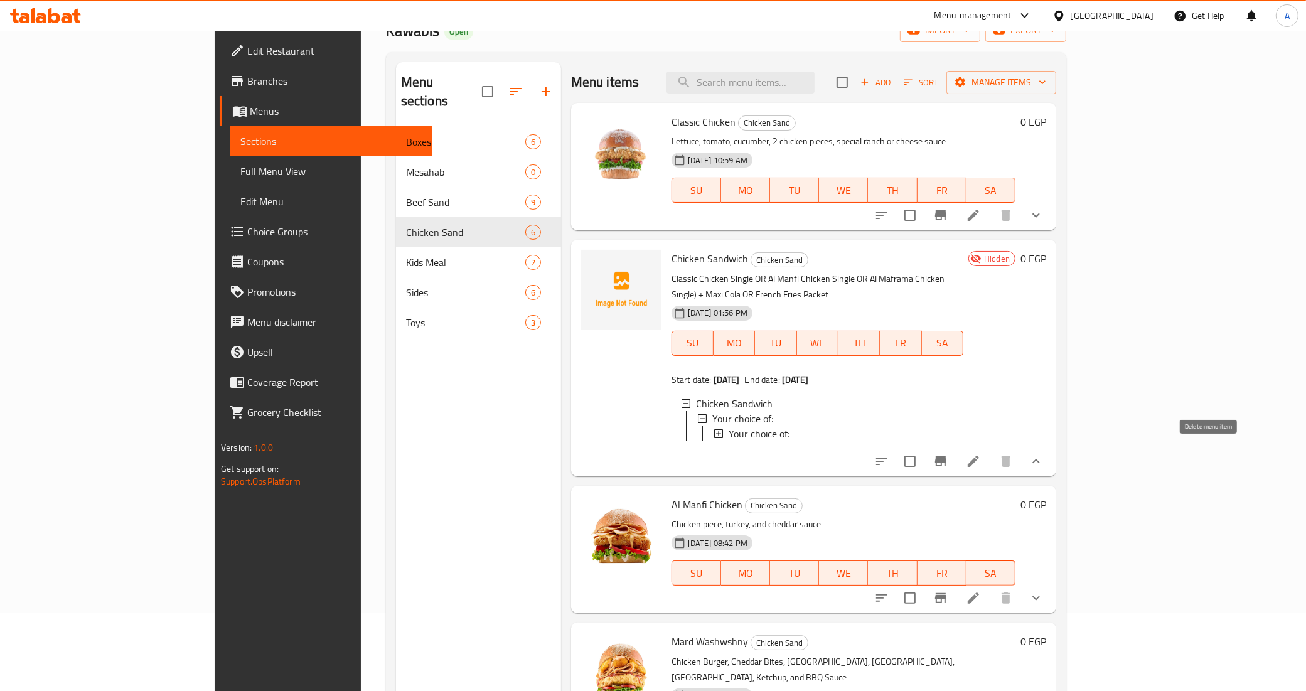
click at [981, 457] on icon at bounding box center [972, 461] width 15 height 15
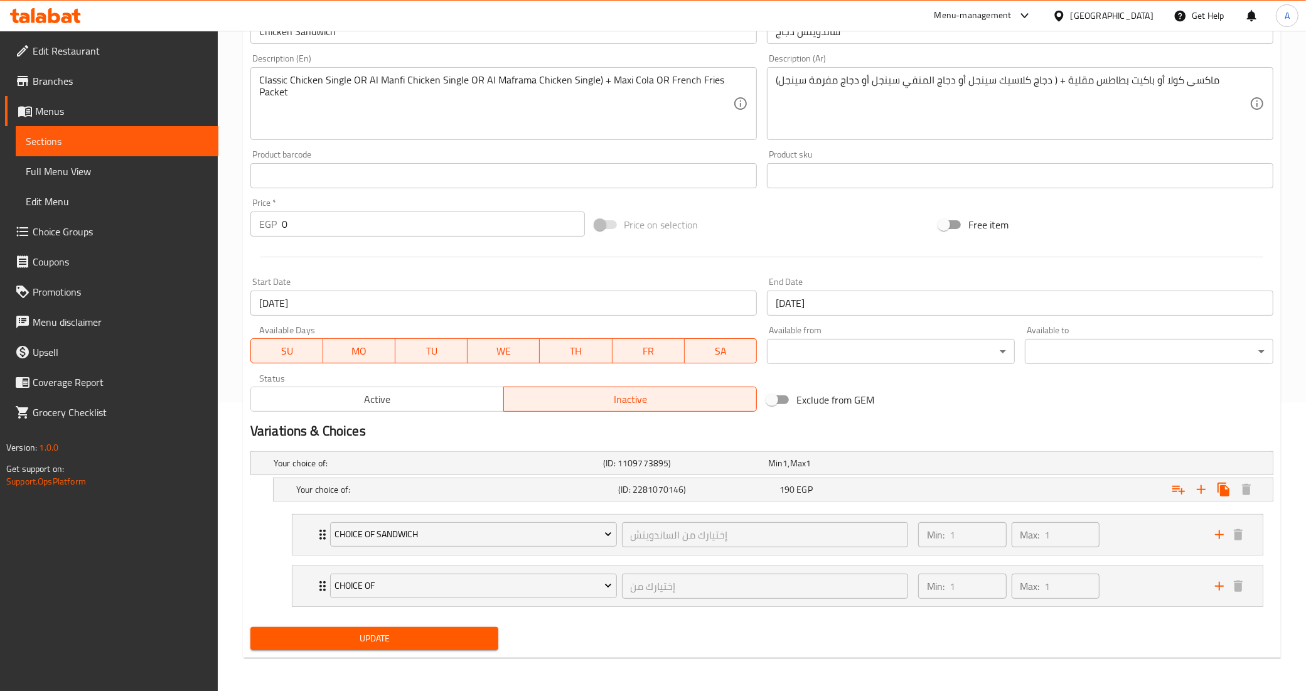
scroll to position [292, 0]
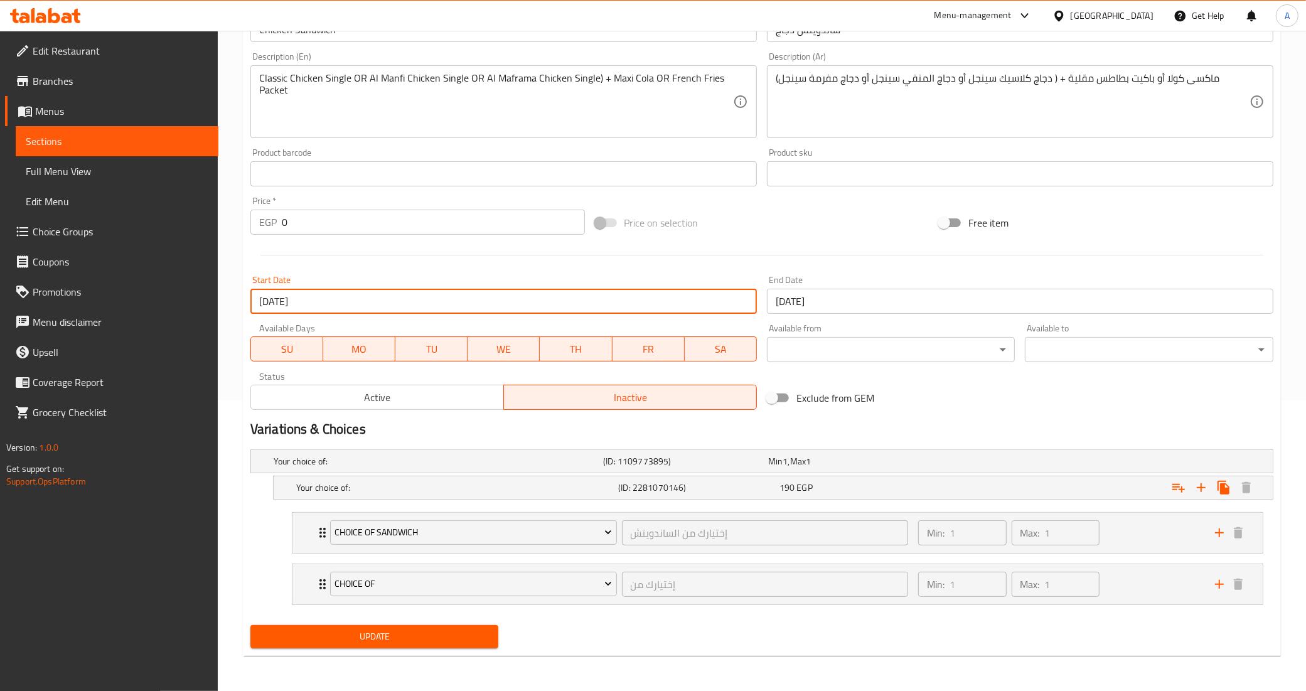
drag, startPoint x: 270, startPoint y: 299, endPoint x: 249, endPoint y: 299, distance: 20.7
click at [249, 299] on div "Start Date 07-09-2025 Start Date" at bounding box center [503, 294] width 516 height 48
click at [238, 331] on div "Home / Restaurants management / Menus / Sections / item / update Chicken Sand s…" at bounding box center [762, 215] width 1088 height 950
drag, startPoint x: 270, startPoint y: 299, endPoint x: 243, endPoint y: 300, distance: 27.6
click at [243, 300] on div "Update Chicken Sandwich Add item image Image Size: 1200 x 800 px / Image format…" at bounding box center [762, 243] width 1038 height 824
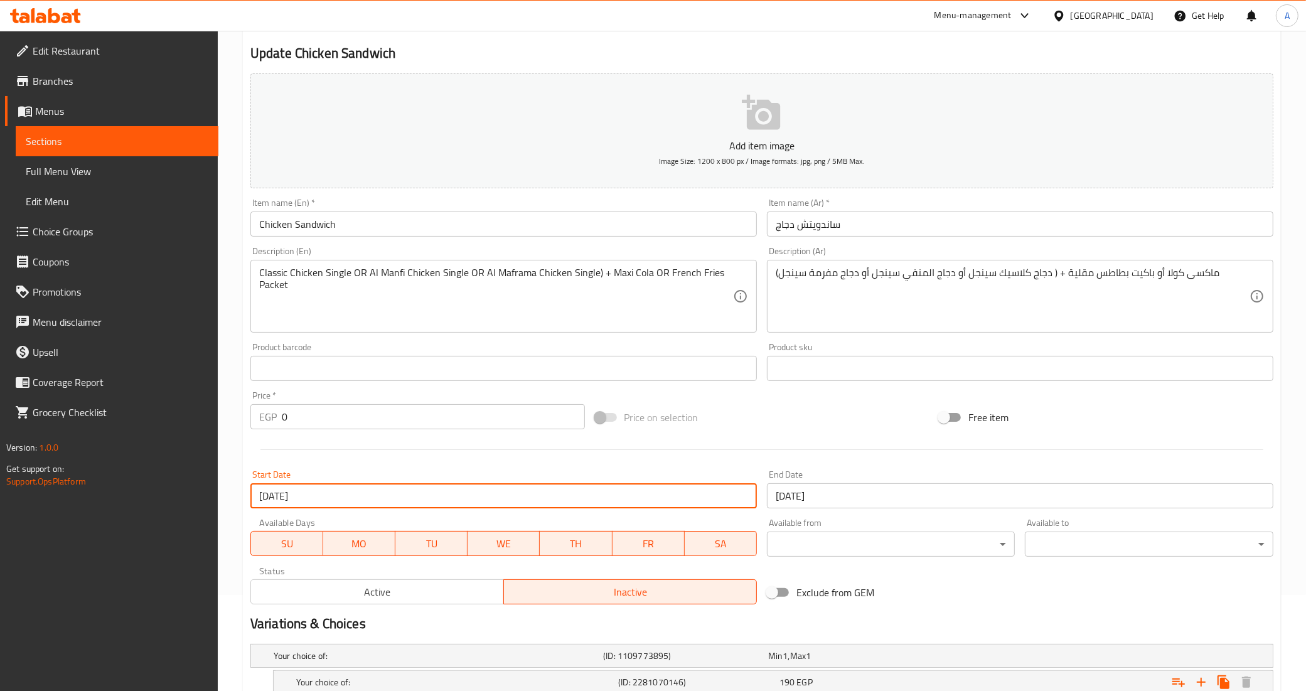
scroll to position [0, 0]
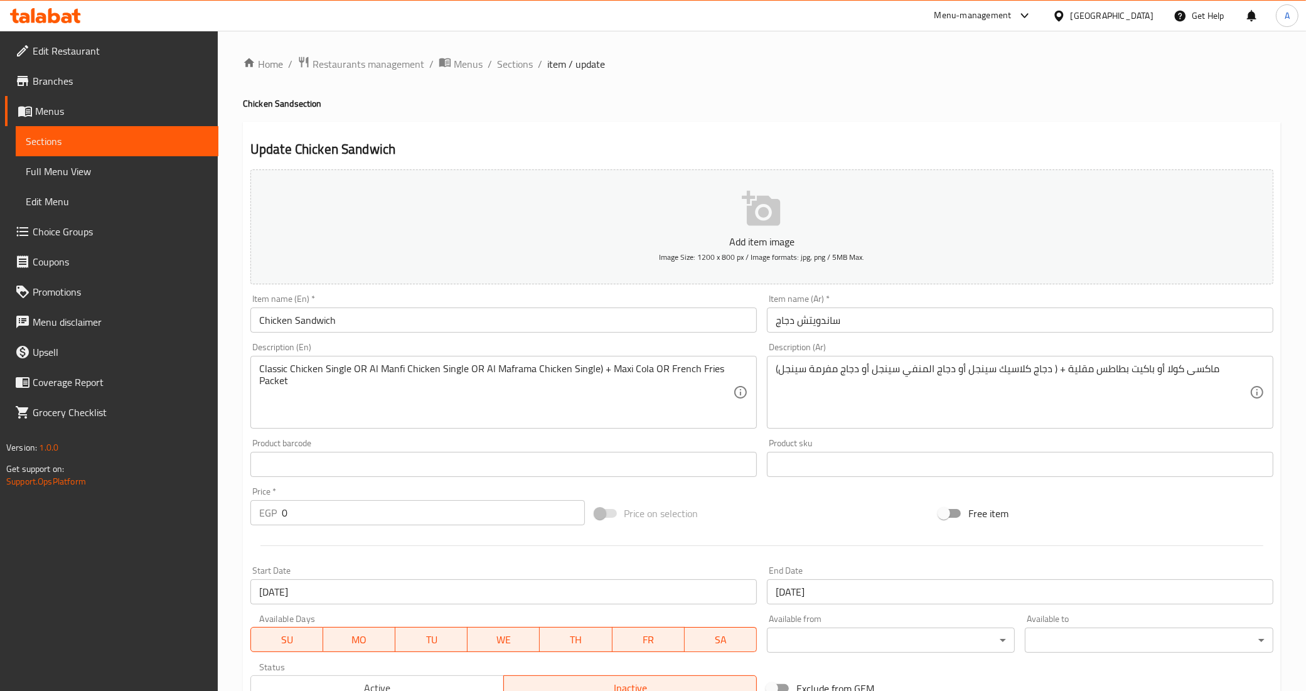
click at [364, 551] on div at bounding box center [761, 545] width 1033 height 31
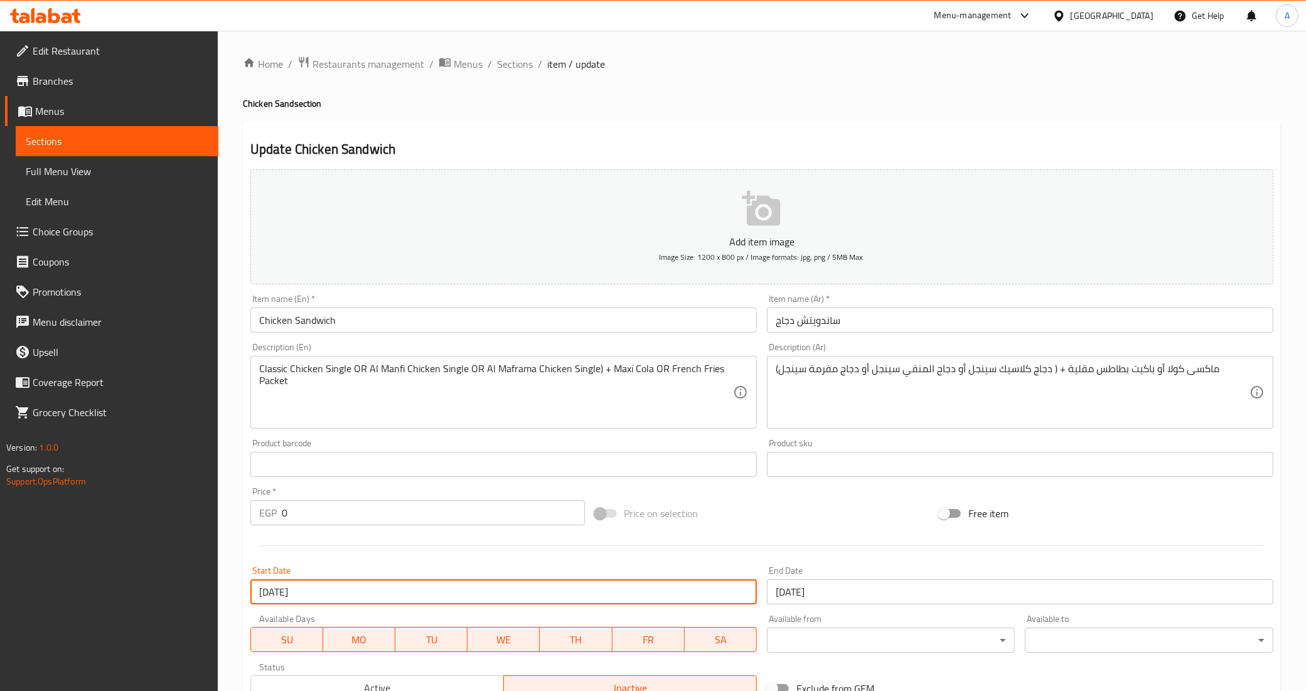
click at [306, 587] on input "[DATE]" at bounding box center [503, 591] width 506 height 25
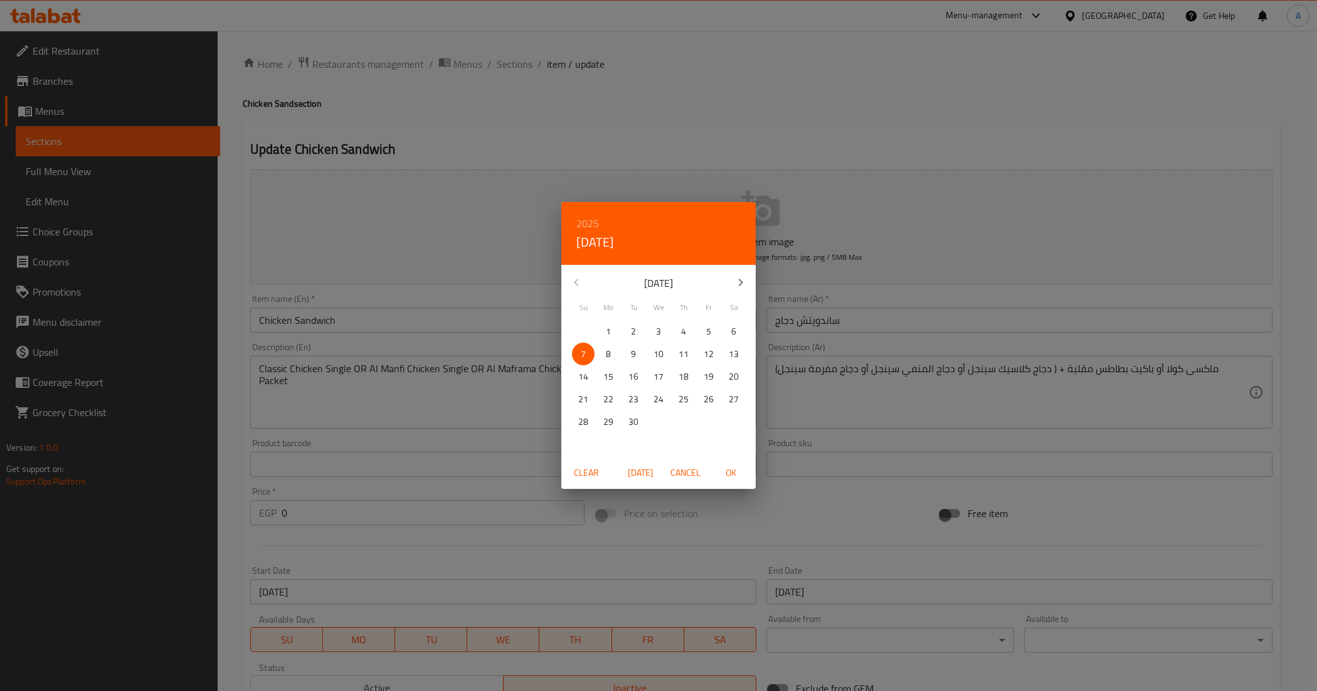
click at [656, 332] on p "3" at bounding box center [658, 332] width 5 height 16
click at [729, 472] on span "OK" at bounding box center [731, 473] width 30 height 16
type input "[DATE]"
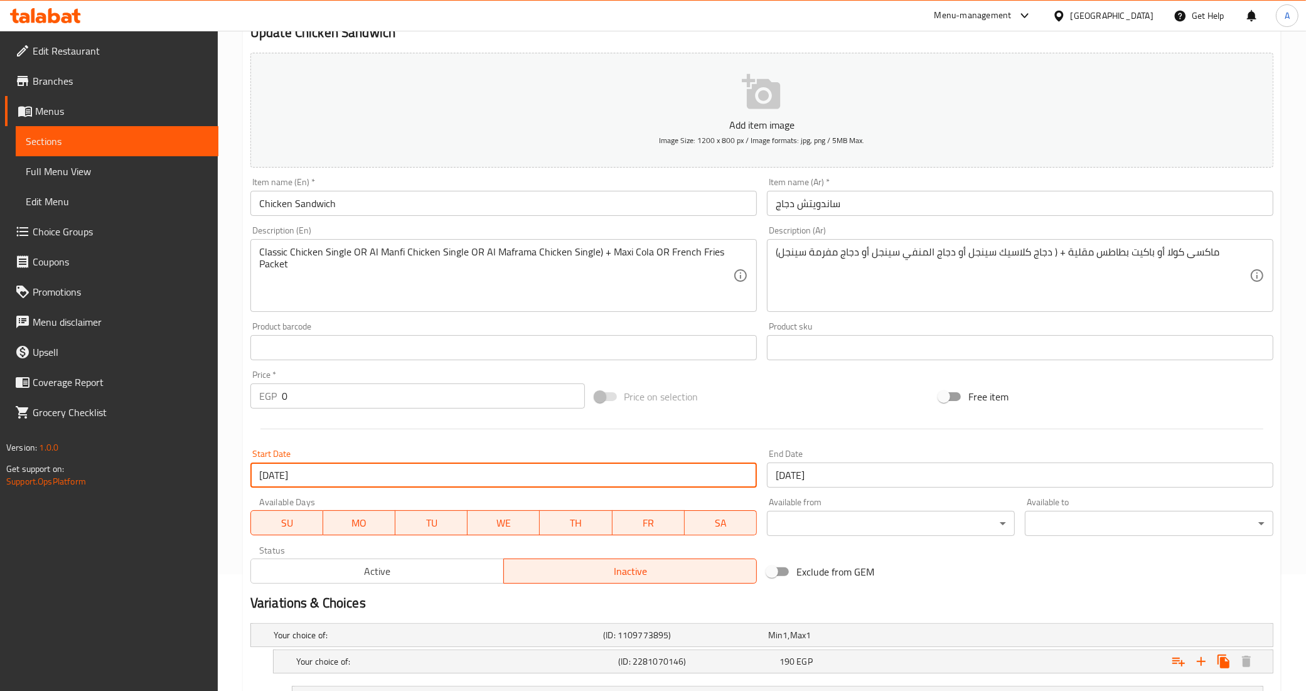
scroll to position [292, 0]
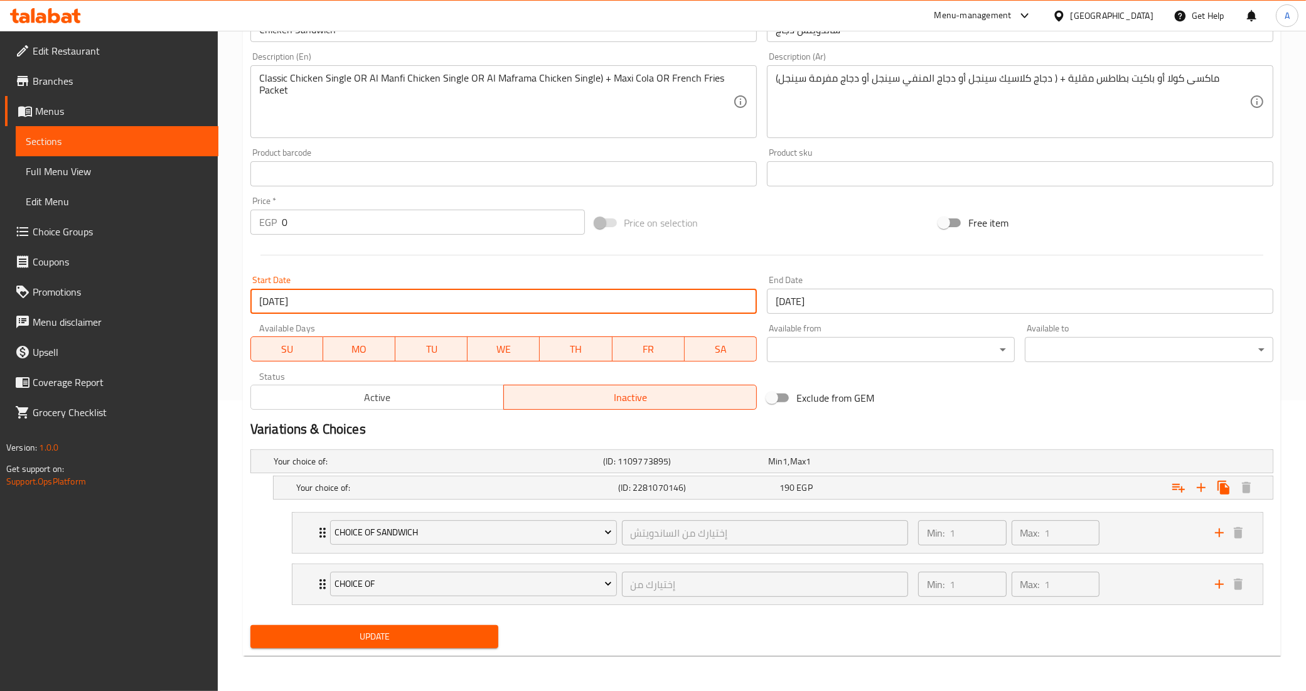
click at [472, 638] on span "Update" at bounding box center [374, 637] width 228 height 16
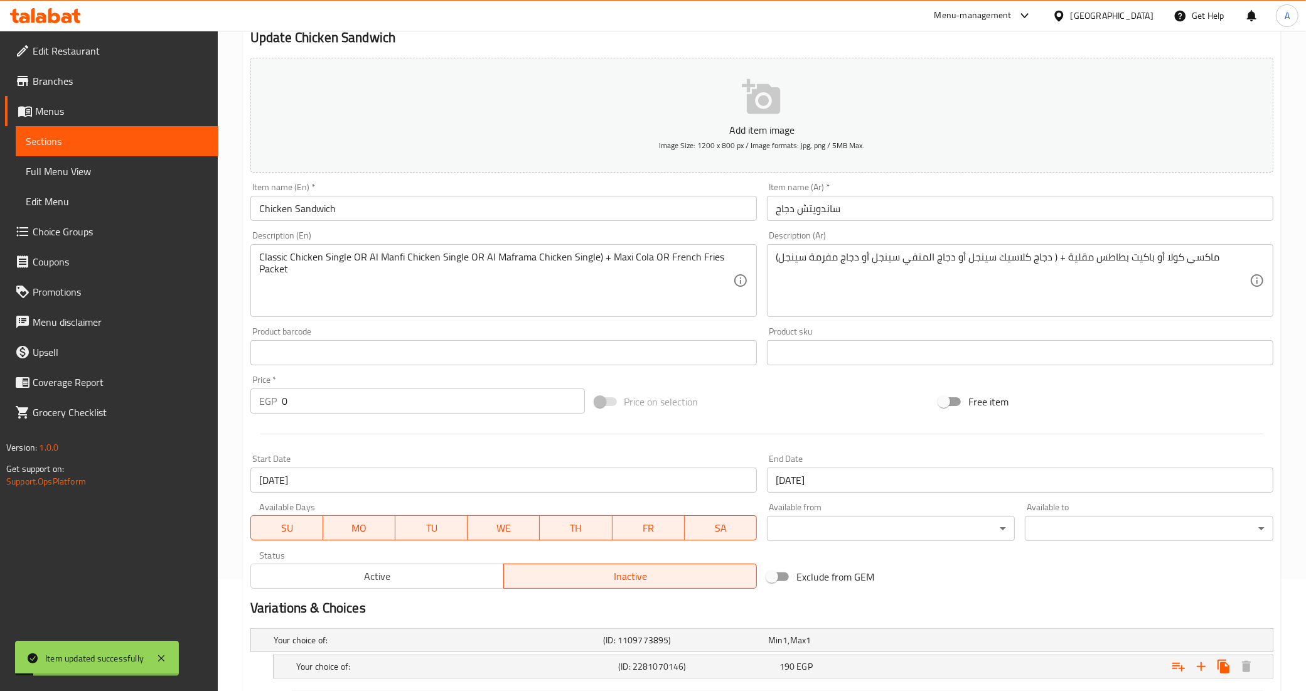
scroll to position [0, 0]
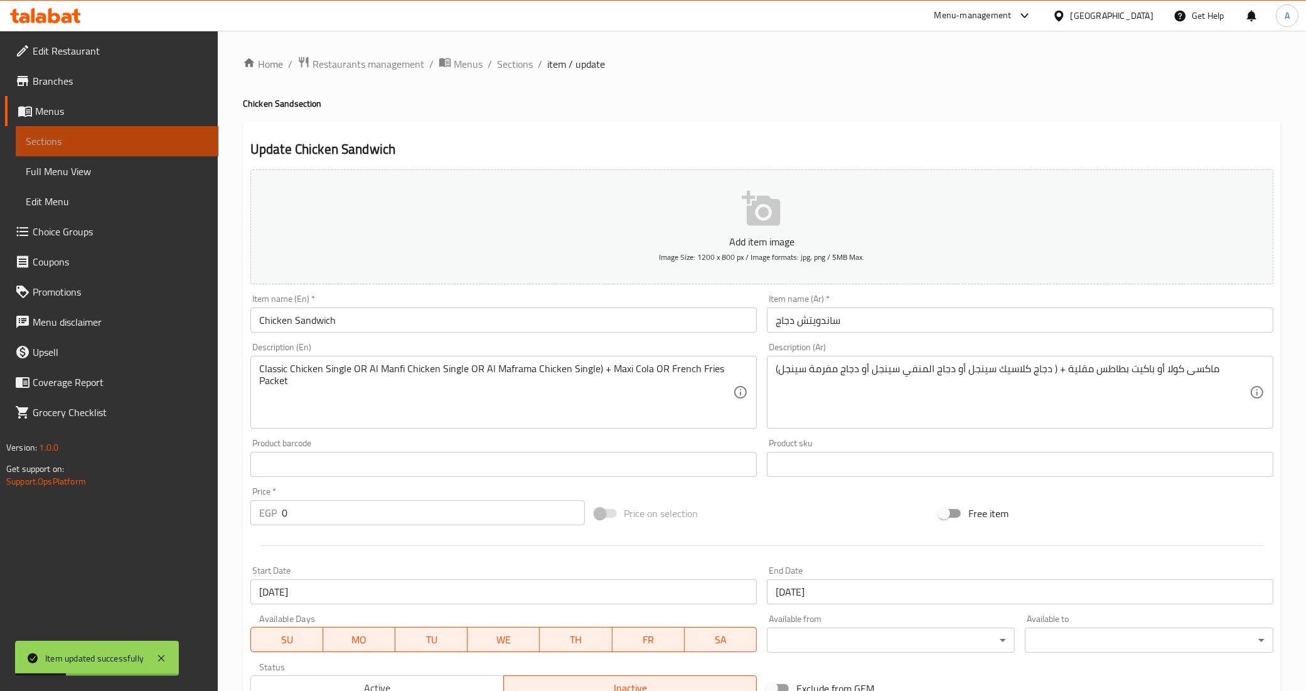
click at [146, 134] on span "Sections" at bounding box center [117, 141] width 183 height 15
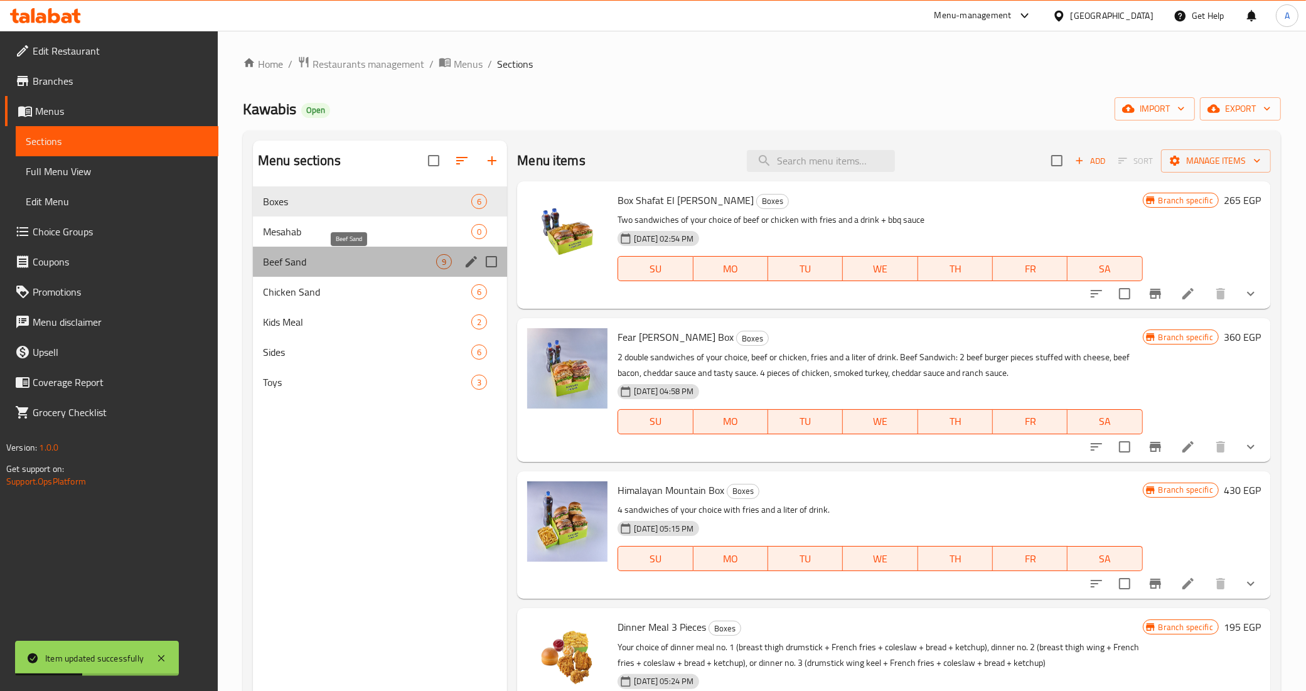
click at [334, 258] on span "Beef Sand" at bounding box center [349, 261] width 173 height 15
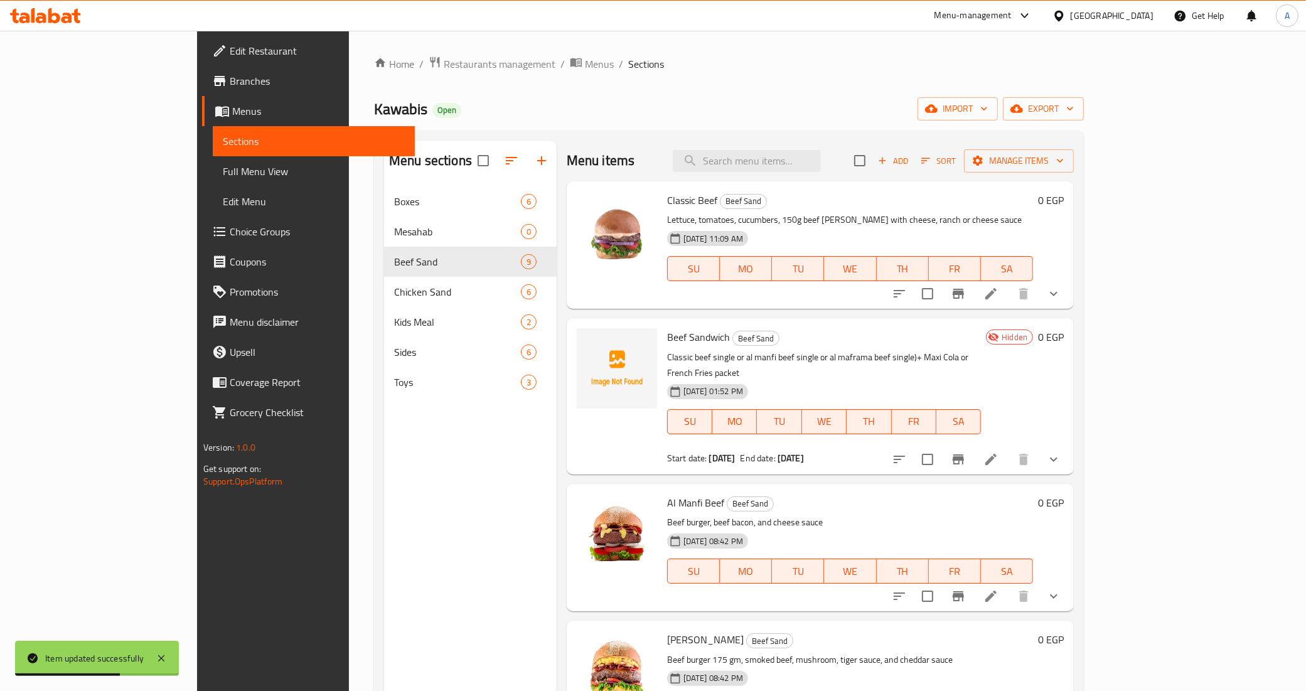
click at [417, 431] on div "Menu sections Boxes 6 Mesahab 0 Beef Sand 9 Chicken Sand 6 Kids Meal 2 Sides 6 …" at bounding box center [470, 486] width 173 height 691
click at [384, 485] on div "Menu sections Boxes 6 Mesahab 0 Beef Sand 9 Chicken Sand 6 Kids Meal 2 Sides 6 …" at bounding box center [470, 486] width 173 height 691
click at [1061, 452] on icon "show more" at bounding box center [1053, 459] width 15 height 15
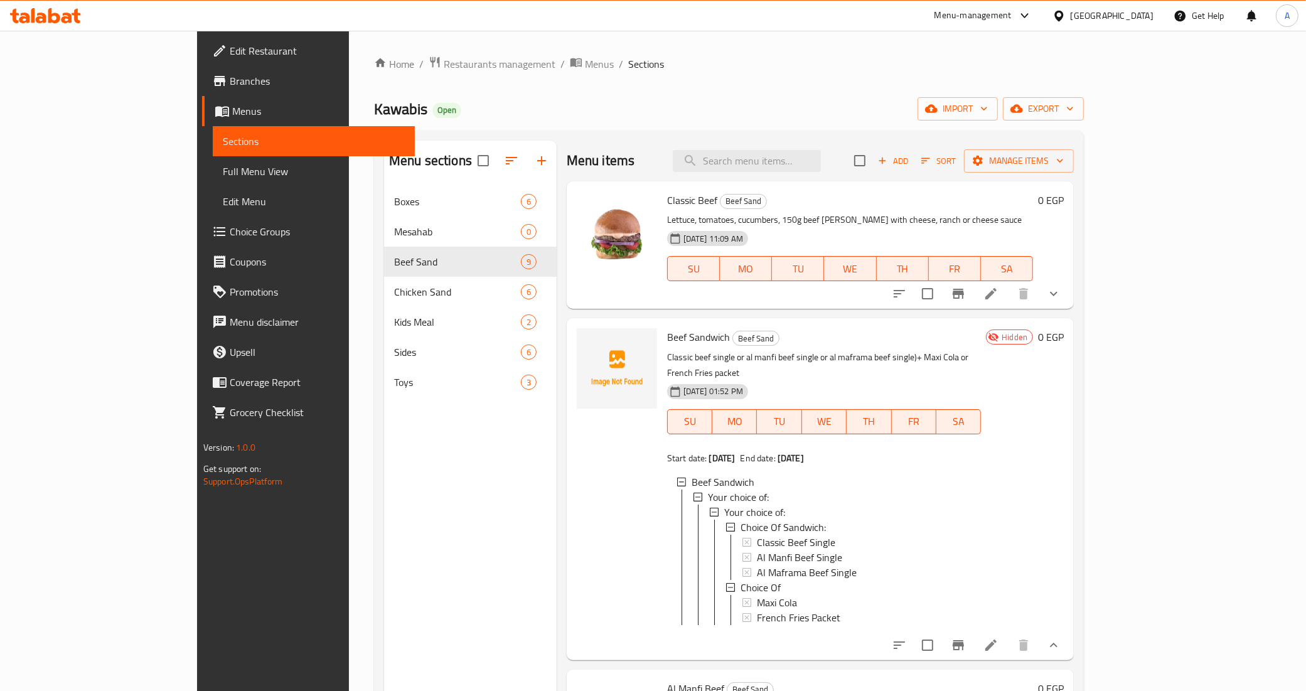
click at [1134, 14] on div "[GEOGRAPHIC_DATA]" at bounding box center [1111, 16] width 83 height 14
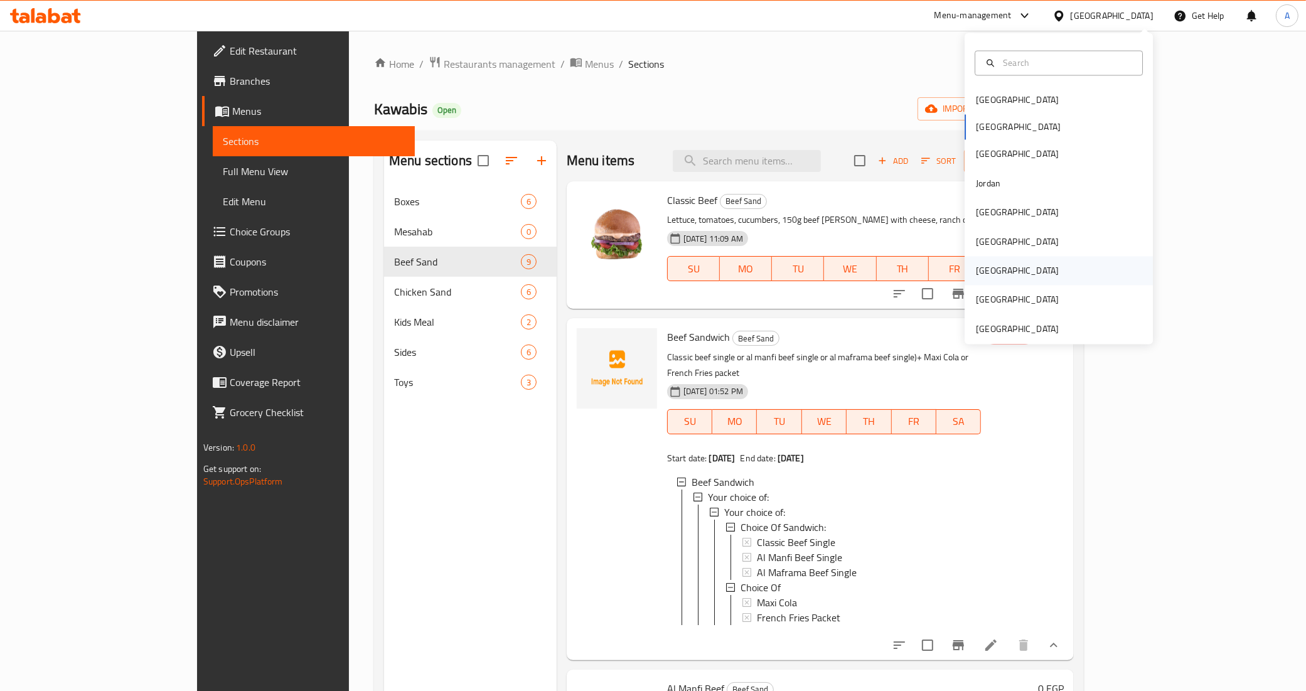
click at [979, 270] on div "Qatar" at bounding box center [1017, 271] width 83 height 14
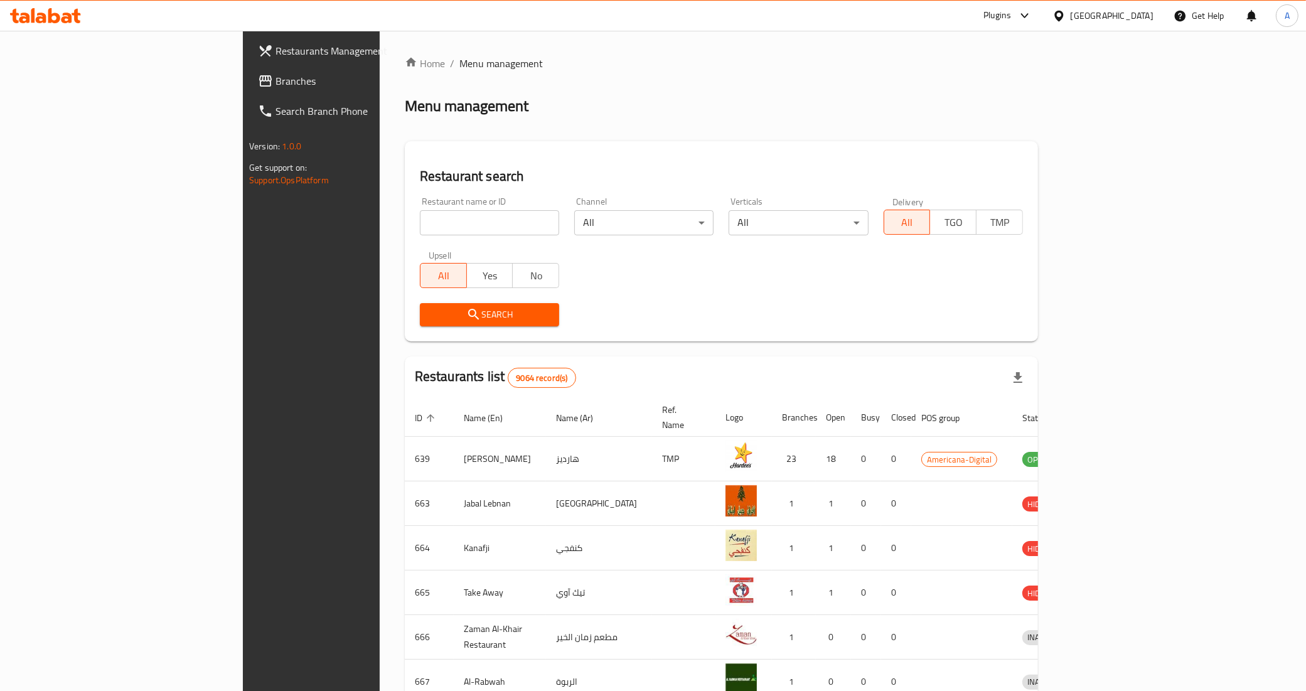
click at [248, 88] on link "Branches" at bounding box center [354, 81] width 213 height 30
